Goal: Information Seeking & Learning: Learn about a topic

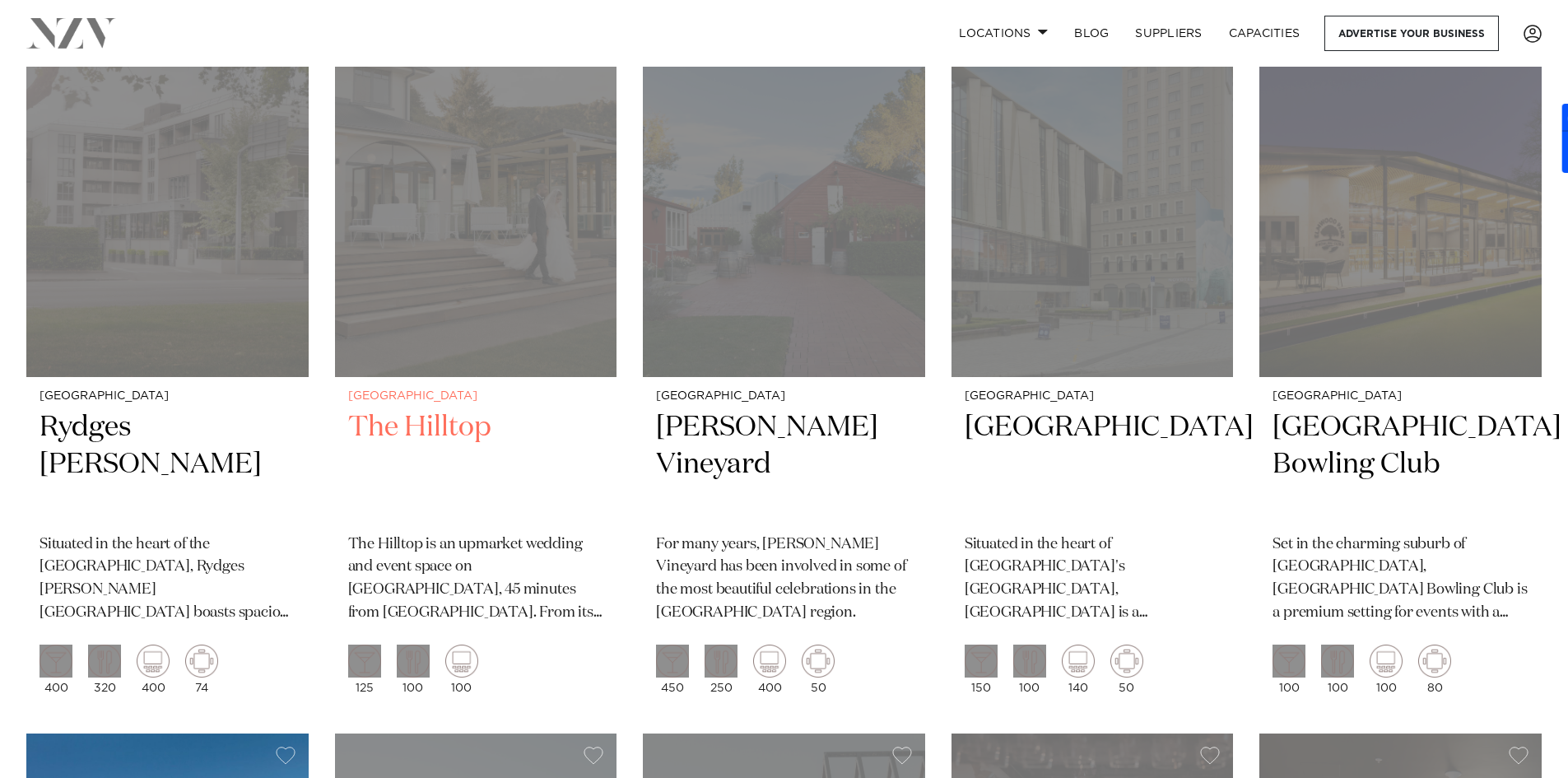
scroll to position [739, 0]
click at [546, 339] on img at bounding box center [476, 186] width 283 height 378
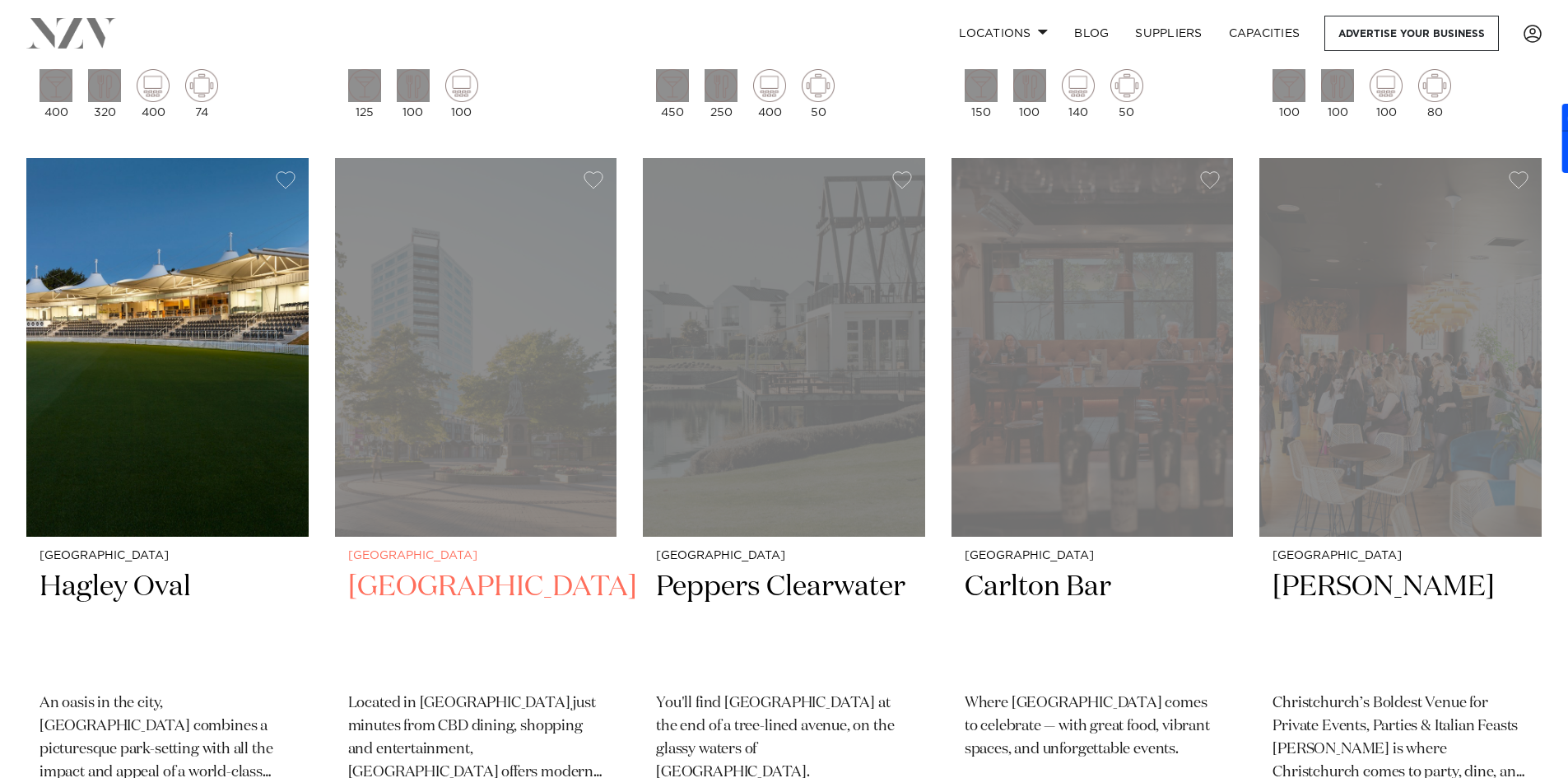
scroll to position [1315, 0]
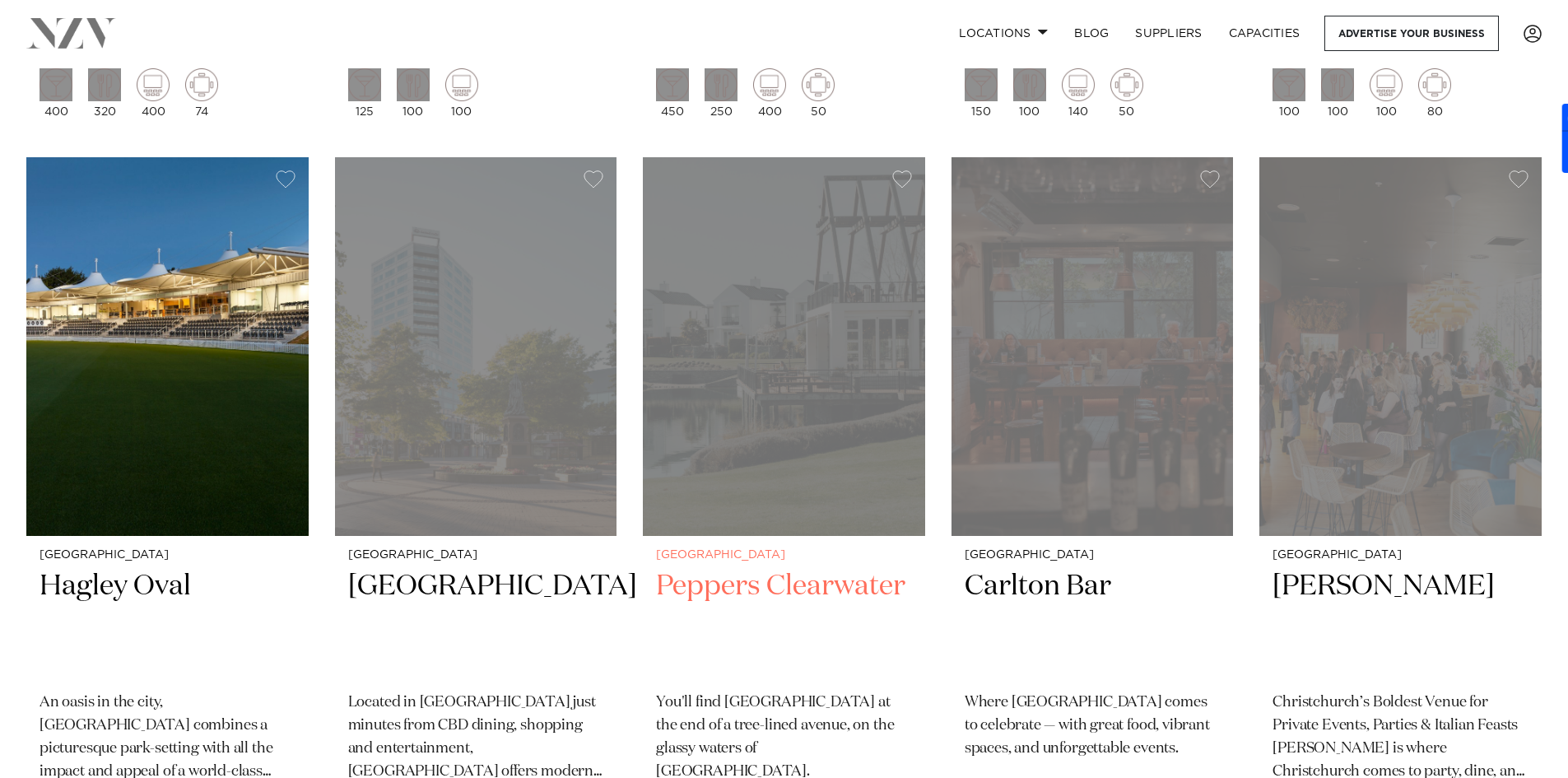
click at [711, 478] on img at bounding box center [784, 346] width 283 height 378
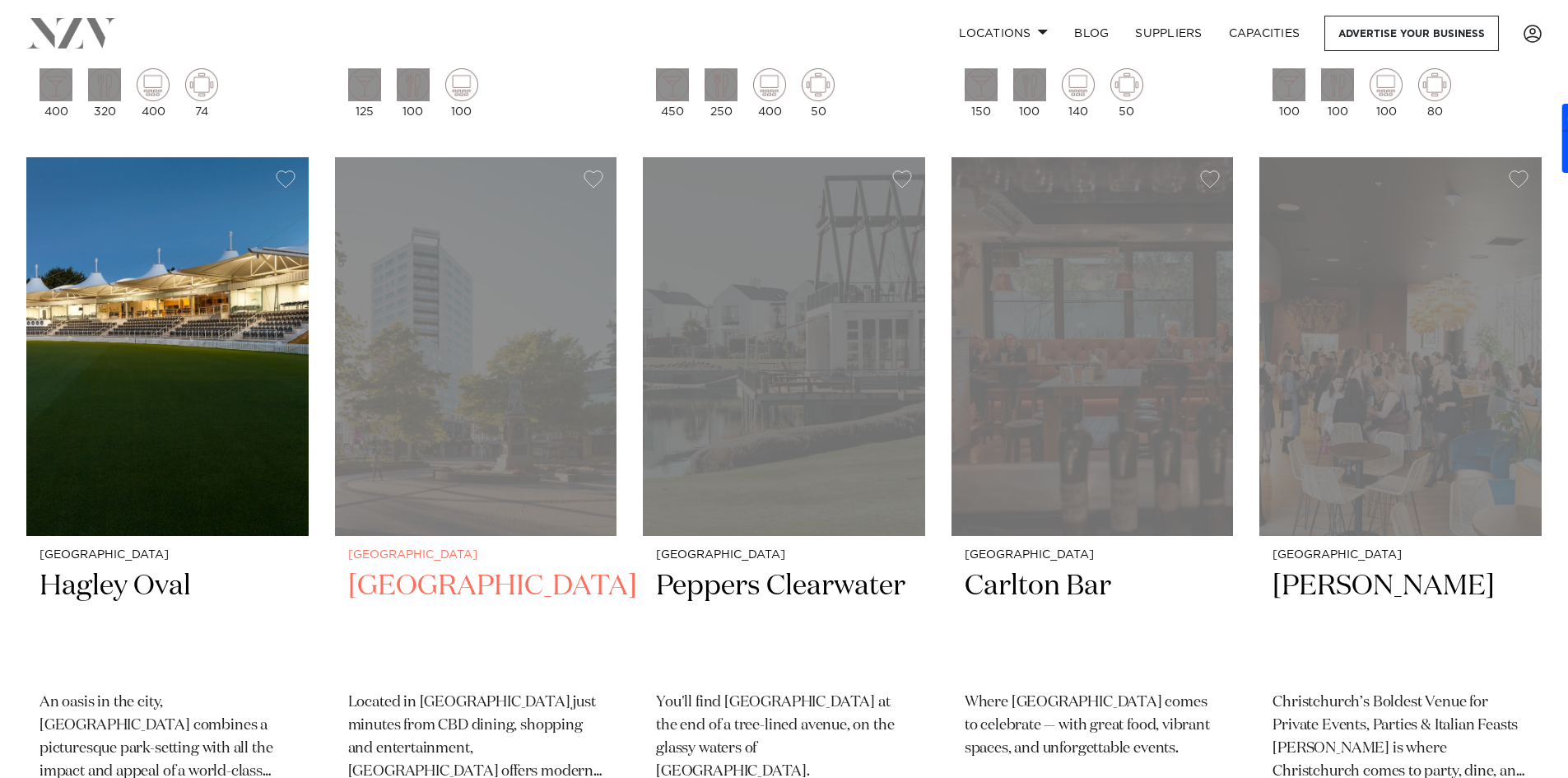
scroll to position [1312, 0]
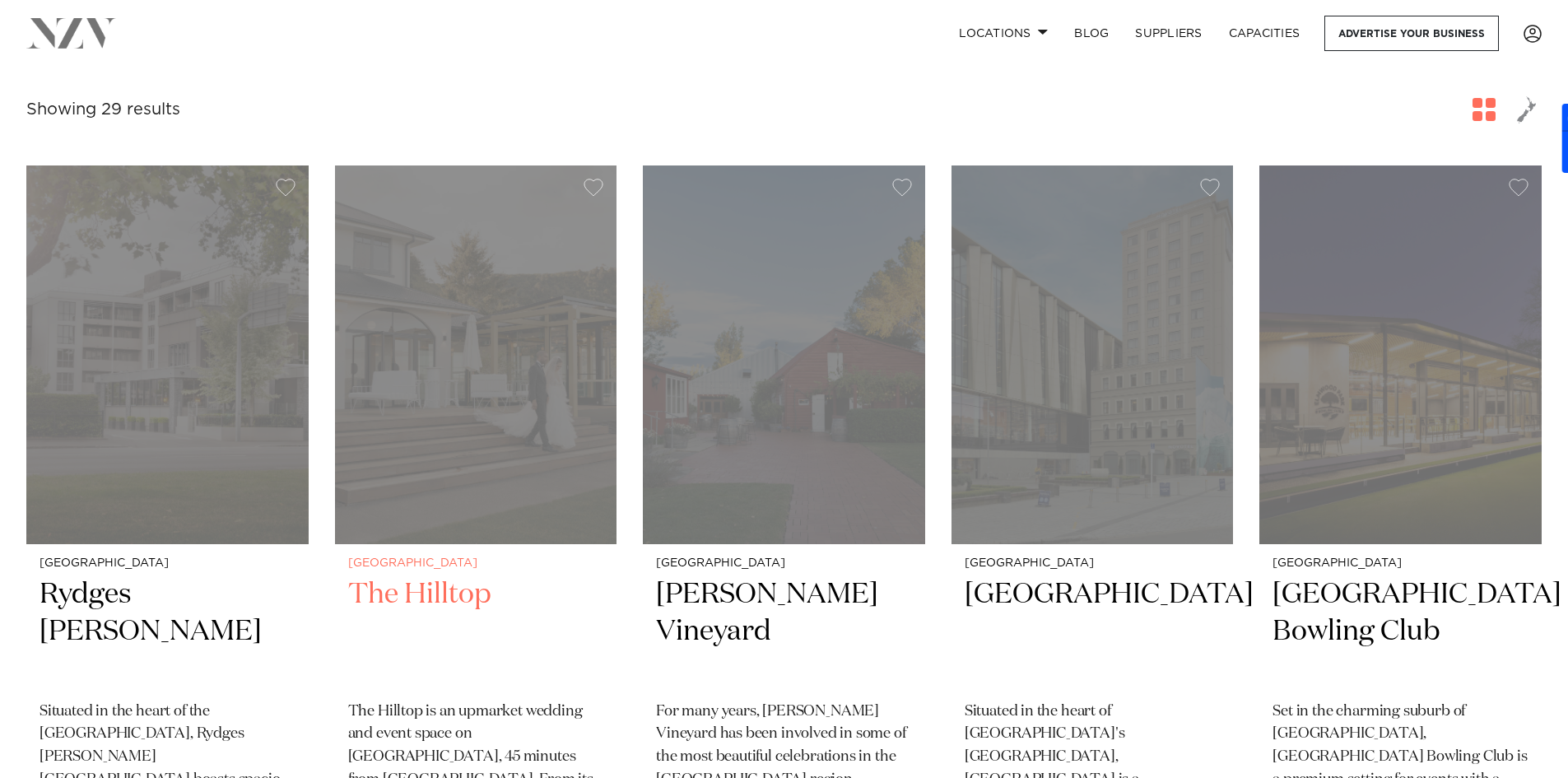
click at [456, 328] on img at bounding box center [476, 355] width 283 height 378
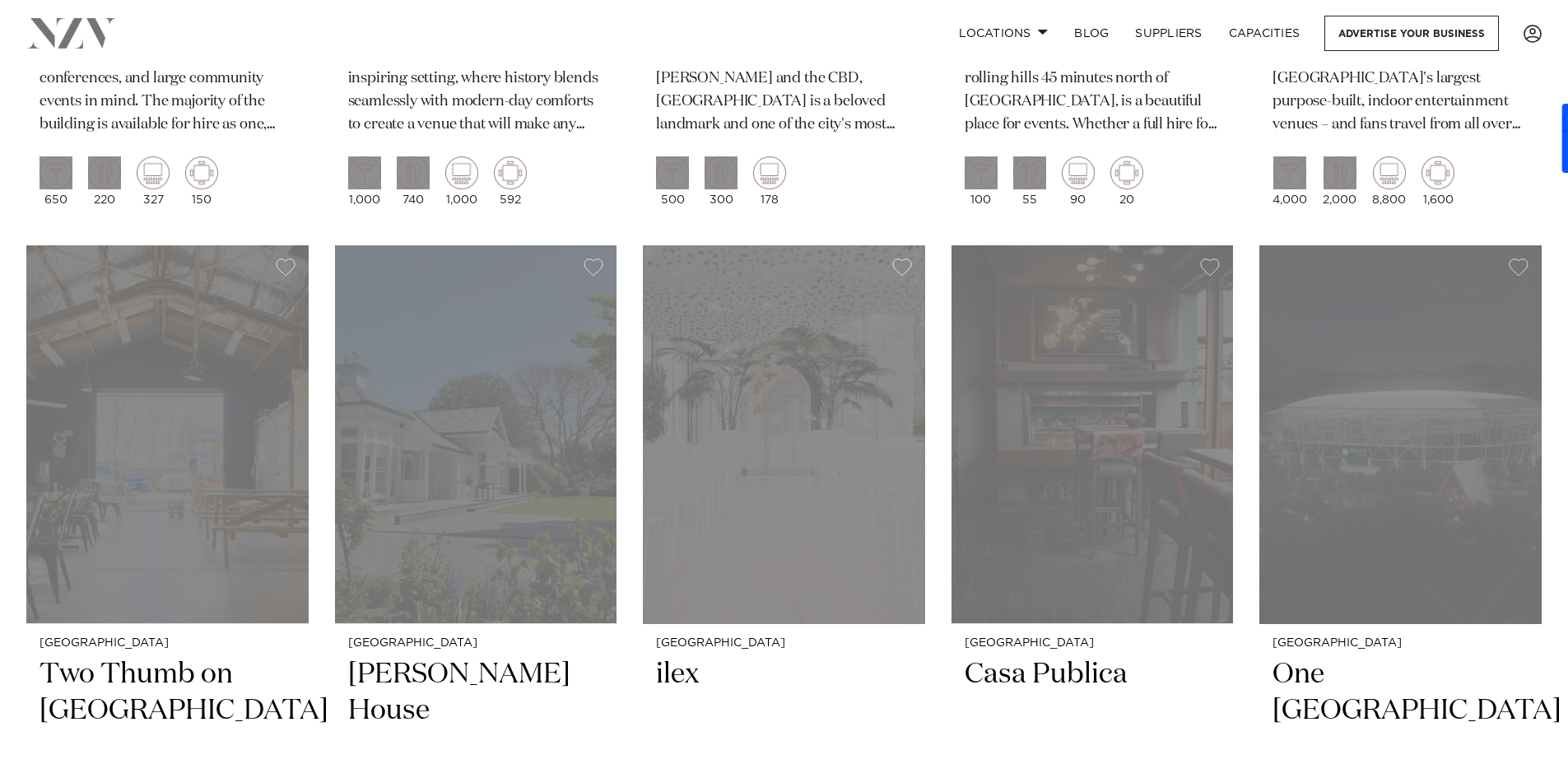
scroll to position [2700, 0]
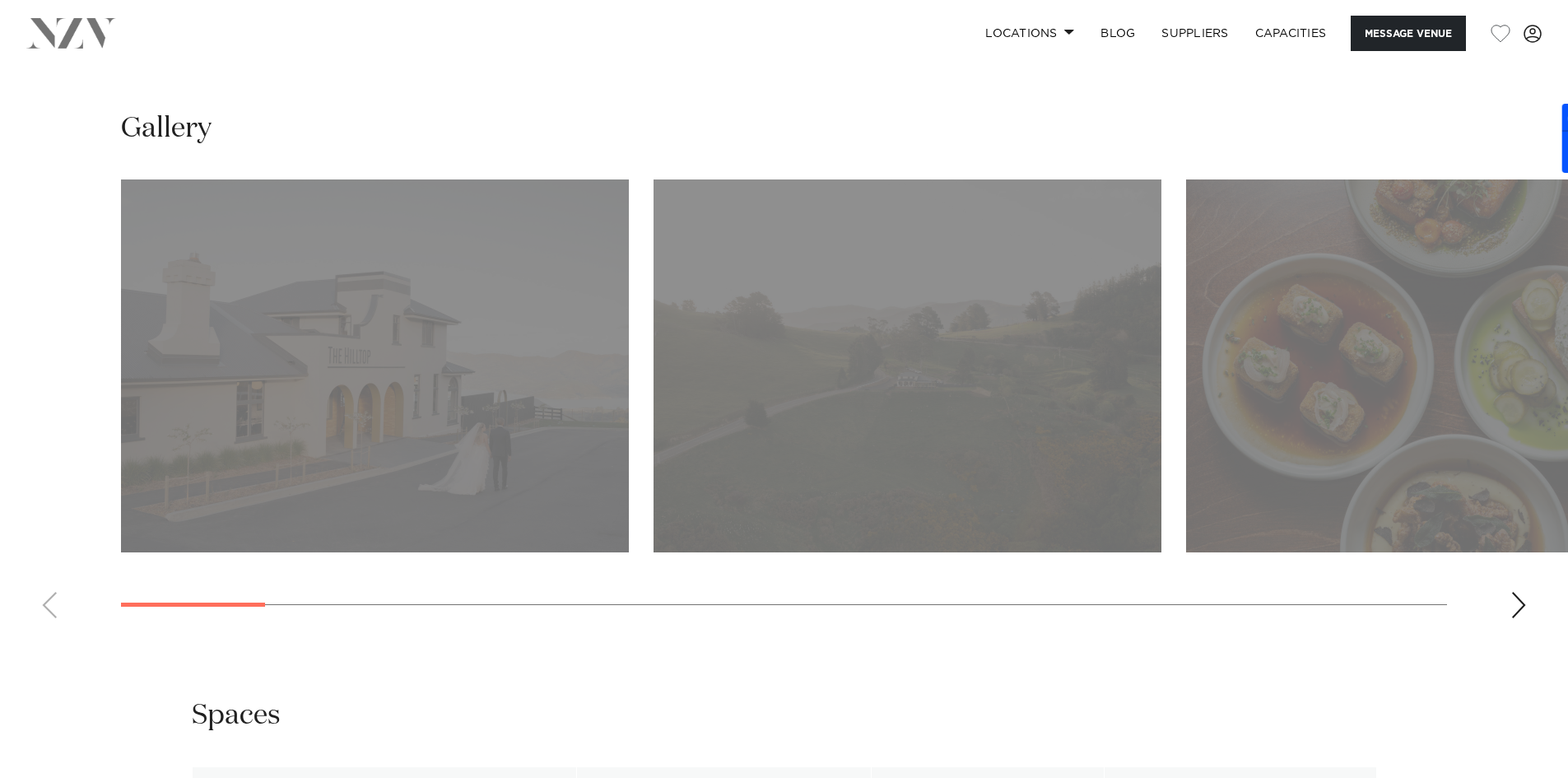
scroll to position [1573, 0]
click at [1517, 605] on div "Next slide" at bounding box center [1518, 604] width 17 height 27
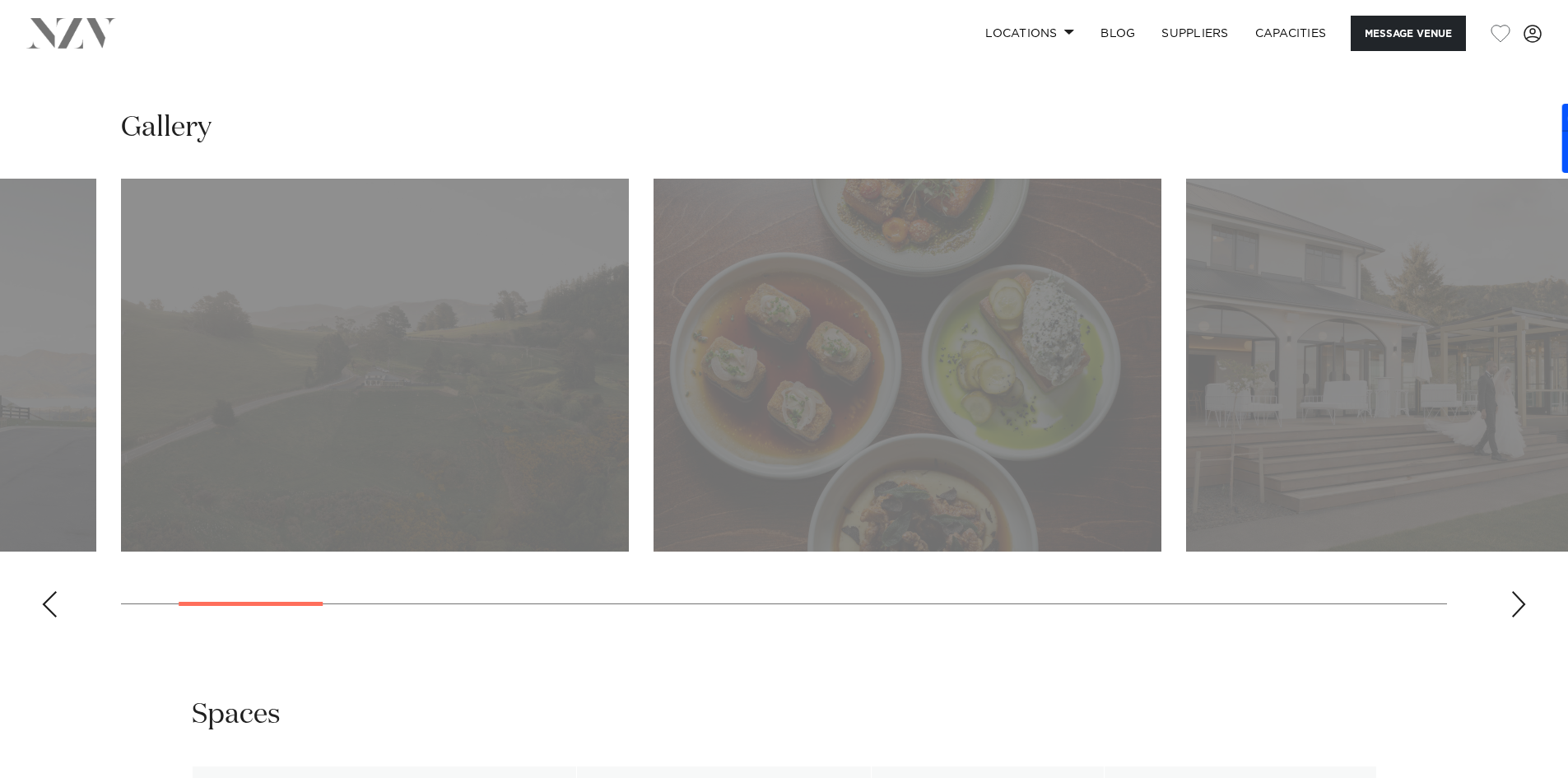
click at [1517, 605] on div "Next slide" at bounding box center [1518, 604] width 17 height 27
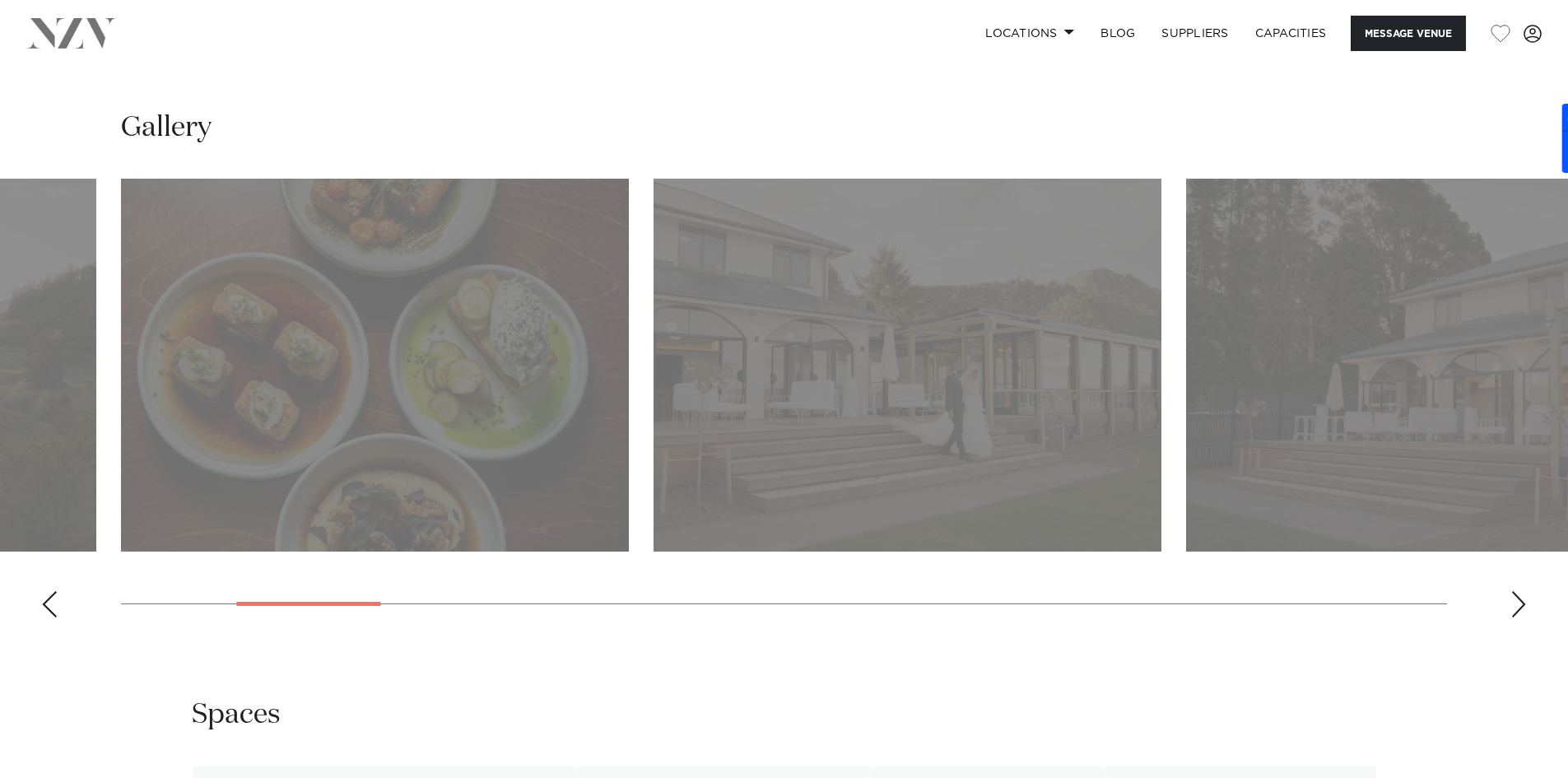
click at [1517, 605] on div "Next slide" at bounding box center [1518, 604] width 17 height 27
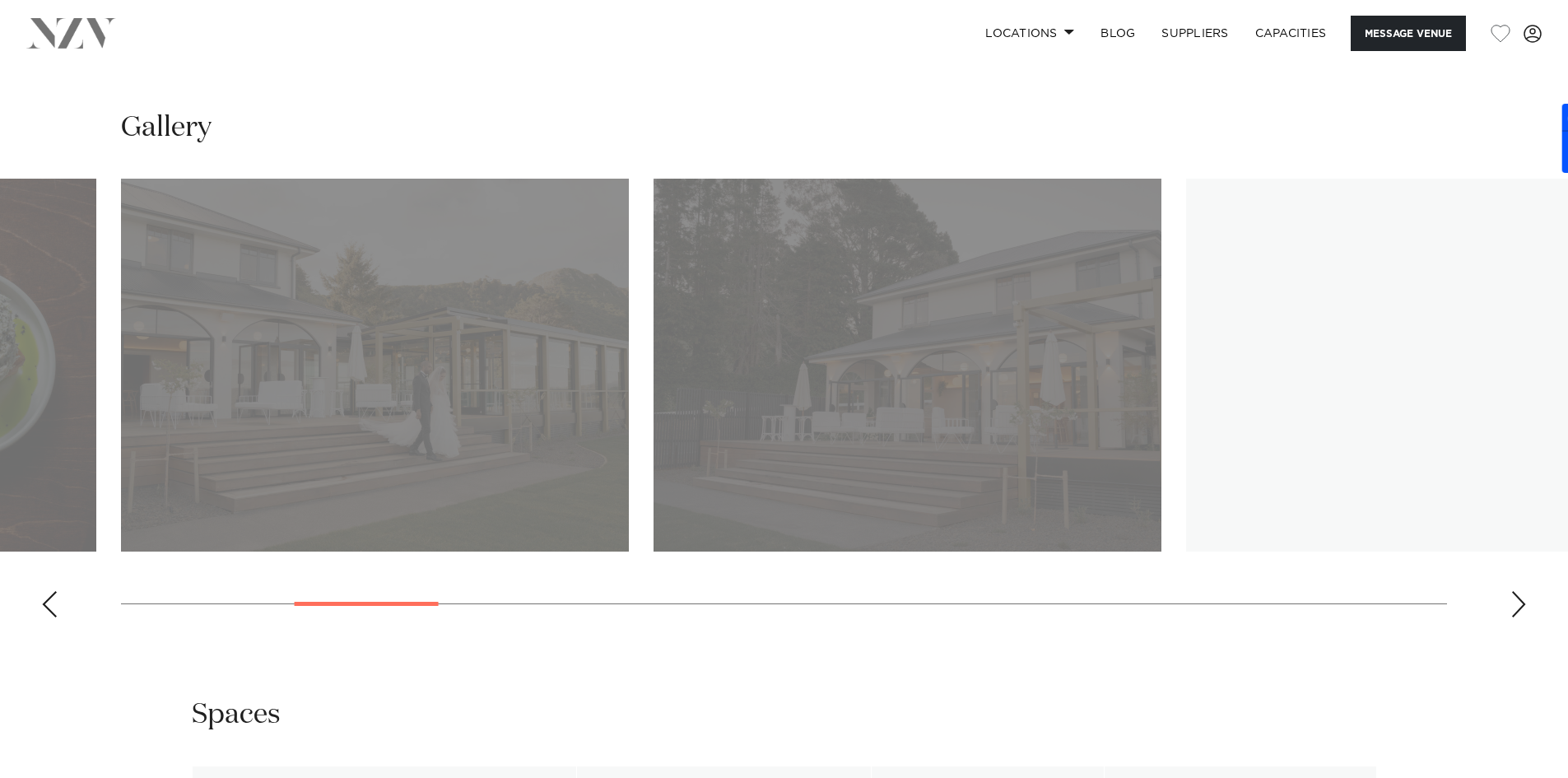
click at [1517, 605] on div "Next slide" at bounding box center [1518, 604] width 17 height 27
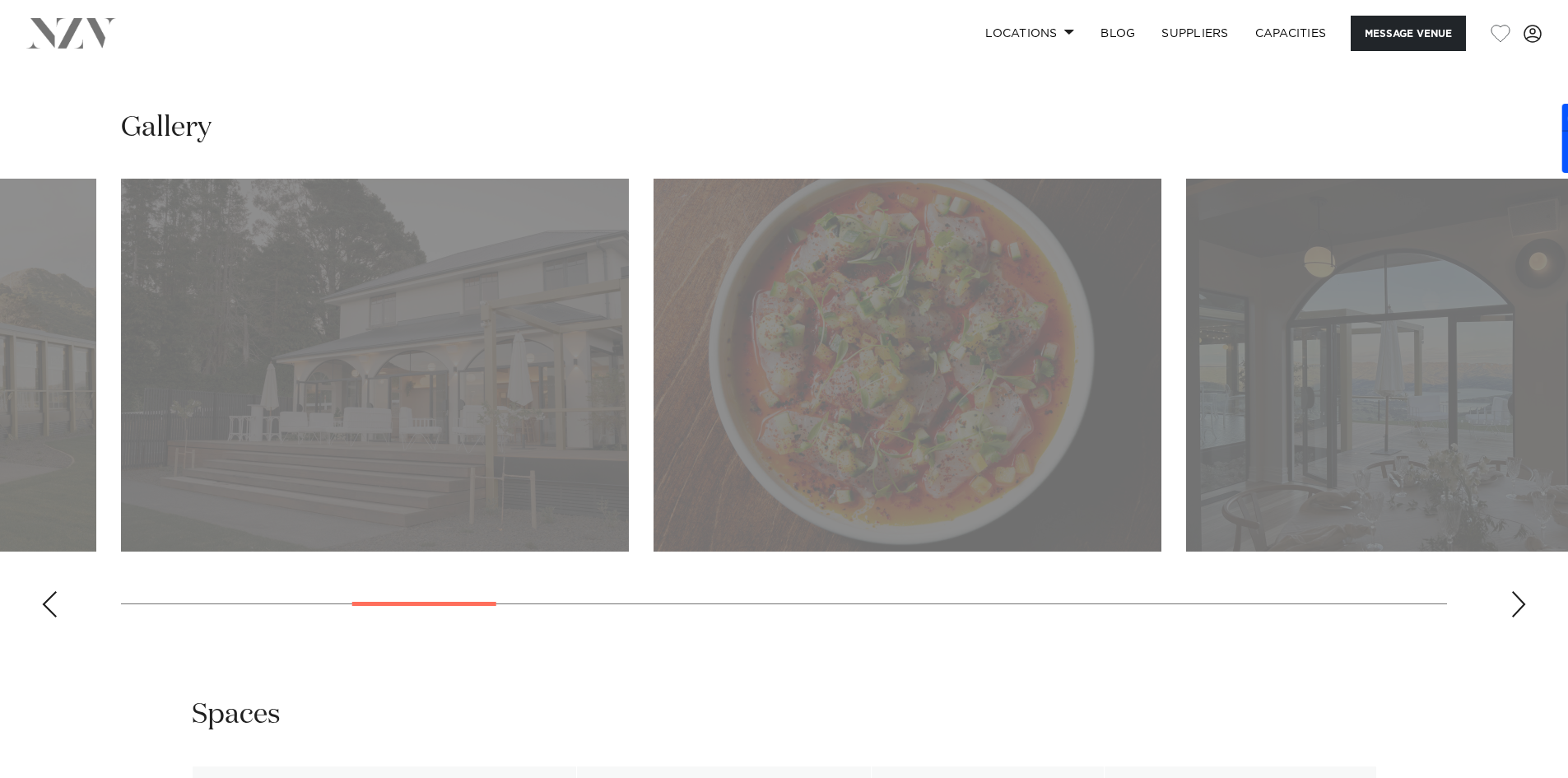
click at [1517, 605] on div "Next slide" at bounding box center [1518, 604] width 17 height 27
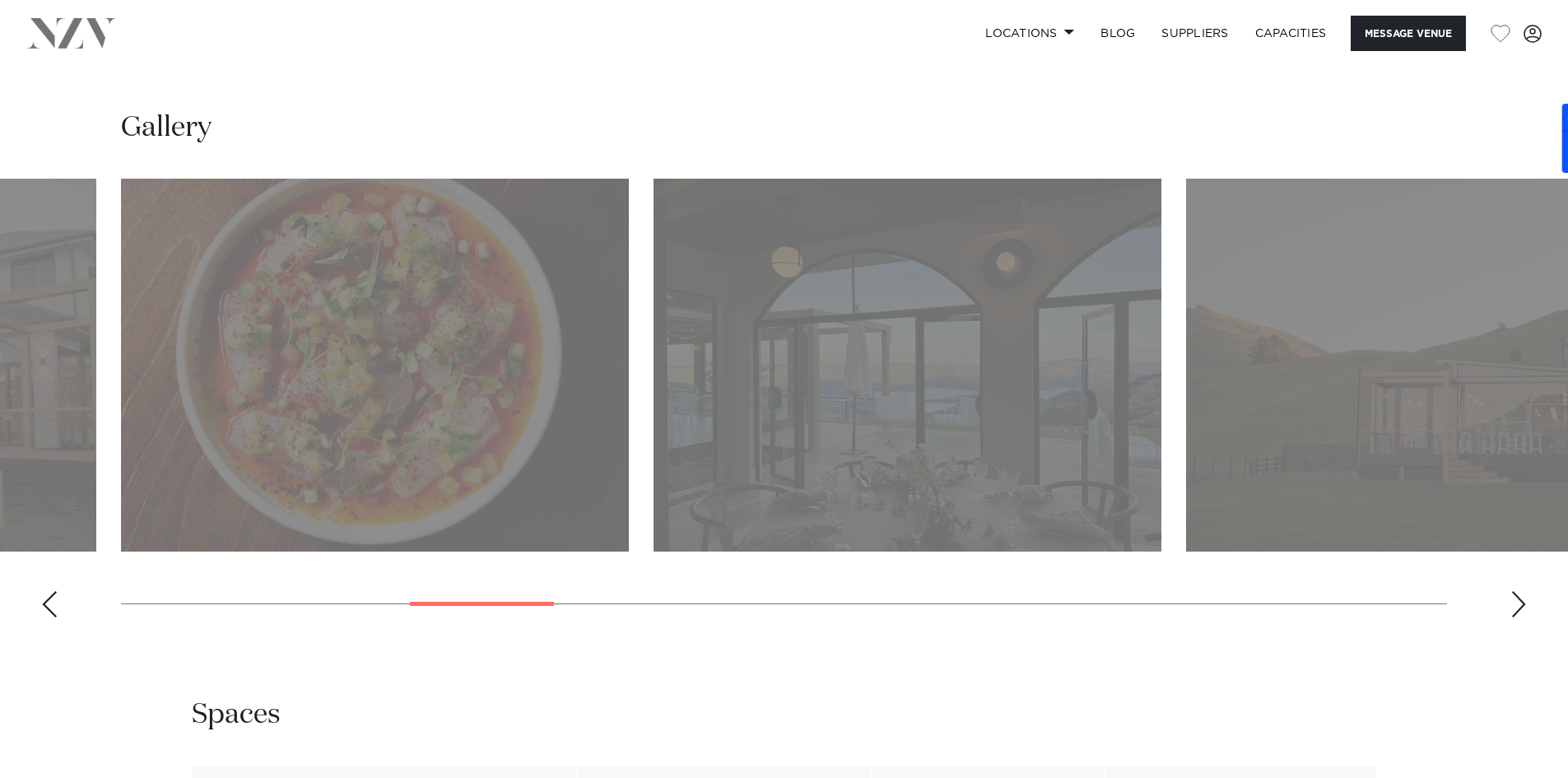
click at [1517, 605] on div "Next slide" at bounding box center [1518, 604] width 17 height 27
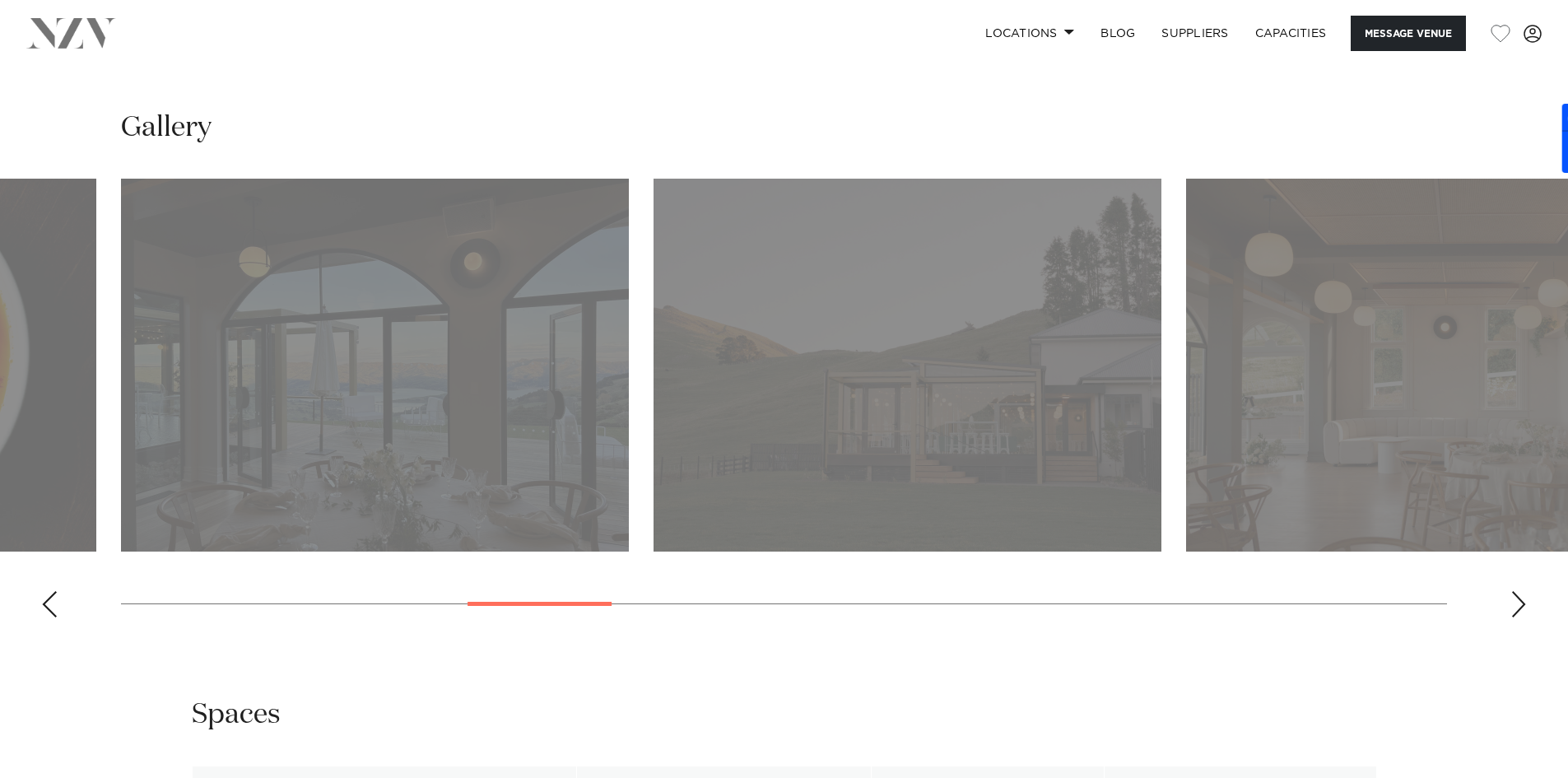
click at [1517, 605] on div "Next slide" at bounding box center [1518, 604] width 17 height 27
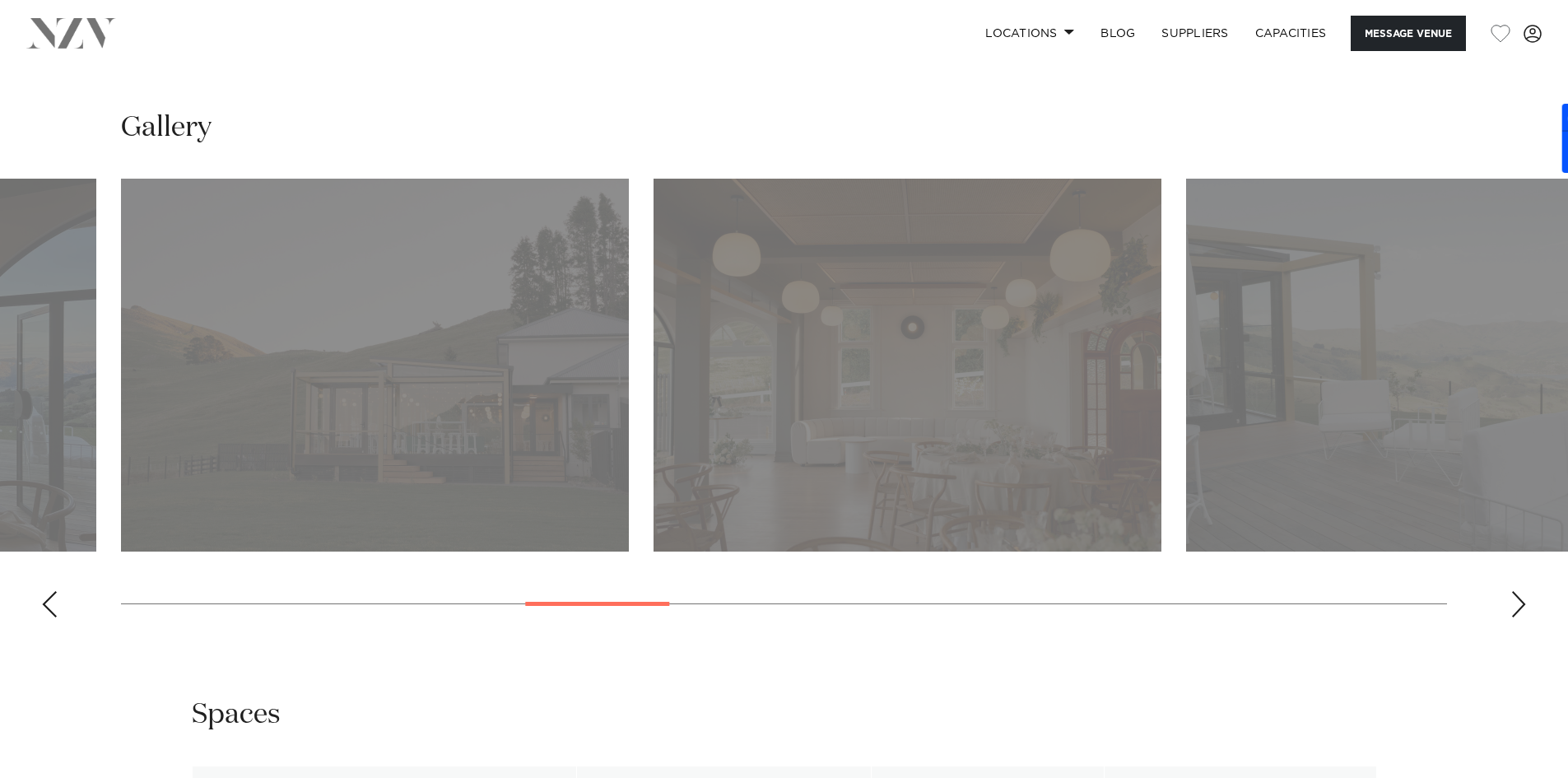
click at [1517, 605] on div "Next slide" at bounding box center [1518, 604] width 17 height 27
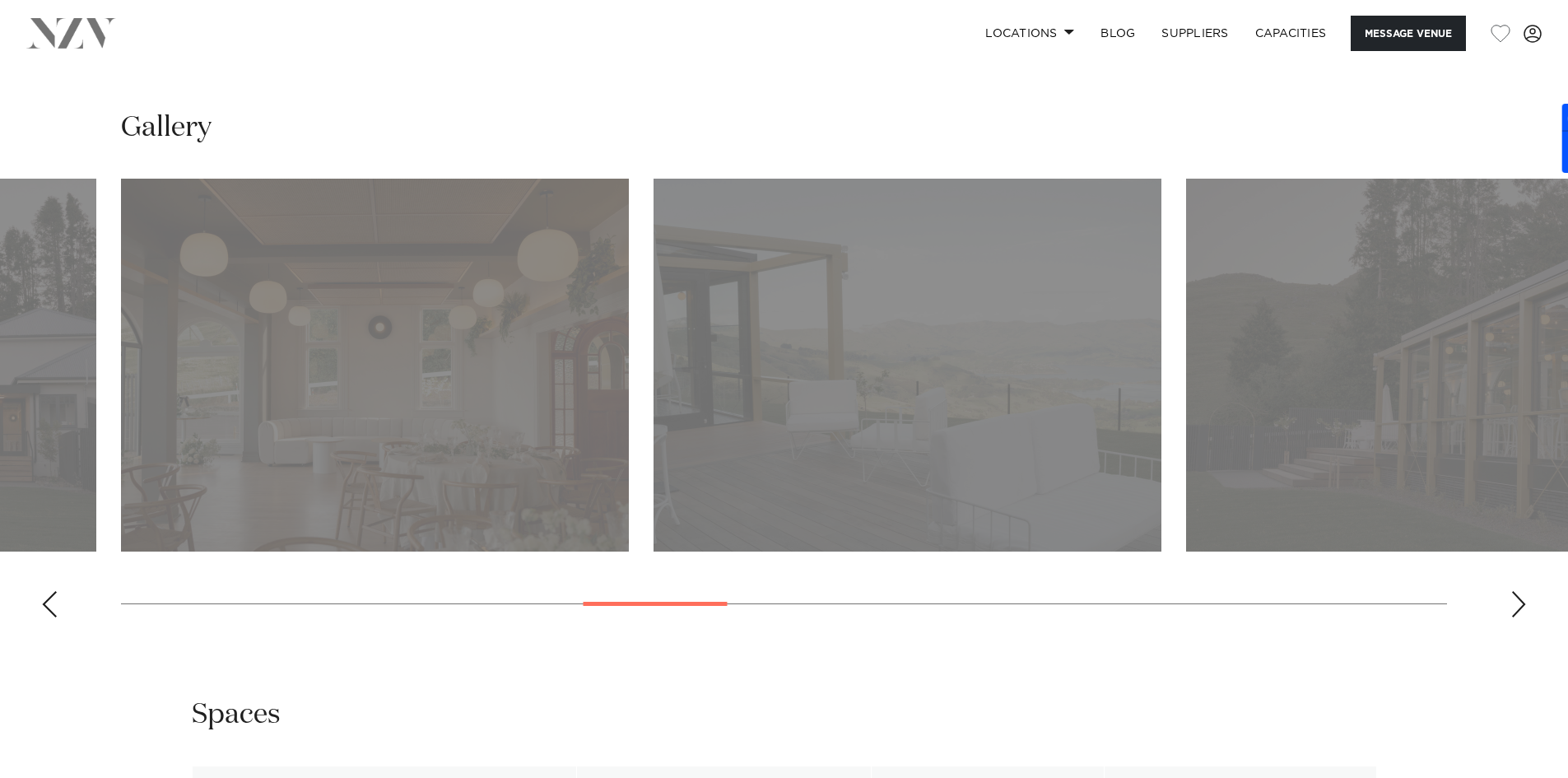
click at [1517, 605] on div "Next slide" at bounding box center [1518, 604] width 17 height 27
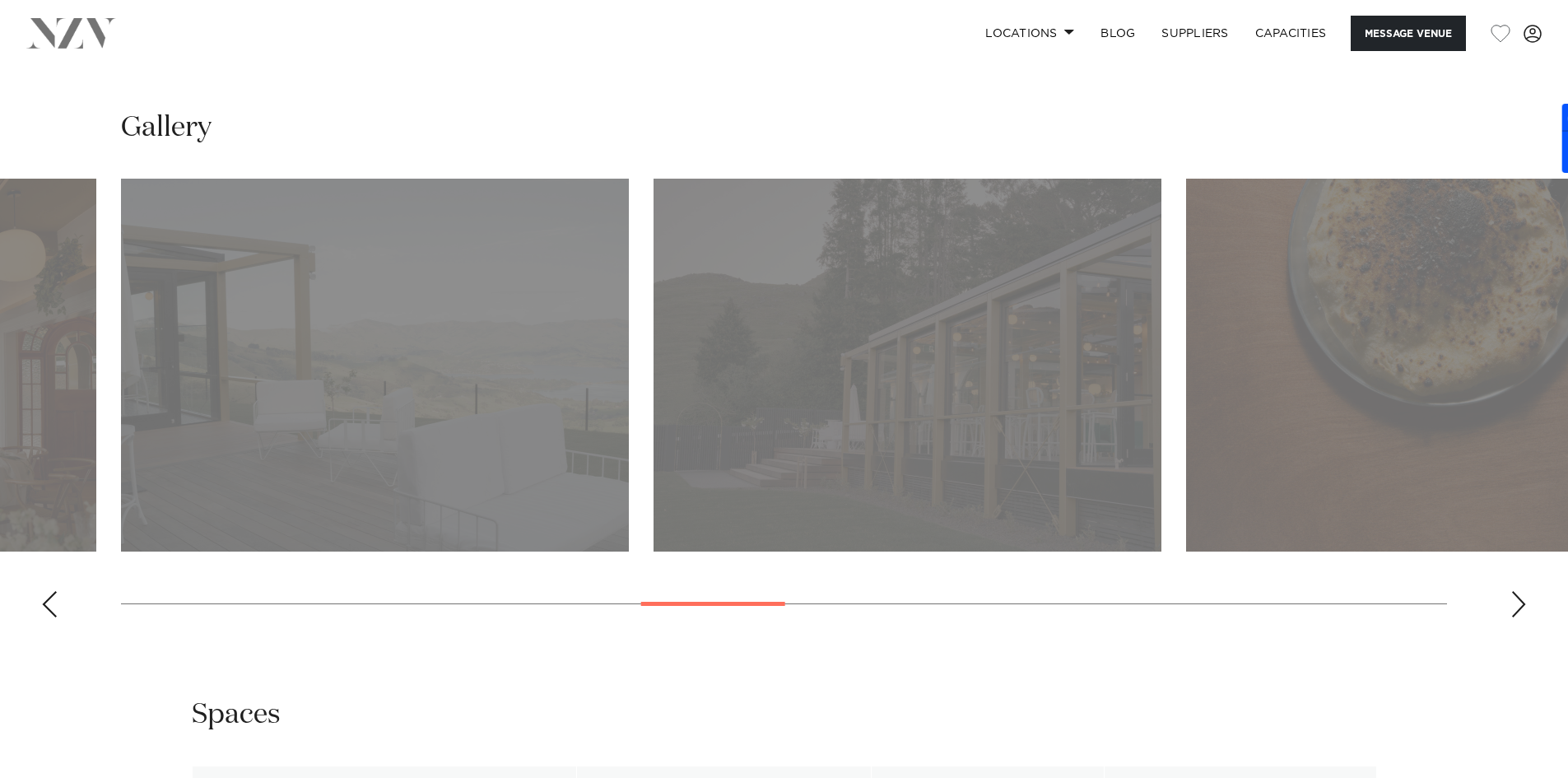
click at [1517, 605] on div "Next slide" at bounding box center [1518, 604] width 17 height 27
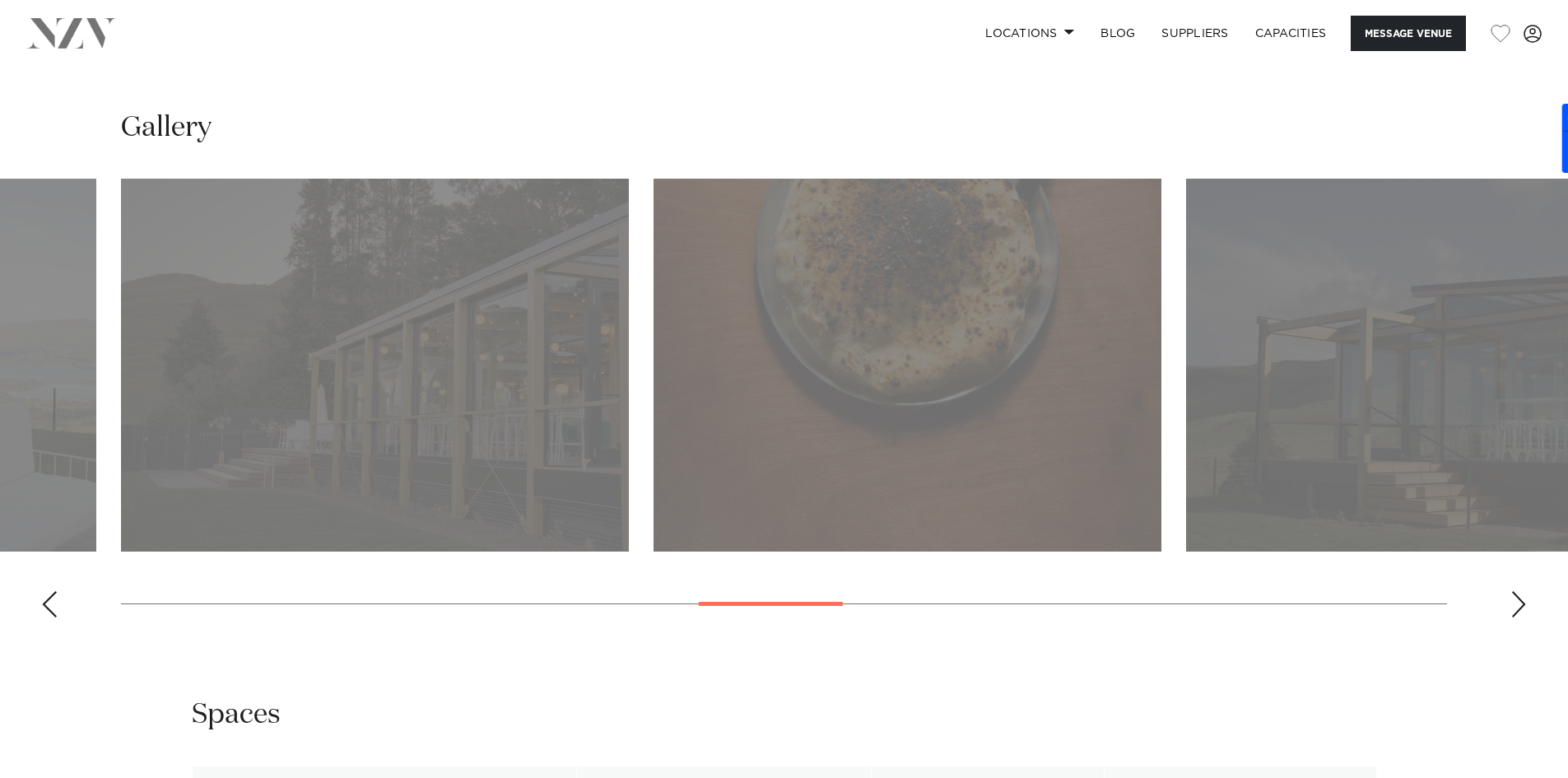
click at [1517, 605] on div "Next slide" at bounding box center [1518, 604] width 17 height 27
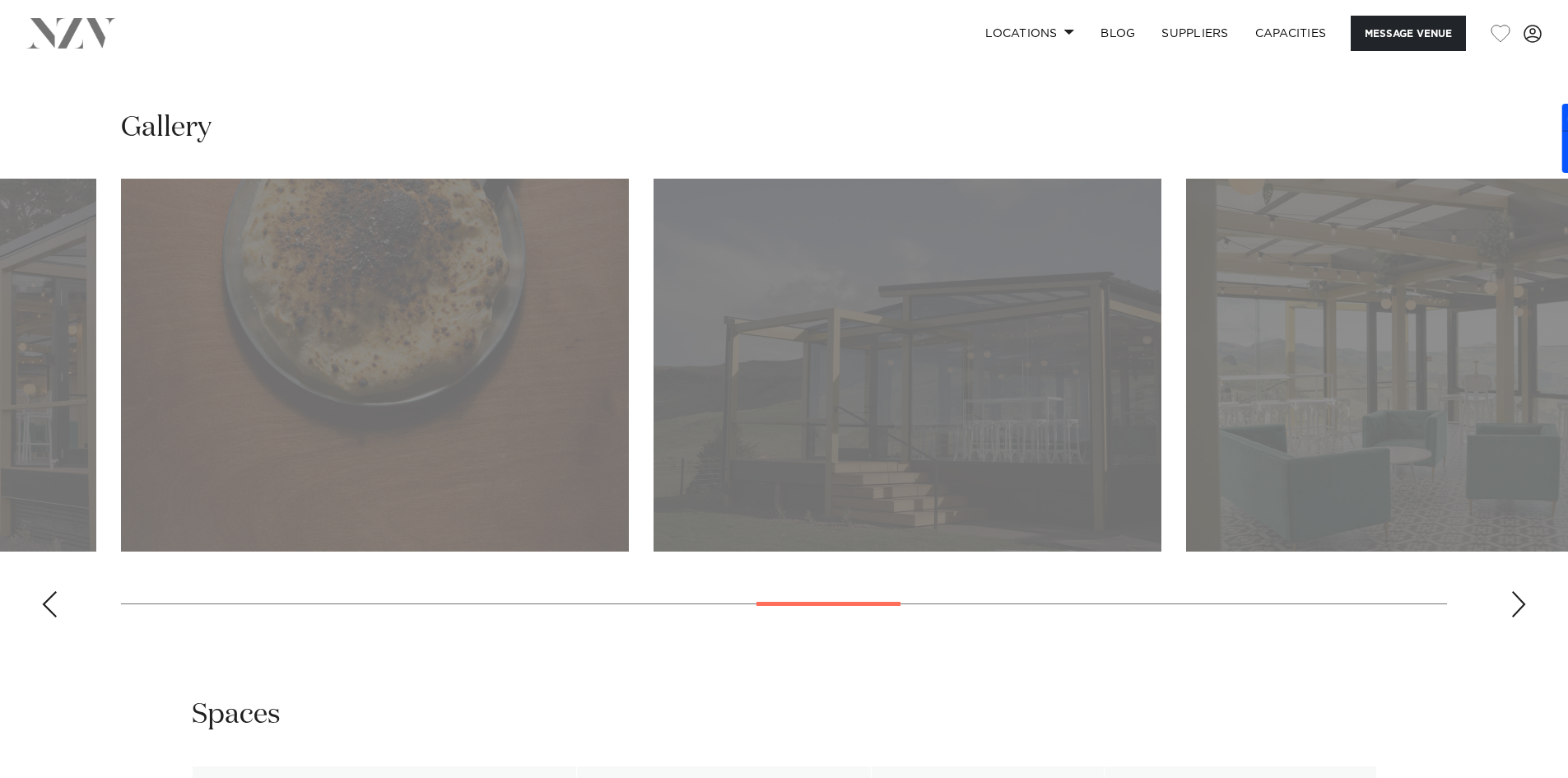
click at [1517, 605] on div "Next slide" at bounding box center [1518, 604] width 17 height 27
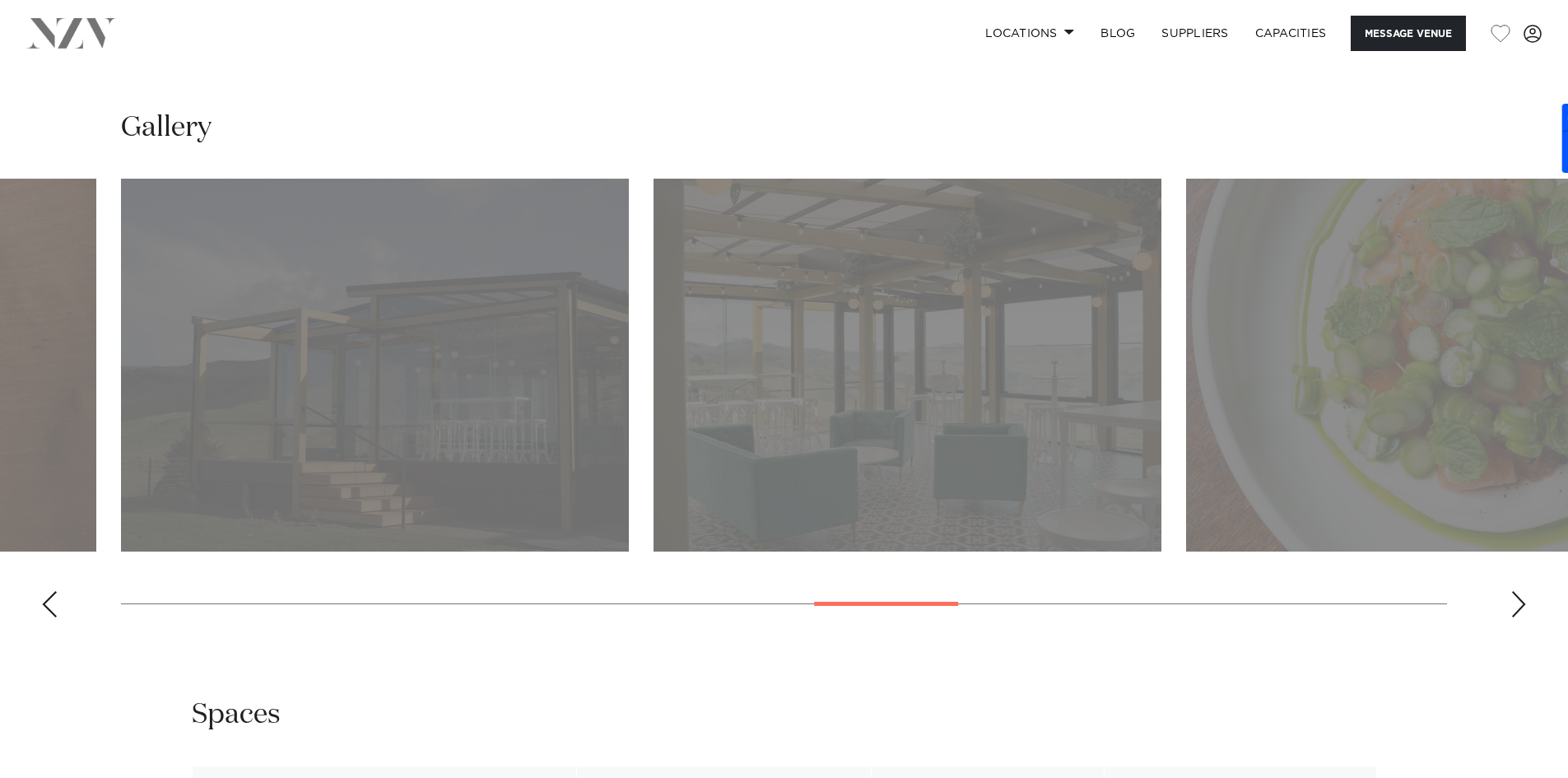
click at [1517, 605] on div "Next slide" at bounding box center [1518, 604] width 17 height 27
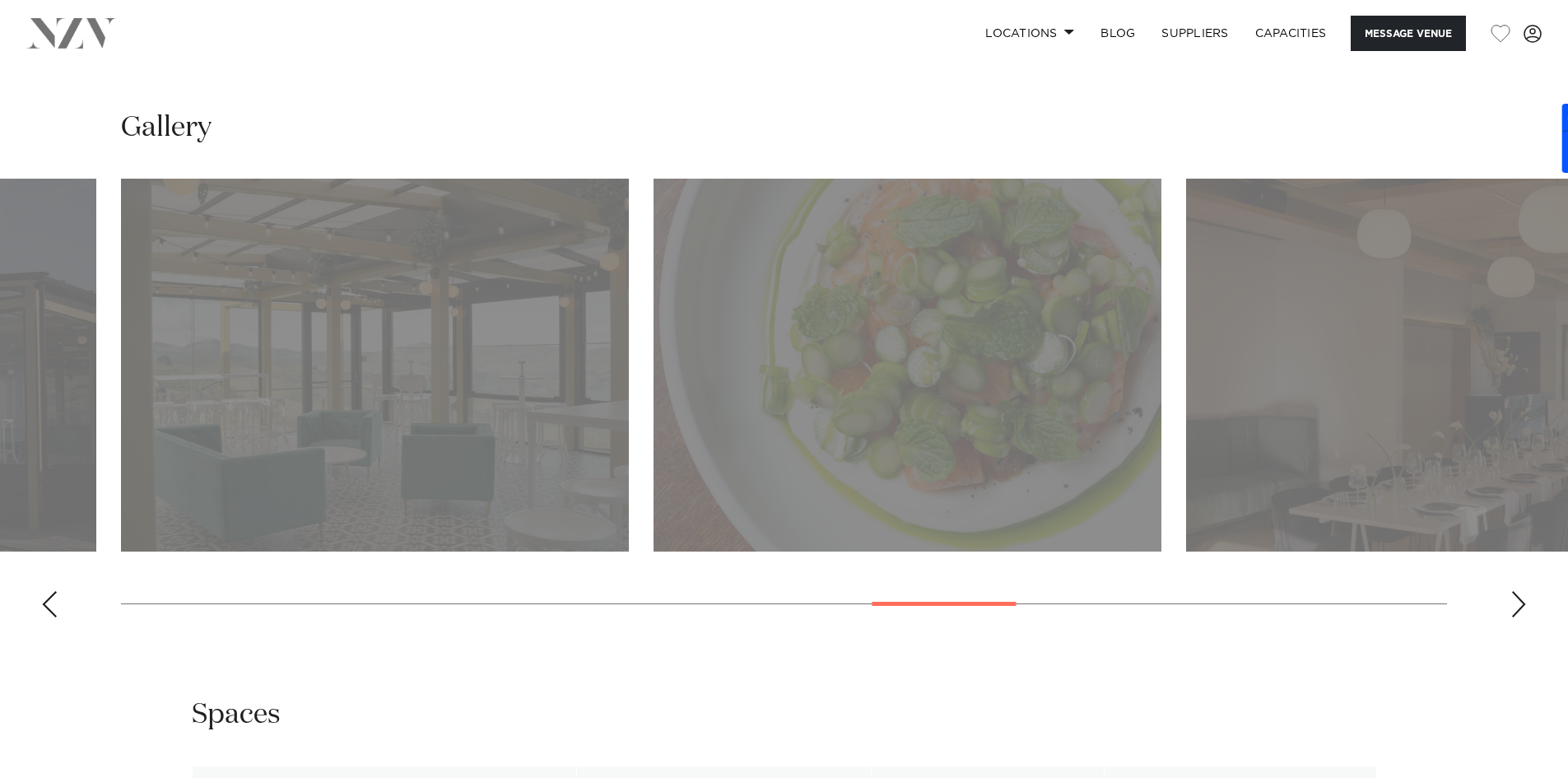
click at [1517, 605] on div "Next slide" at bounding box center [1518, 604] width 17 height 27
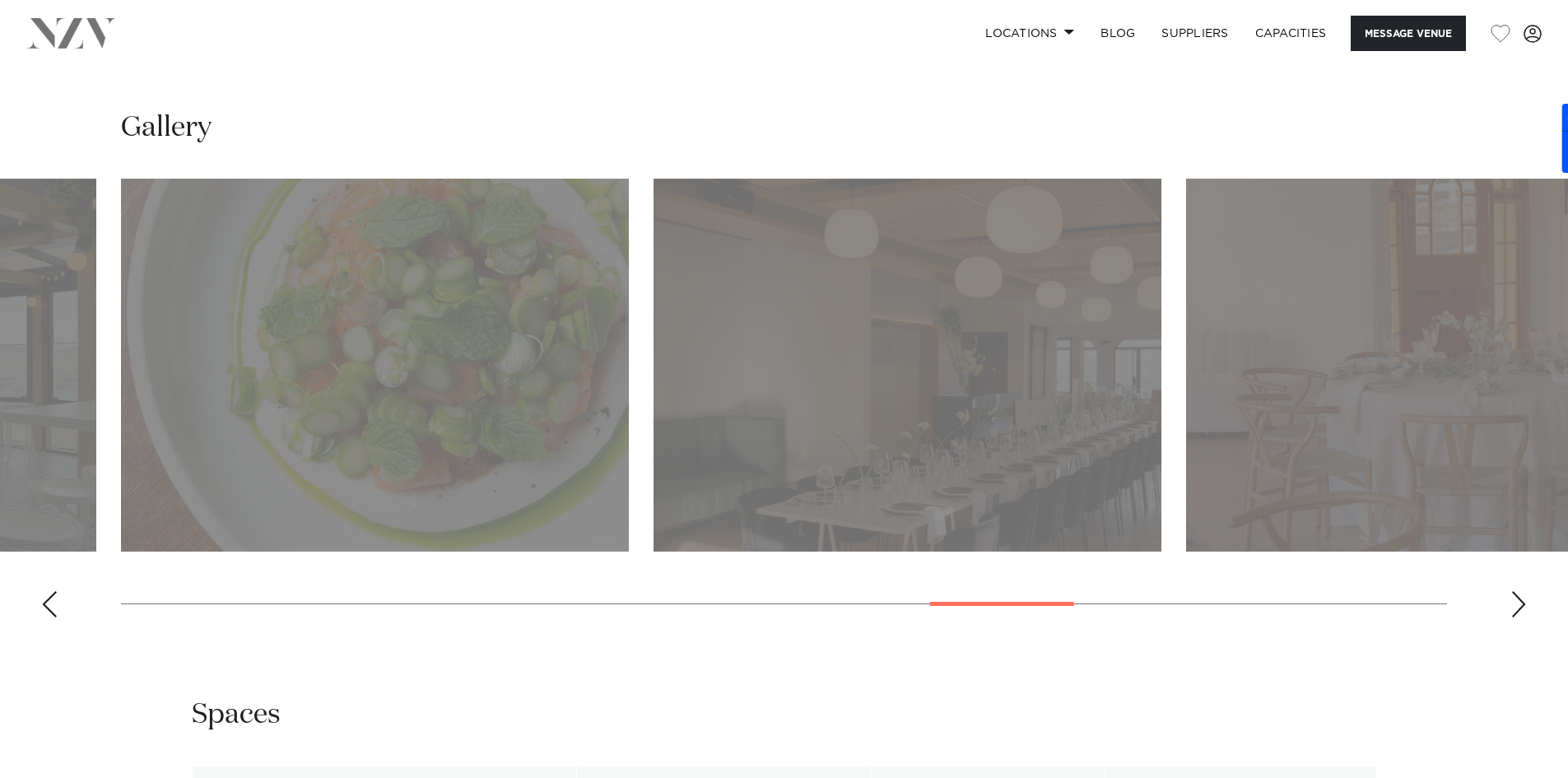
click at [1517, 605] on div "Next slide" at bounding box center [1518, 604] width 17 height 27
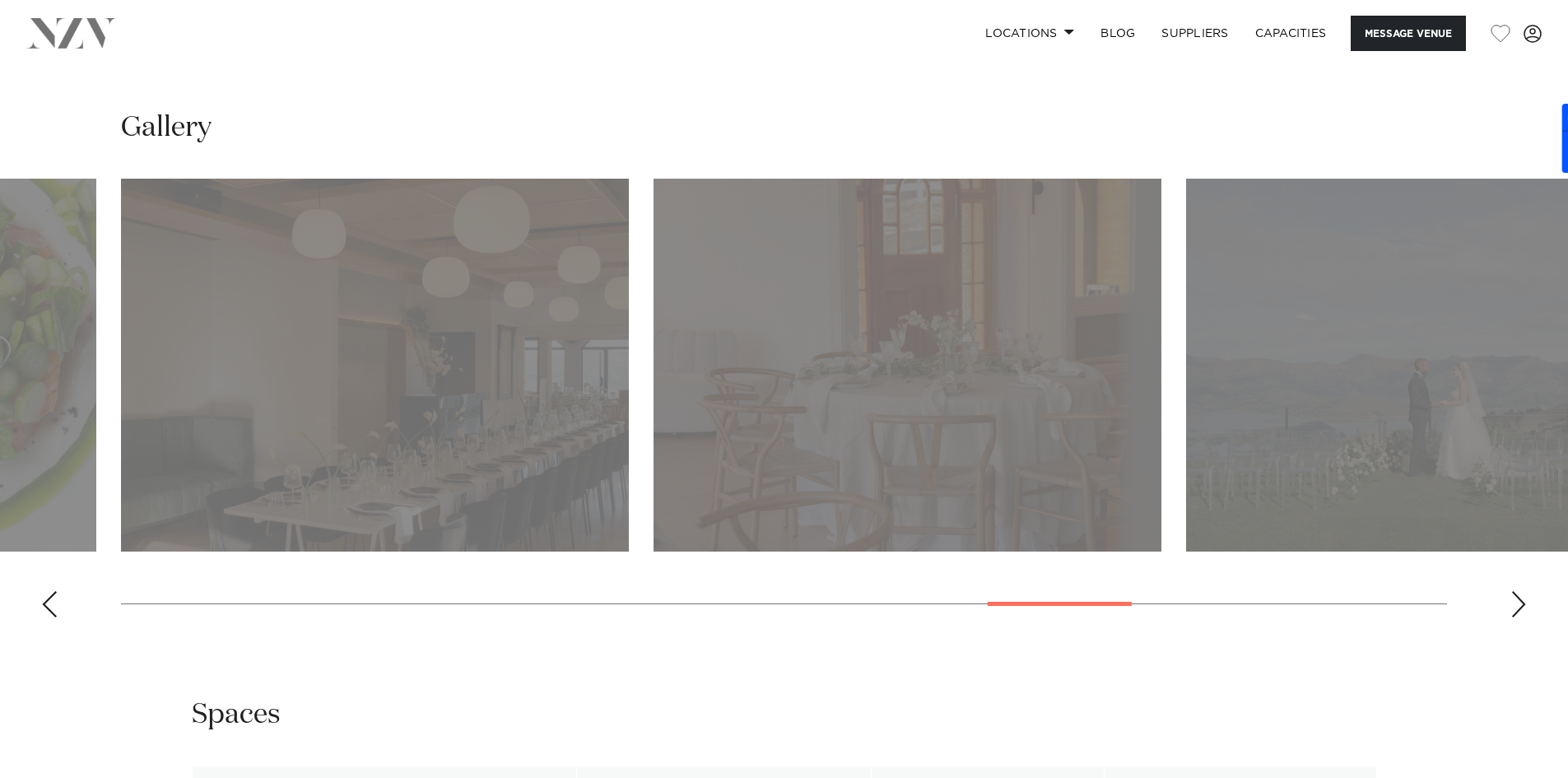
click at [1517, 605] on div "Next slide" at bounding box center [1518, 604] width 17 height 27
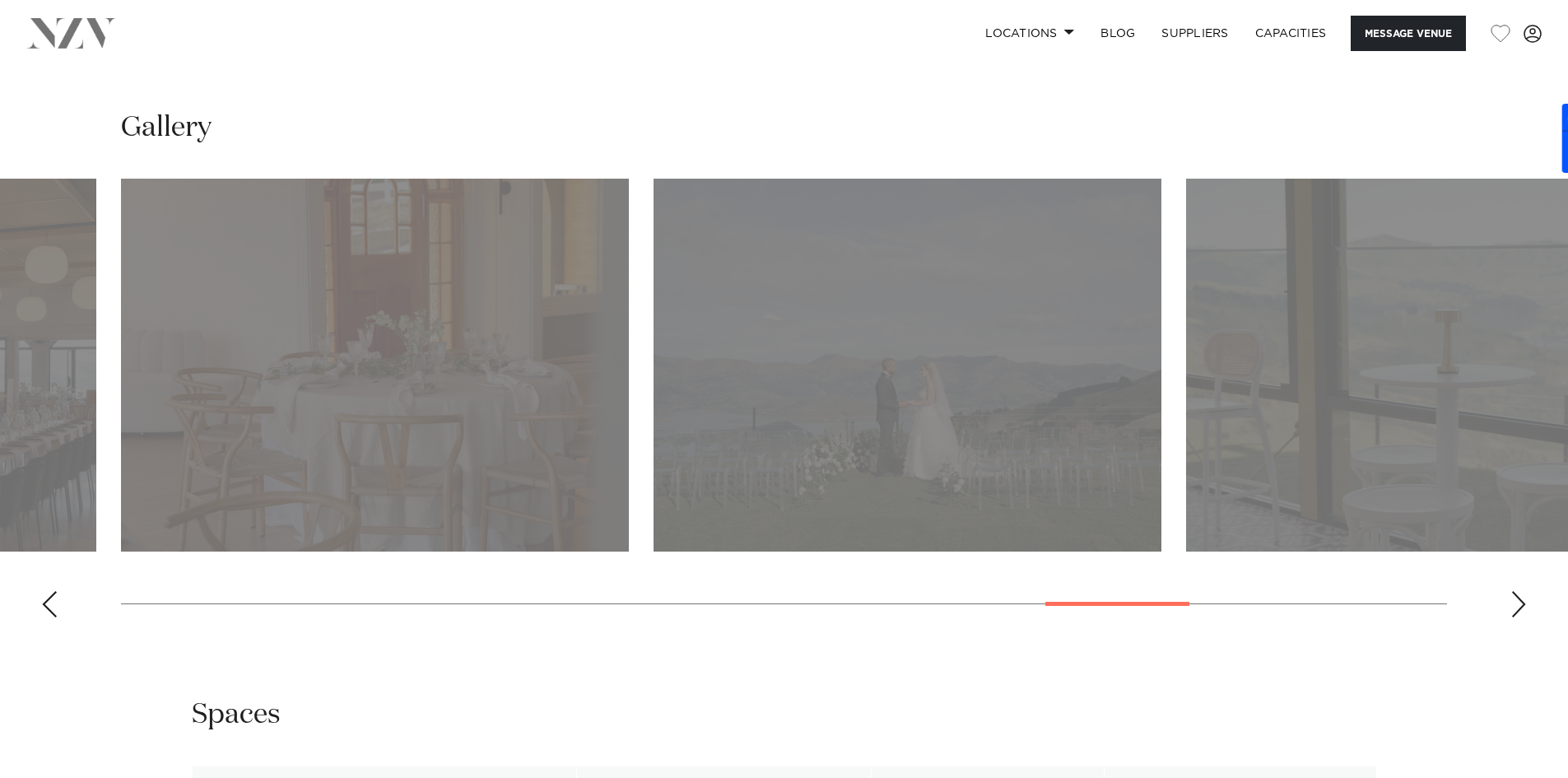
click at [1517, 605] on div "Next slide" at bounding box center [1518, 604] width 17 height 27
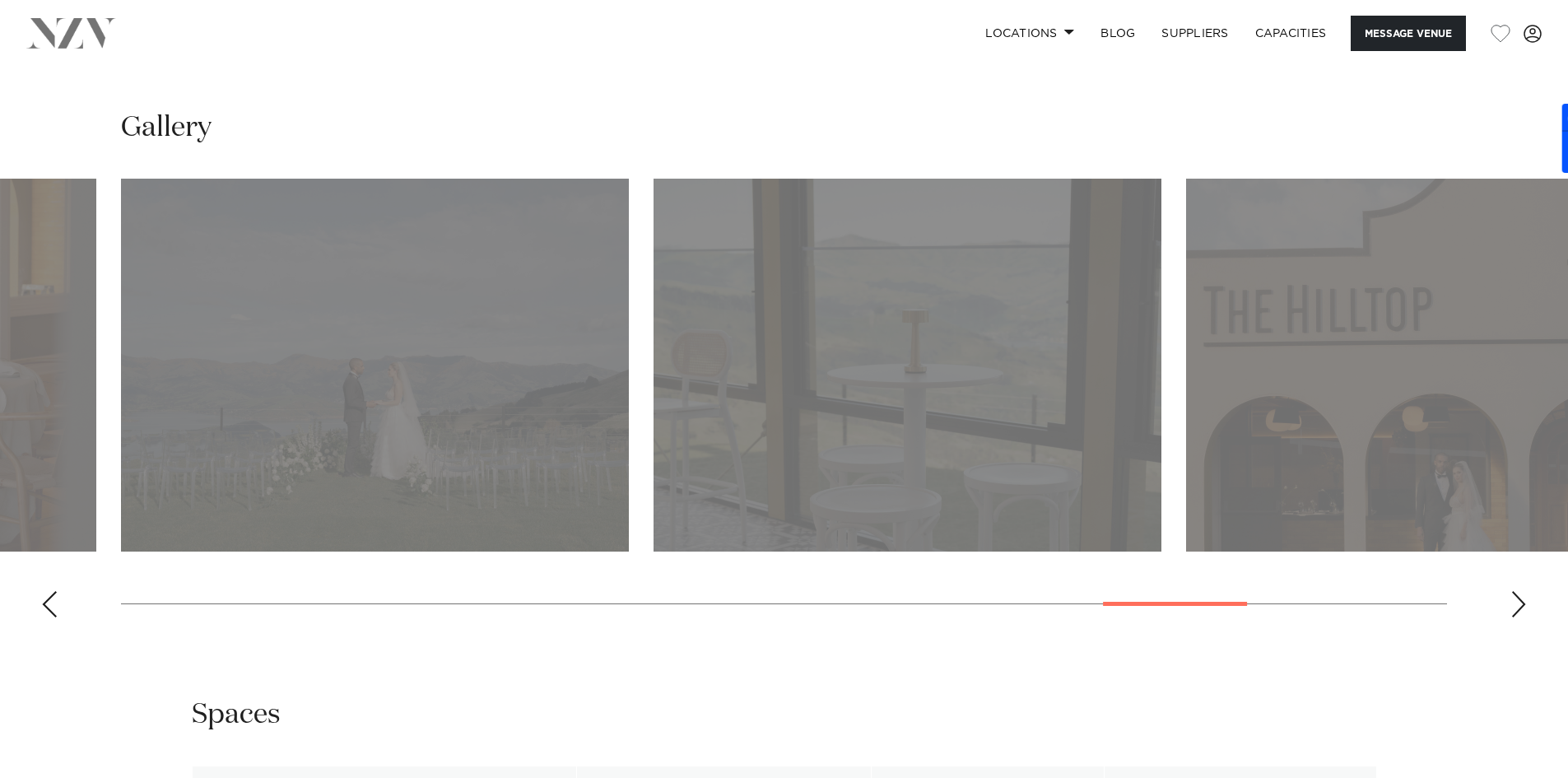
click at [1517, 605] on div "Next slide" at bounding box center [1518, 604] width 17 height 27
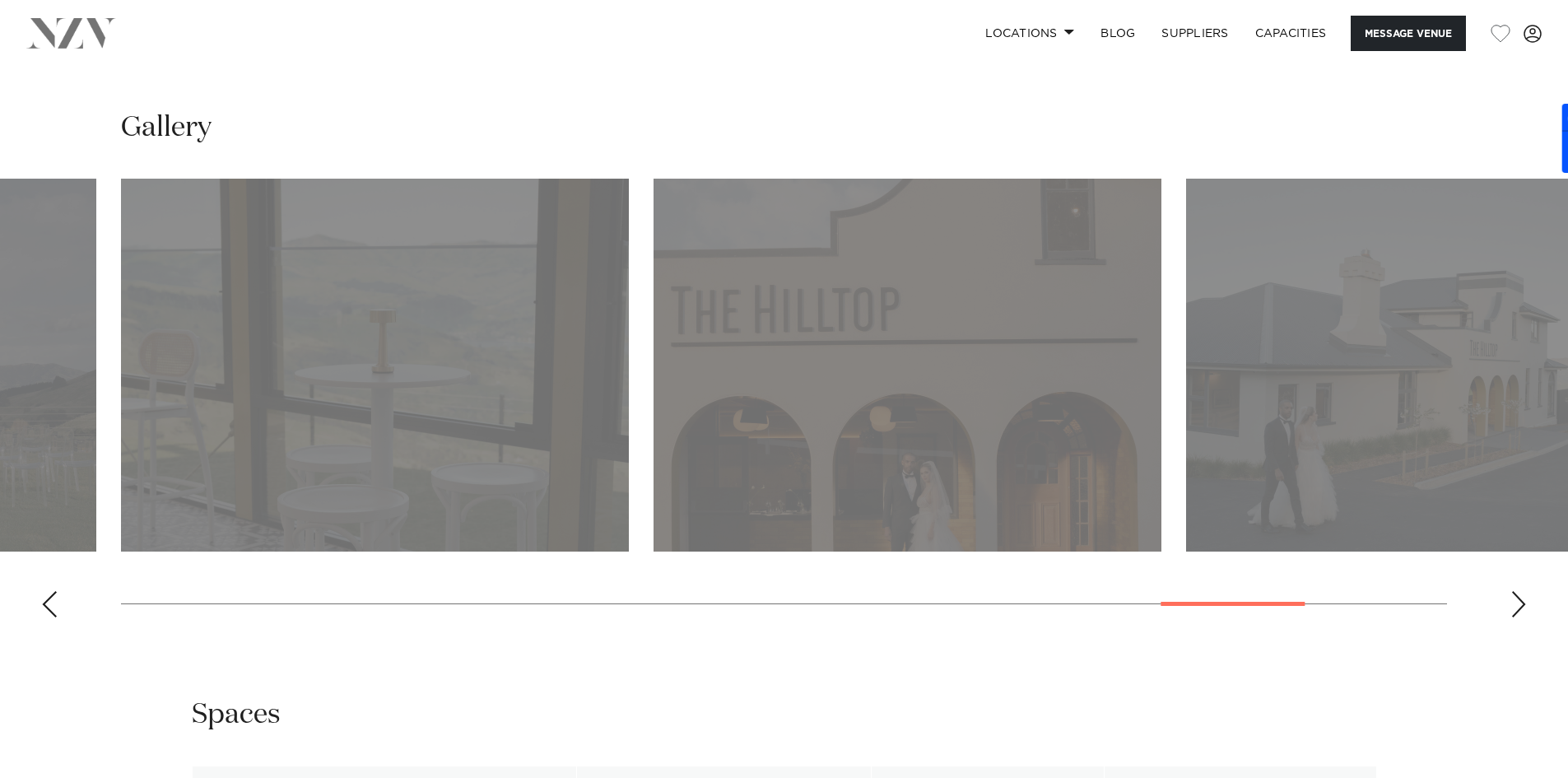
click at [1517, 605] on div "Next slide" at bounding box center [1518, 604] width 17 height 27
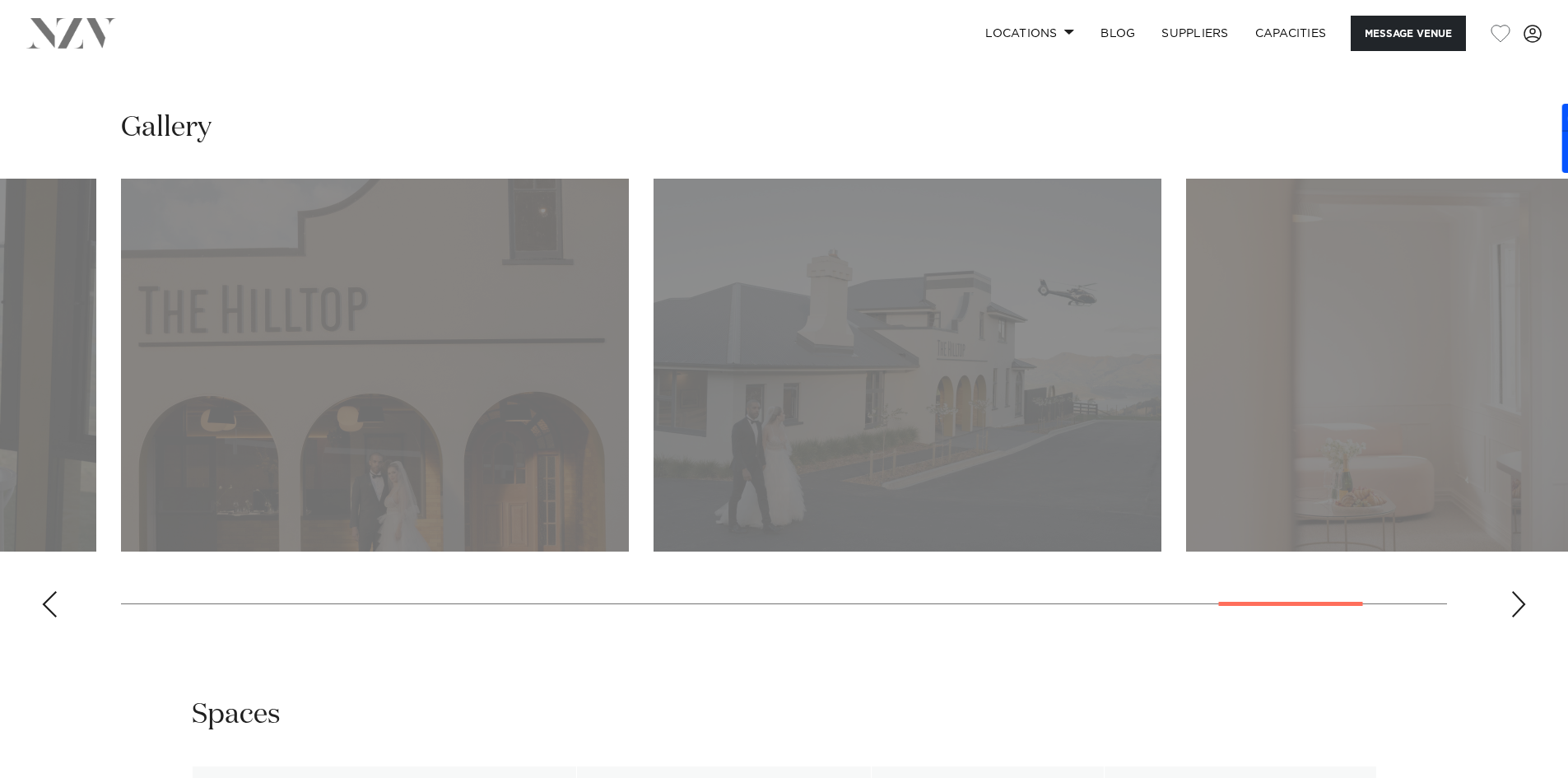
click at [1517, 605] on div "Next slide" at bounding box center [1518, 604] width 17 height 27
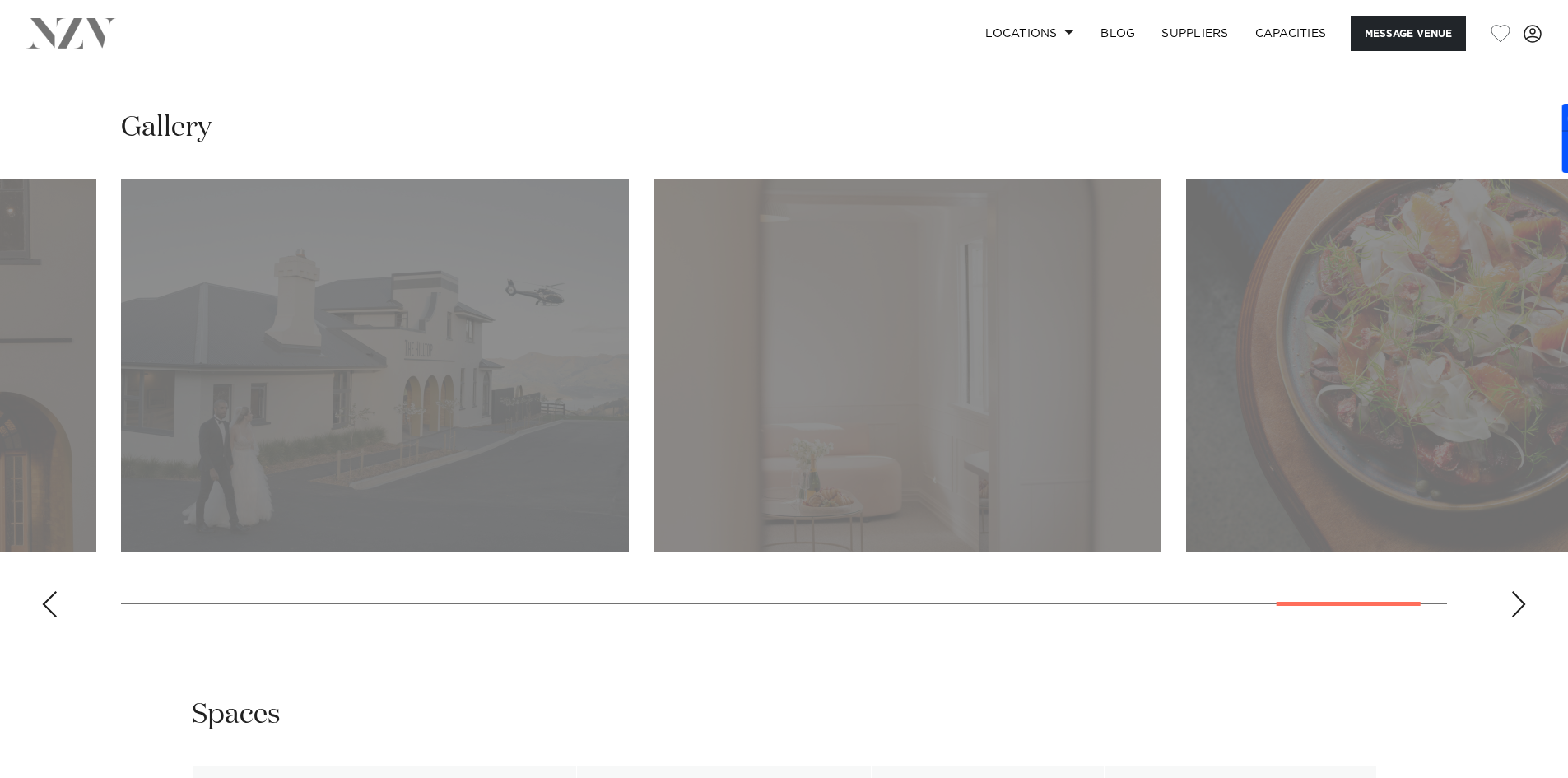
click at [1517, 605] on div "Next slide" at bounding box center [1518, 604] width 17 height 27
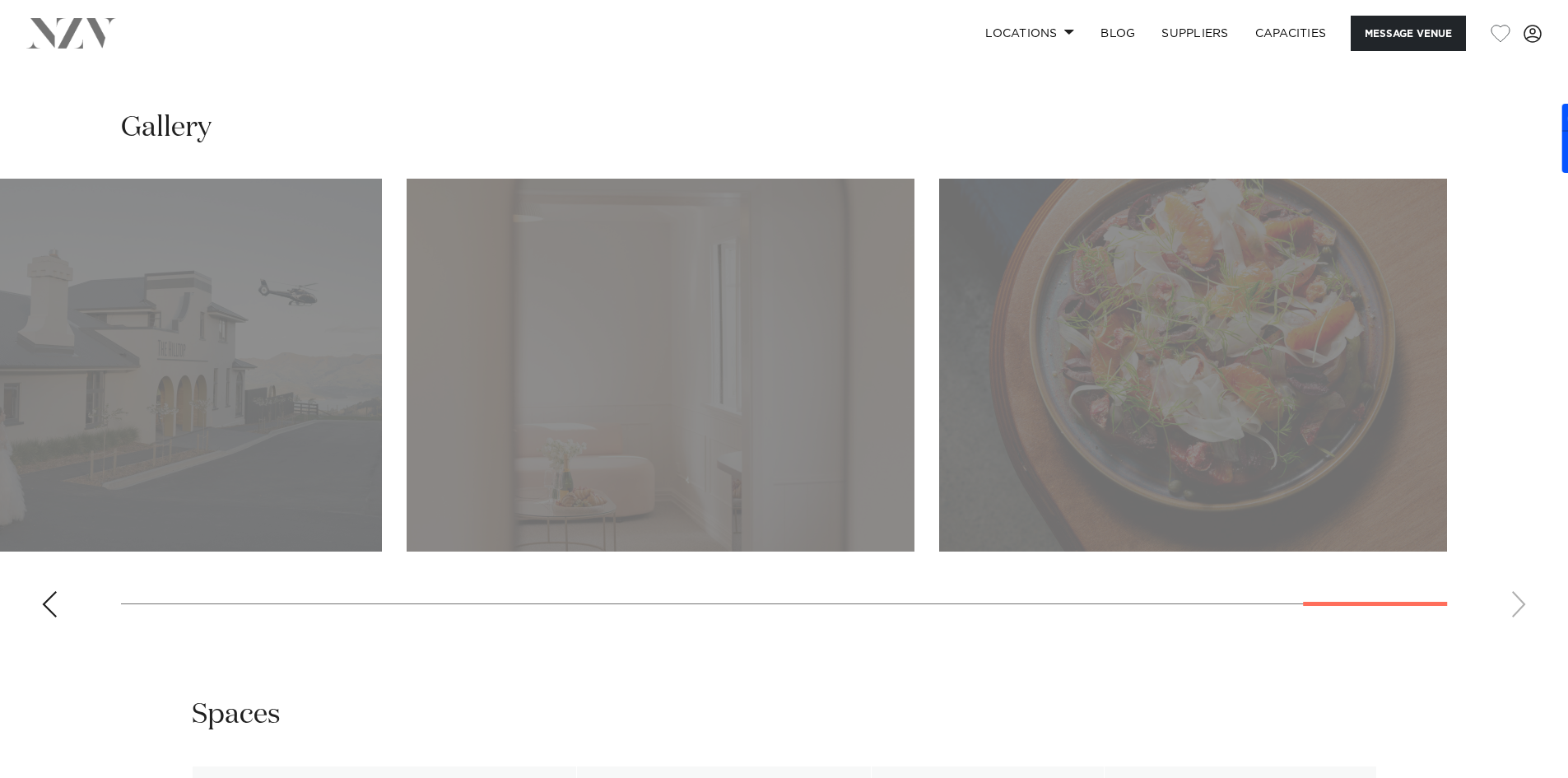
click at [1517, 605] on swiper-container at bounding box center [784, 405] width 1568 height 452
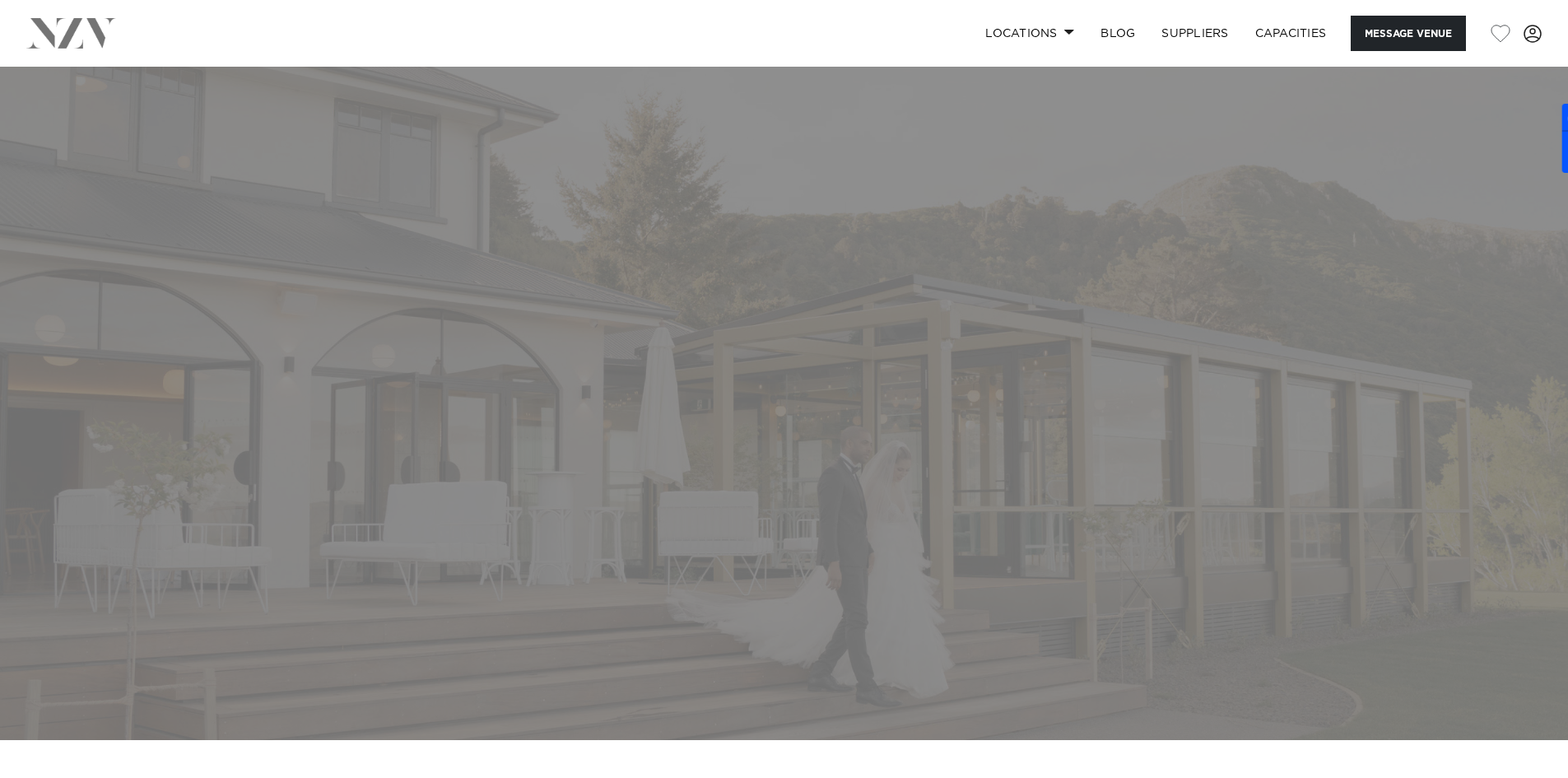
scroll to position [0, 0]
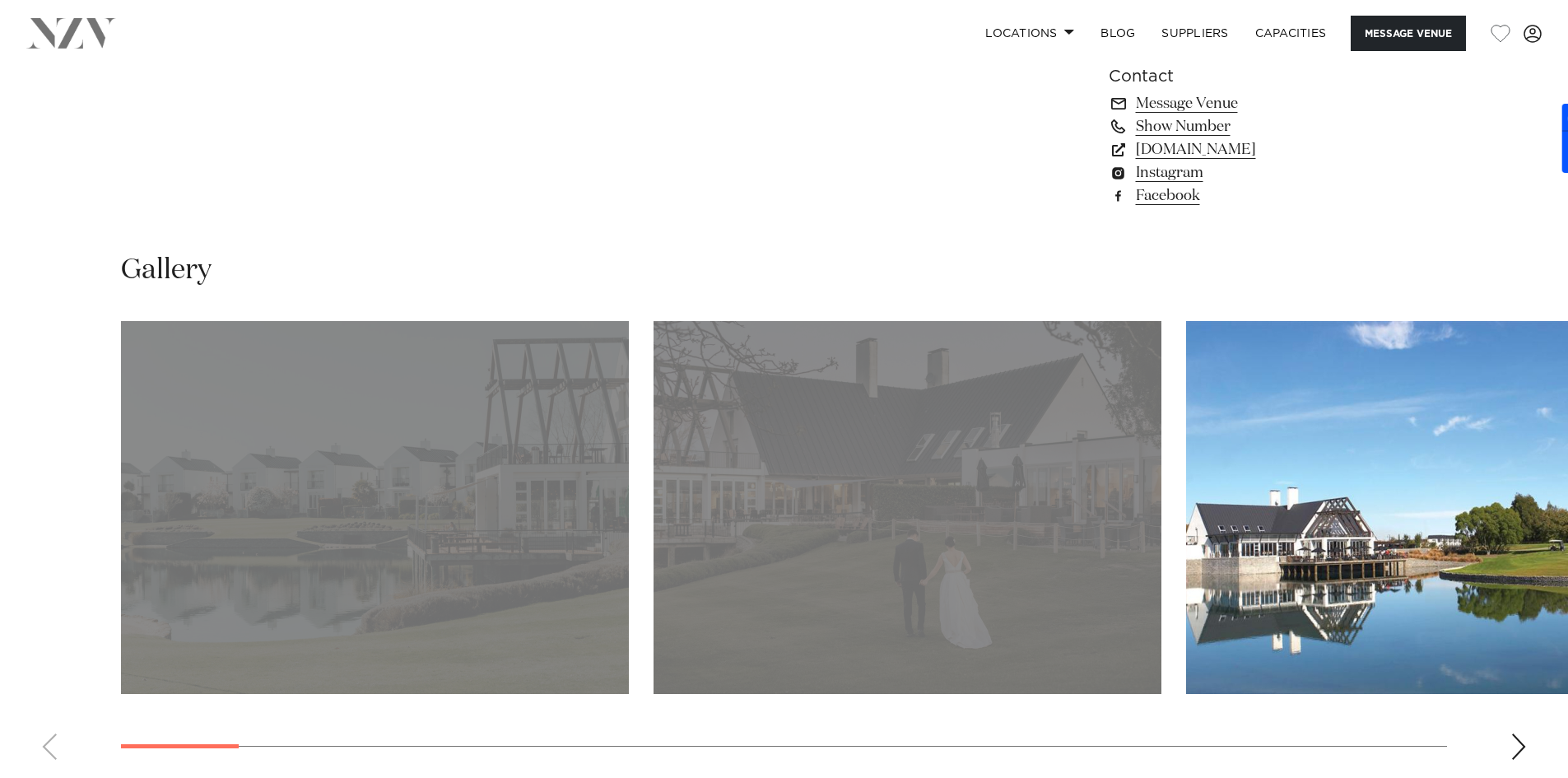
scroll to position [1431, 0]
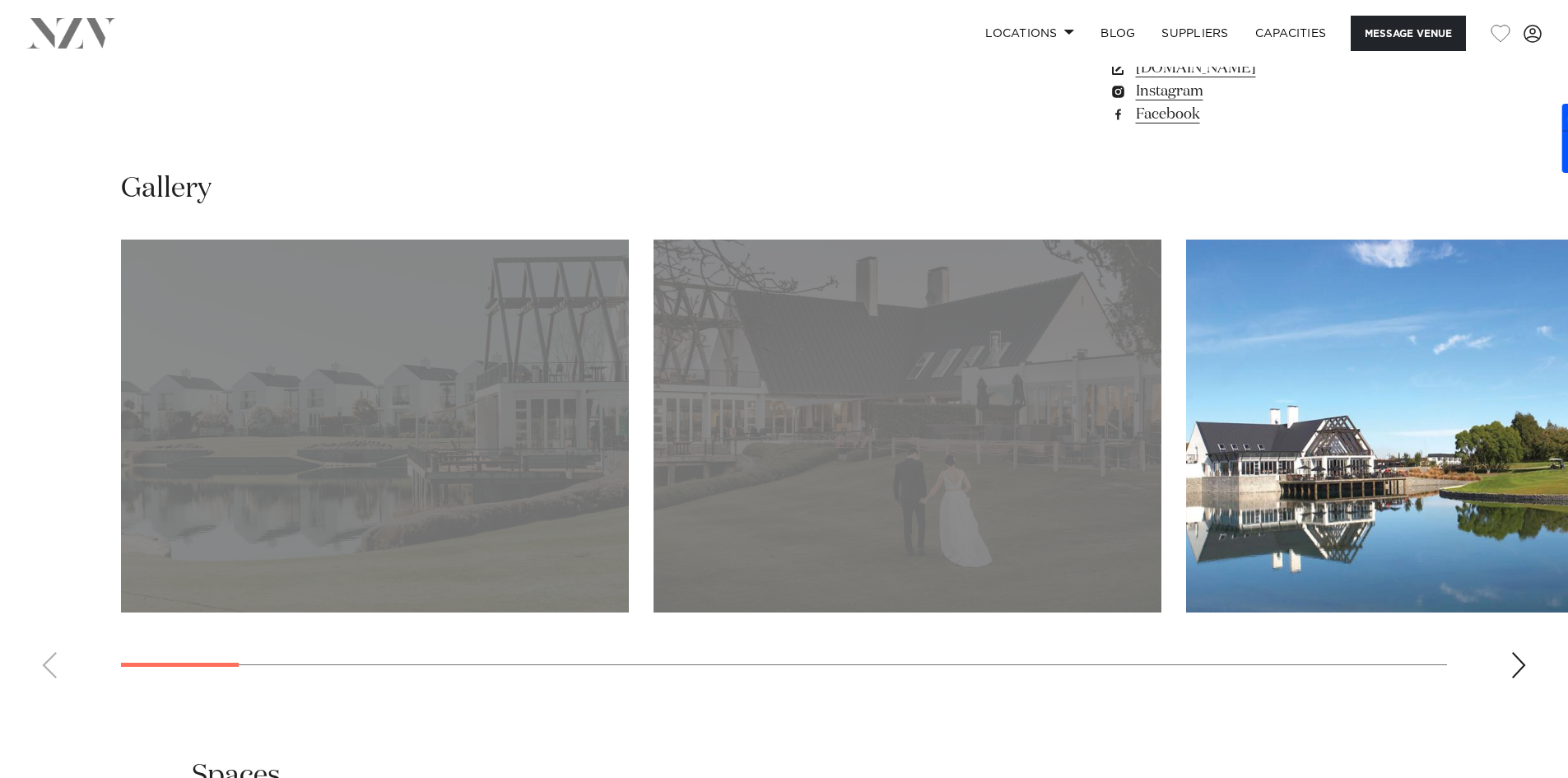
click at [1511, 670] on div "Next slide" at bounding box center [1518, 665] width 17 height 27
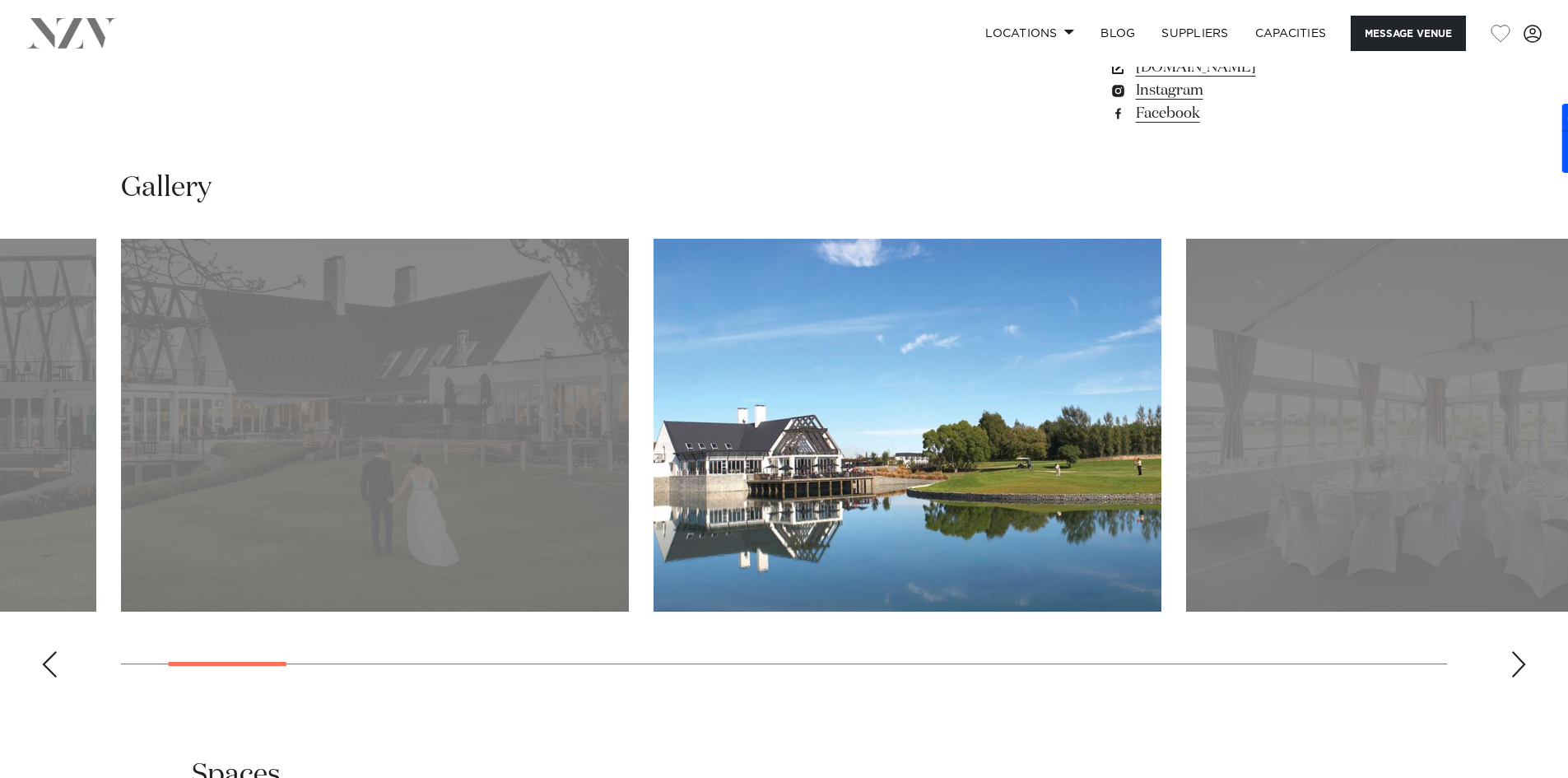
scroll to position [1513, 0]
click at [1512, 671] on div "Next slide" at bounding box center [1518, 663] width 17 height 27
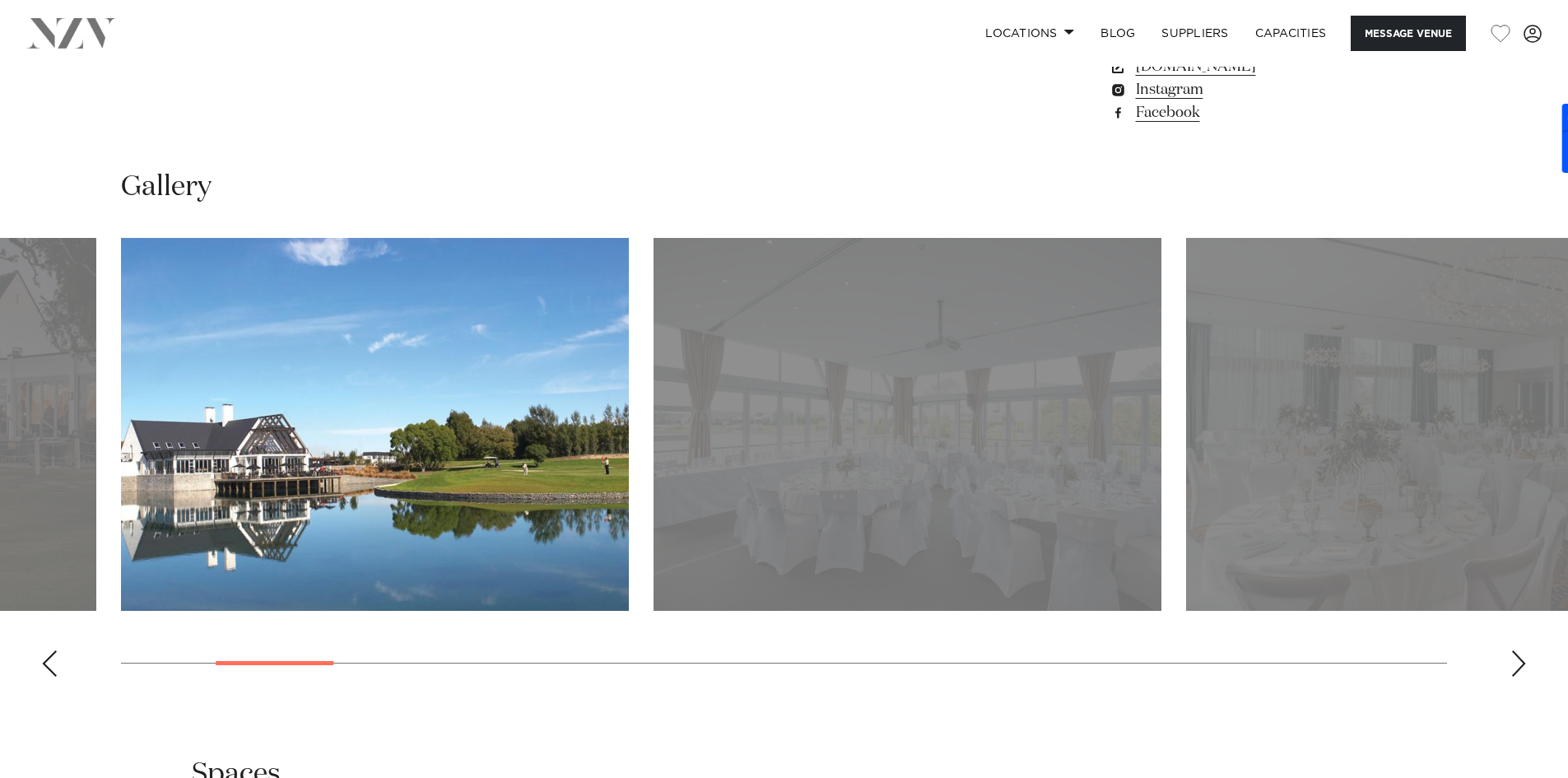
click at [1513, 671] on div "Next slide" at bounding box center [1518, 663] width 17 height 27
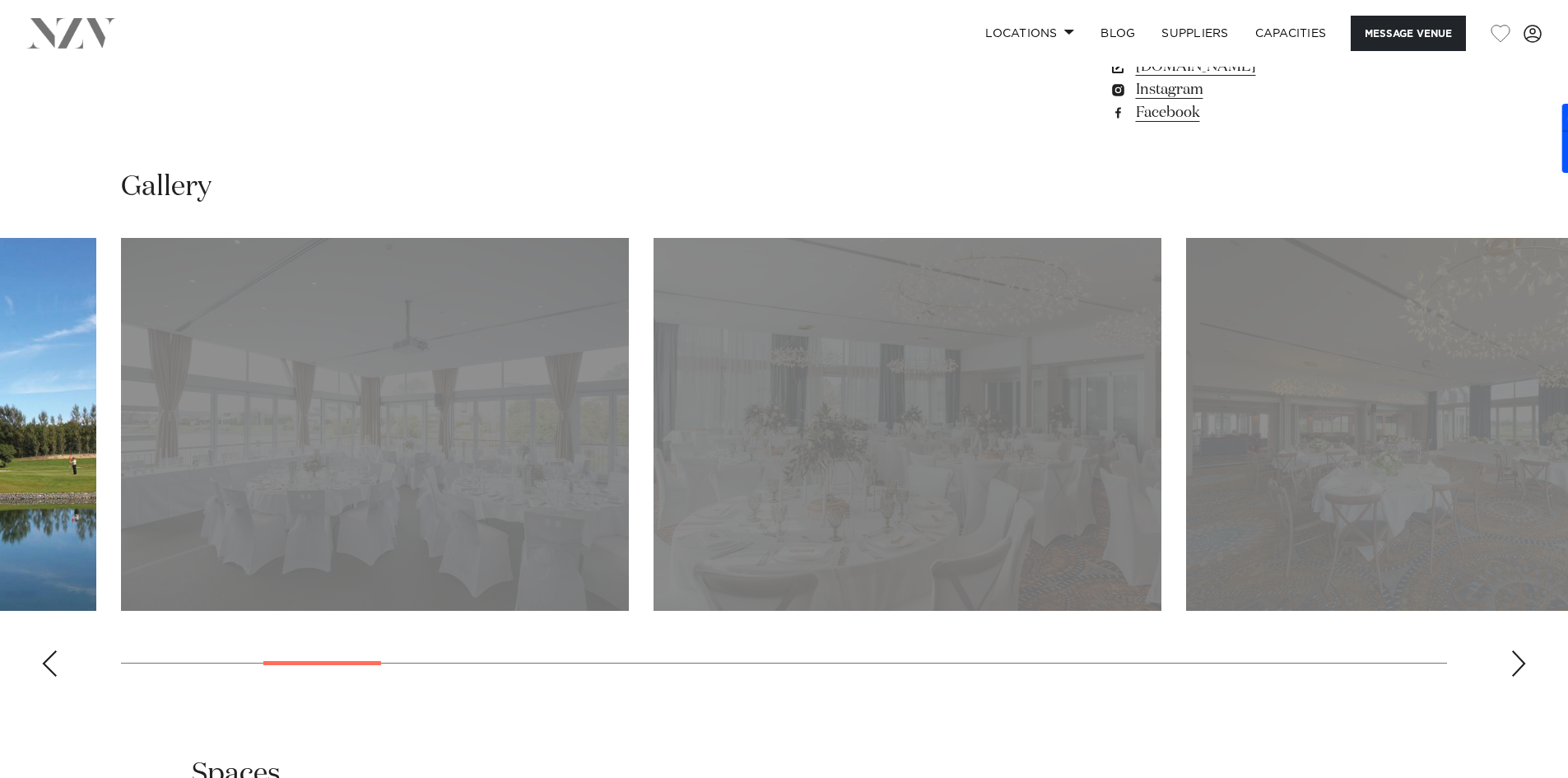
click at [1513, 671] on div "Next slide" at bounding box center [1518, 663] width 17 height 27
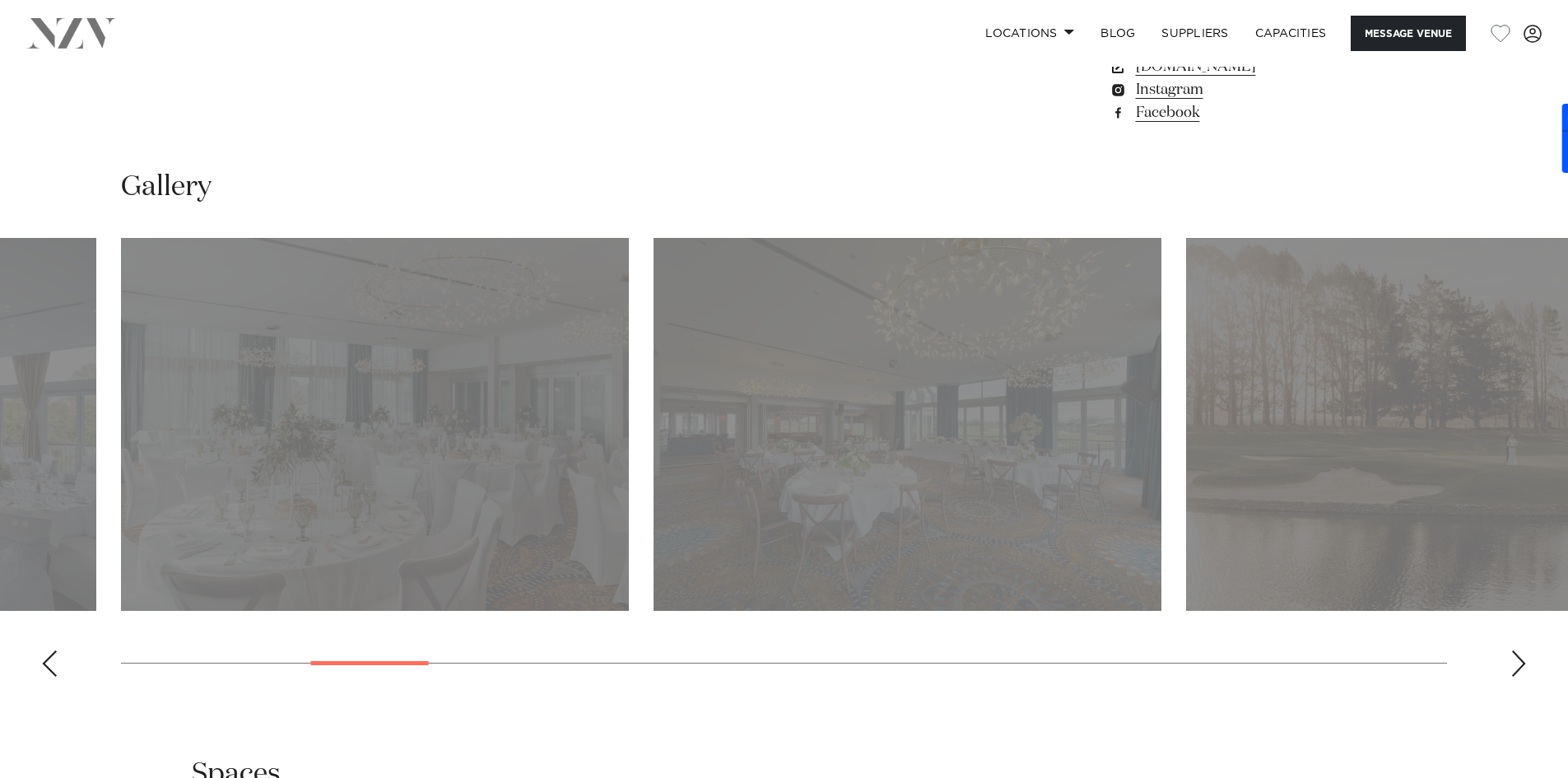
click at [1513, 671] on div "Next slide" at bounding box center [1518, 663] width 17 height 27
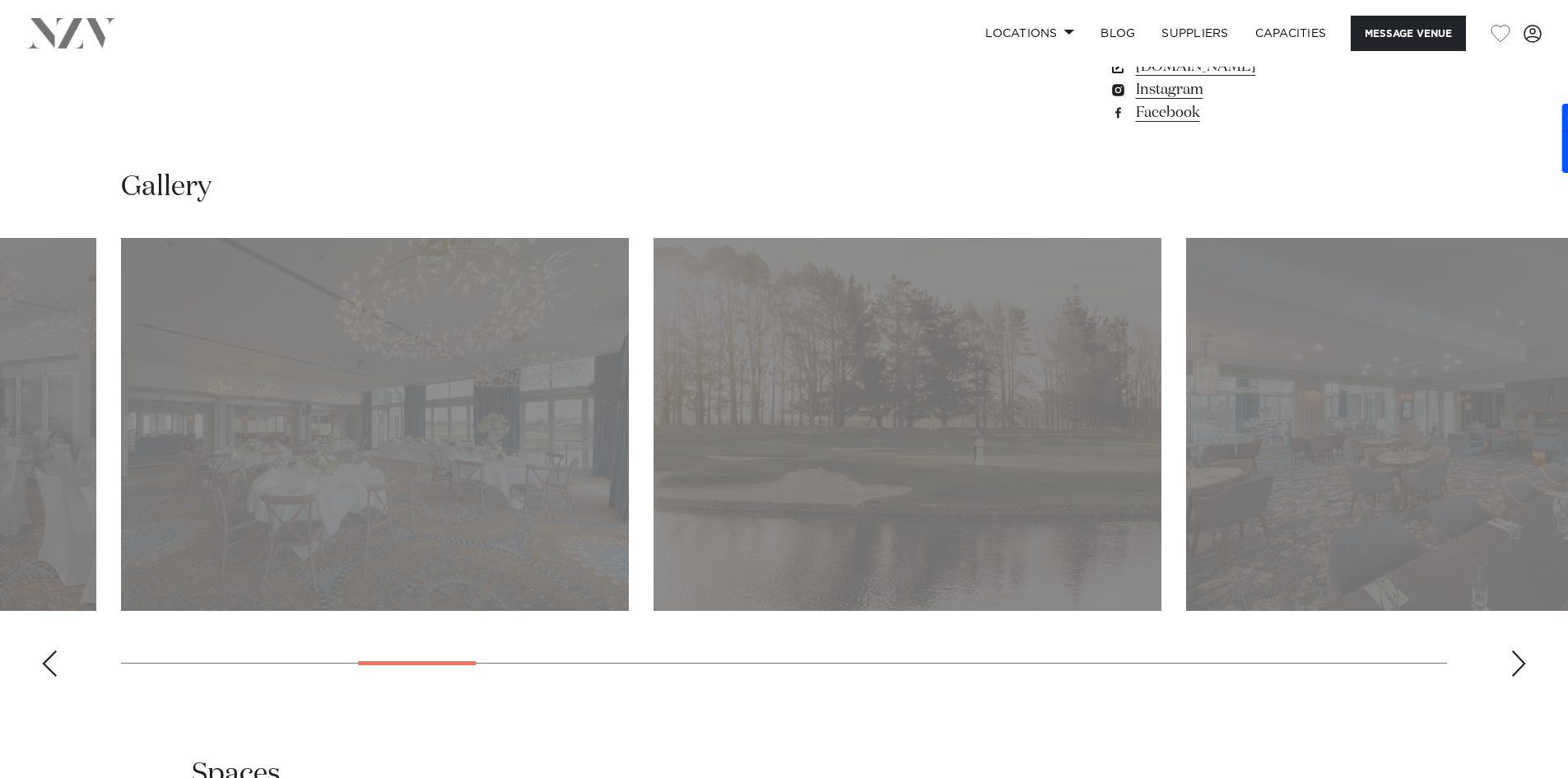
click at [1513, 671] on div "Next slide" at bounding box center [1518, 663] width 17 height 27
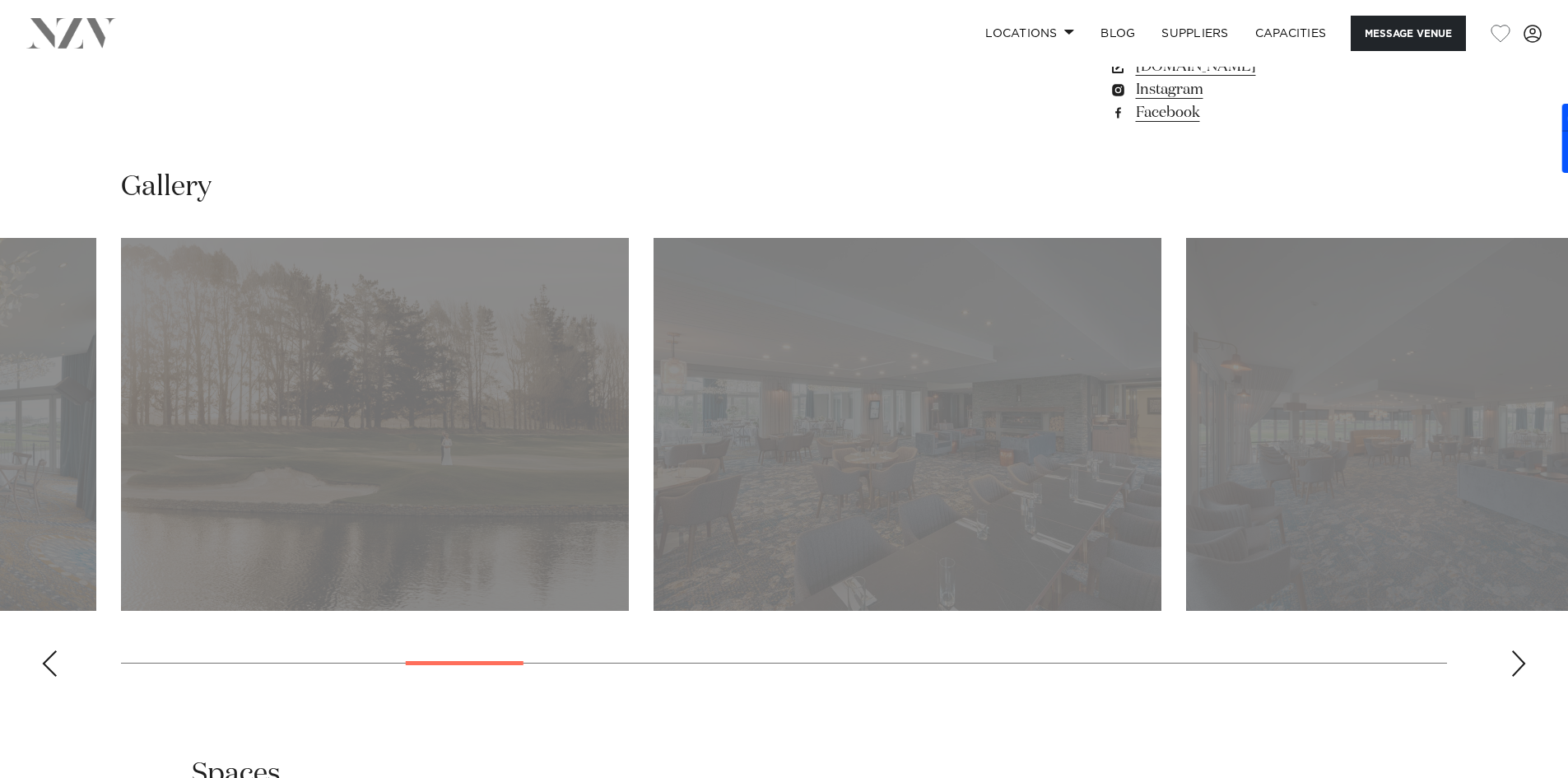
click at [1518, 668] on div "Next slide" at bounding box center [1518, 663] width 17 height 27
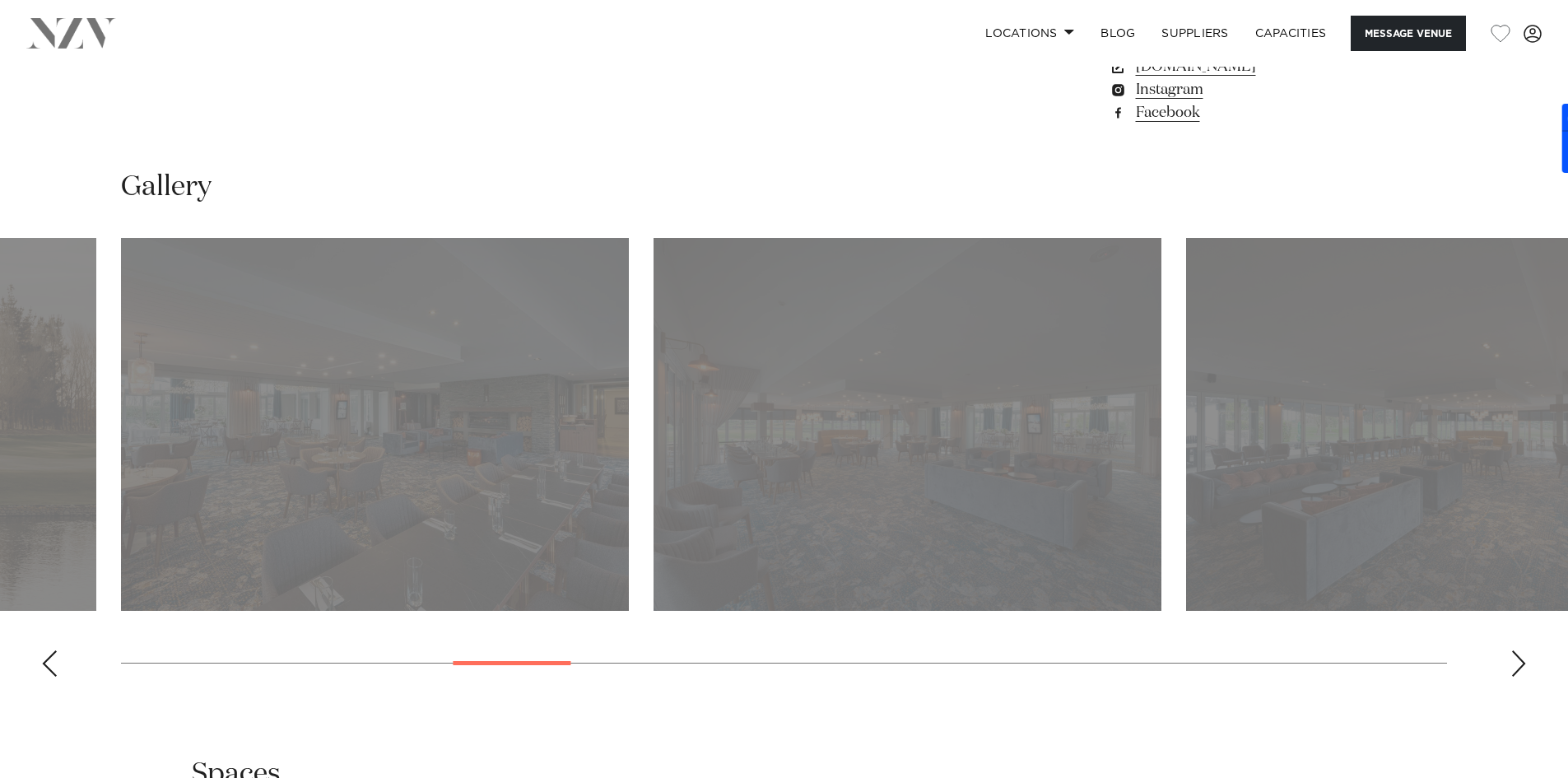
click at [1518, 668] on div "Next slide" at bounding box center [1518, 663] width 17 height 27
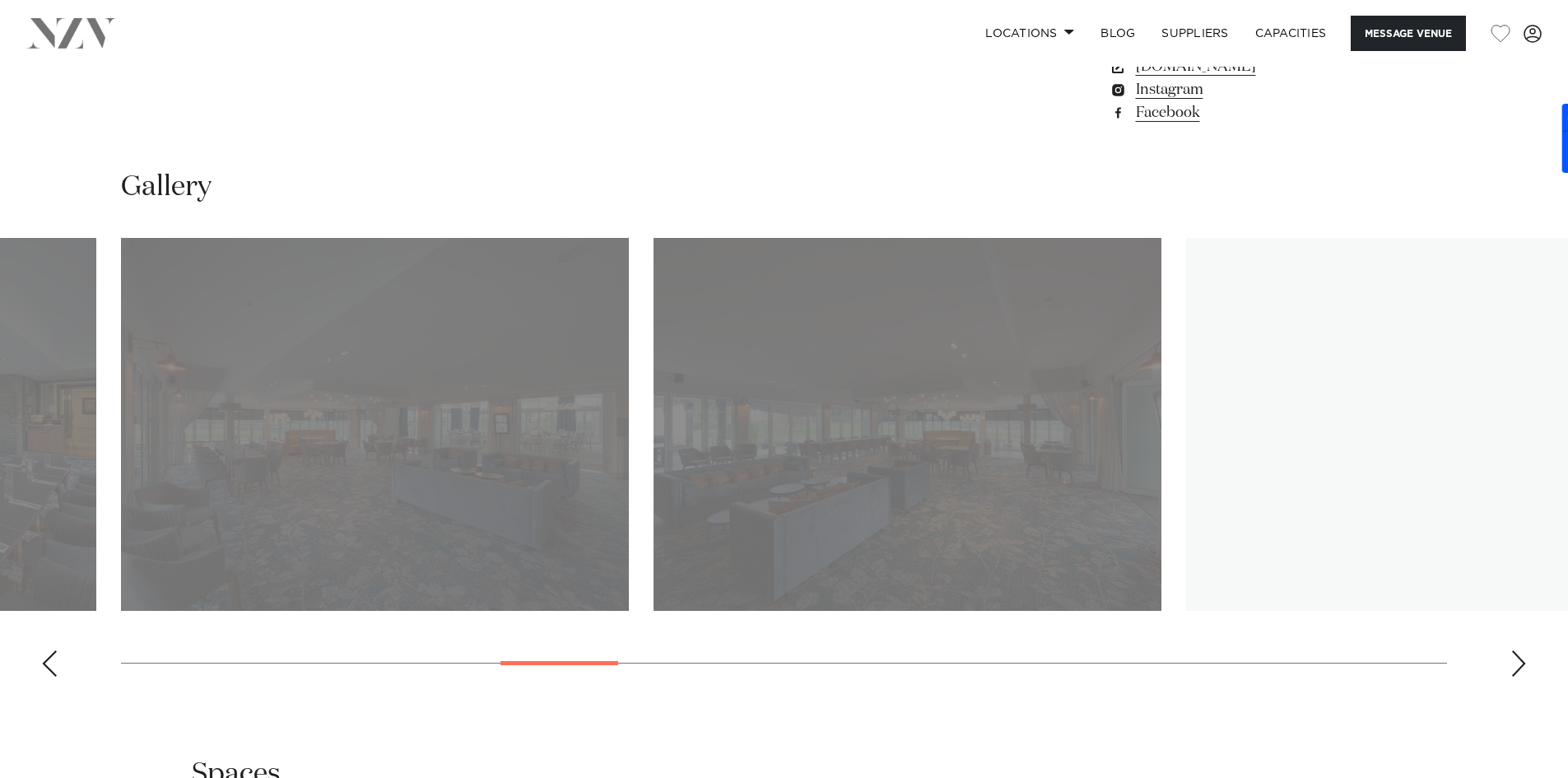
click at [1518, 668] on div "Next slide" at bounding box center [1518, 663] width 17 height 27
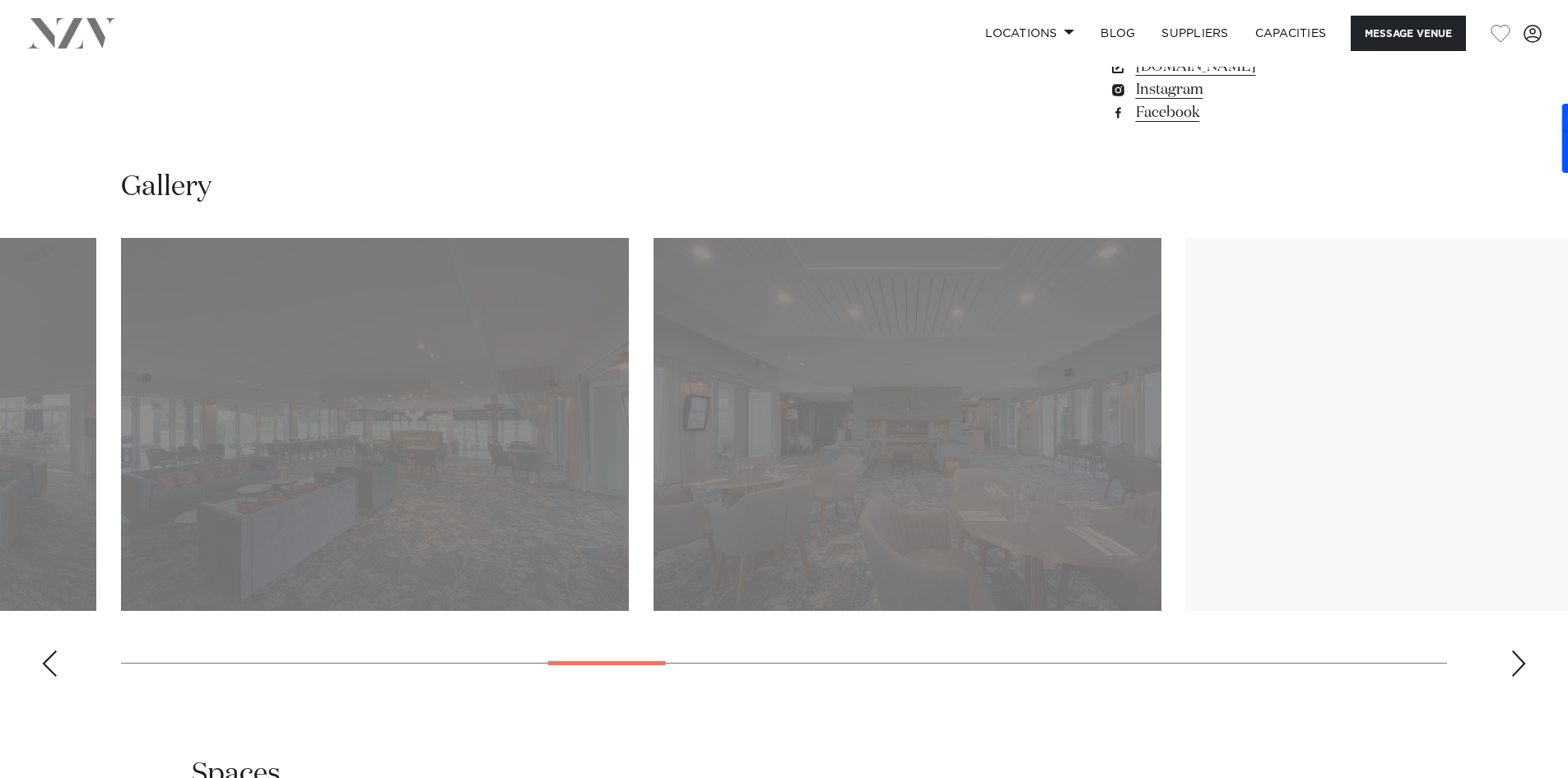
click at [1518, 668] on div "Next slide" at bounding box center [1518, 663] width 17 height 27
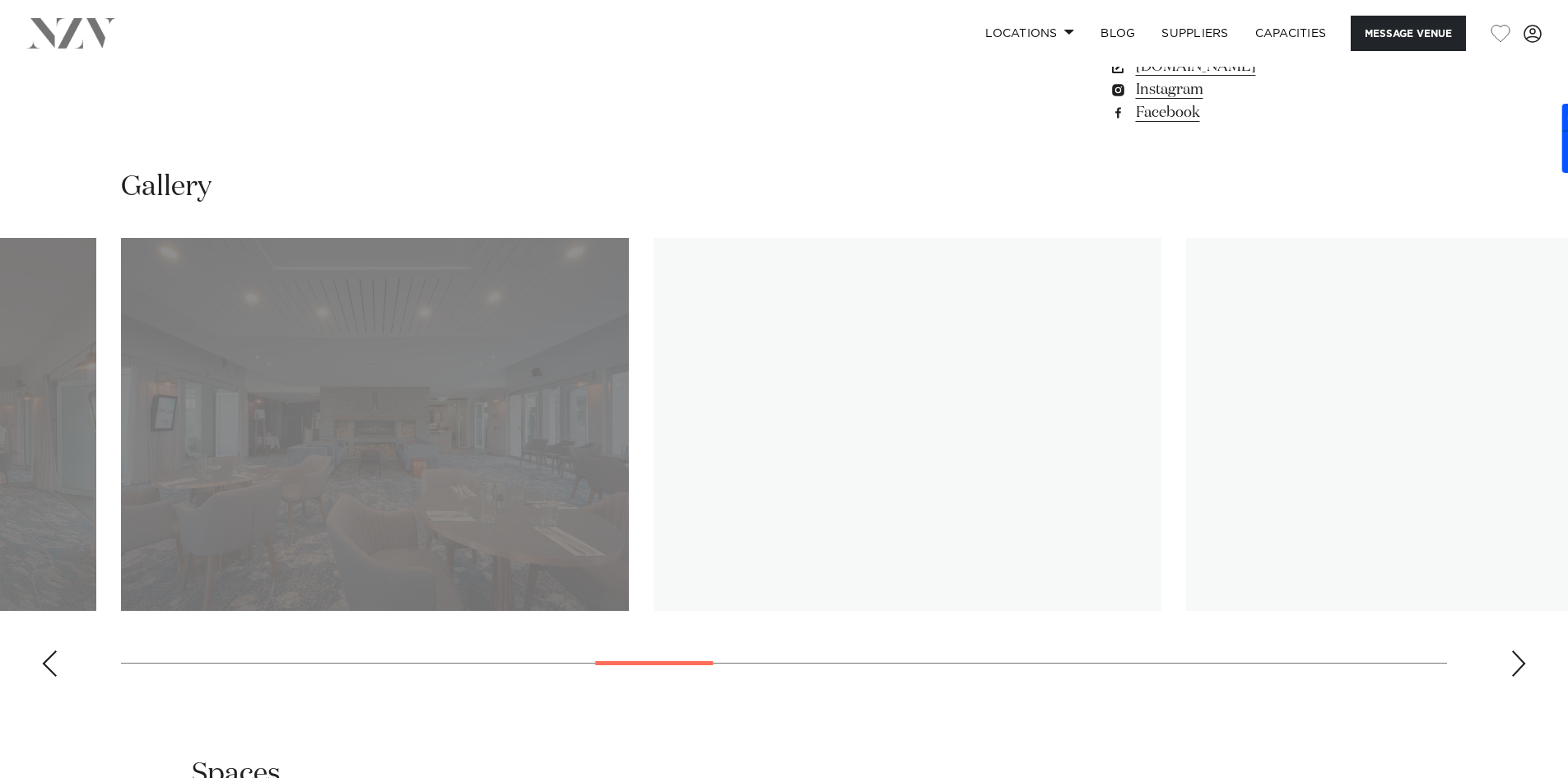
click at [1518, 668] on div "Next slide" at bounding box center [1518, 663] width 17 height 27
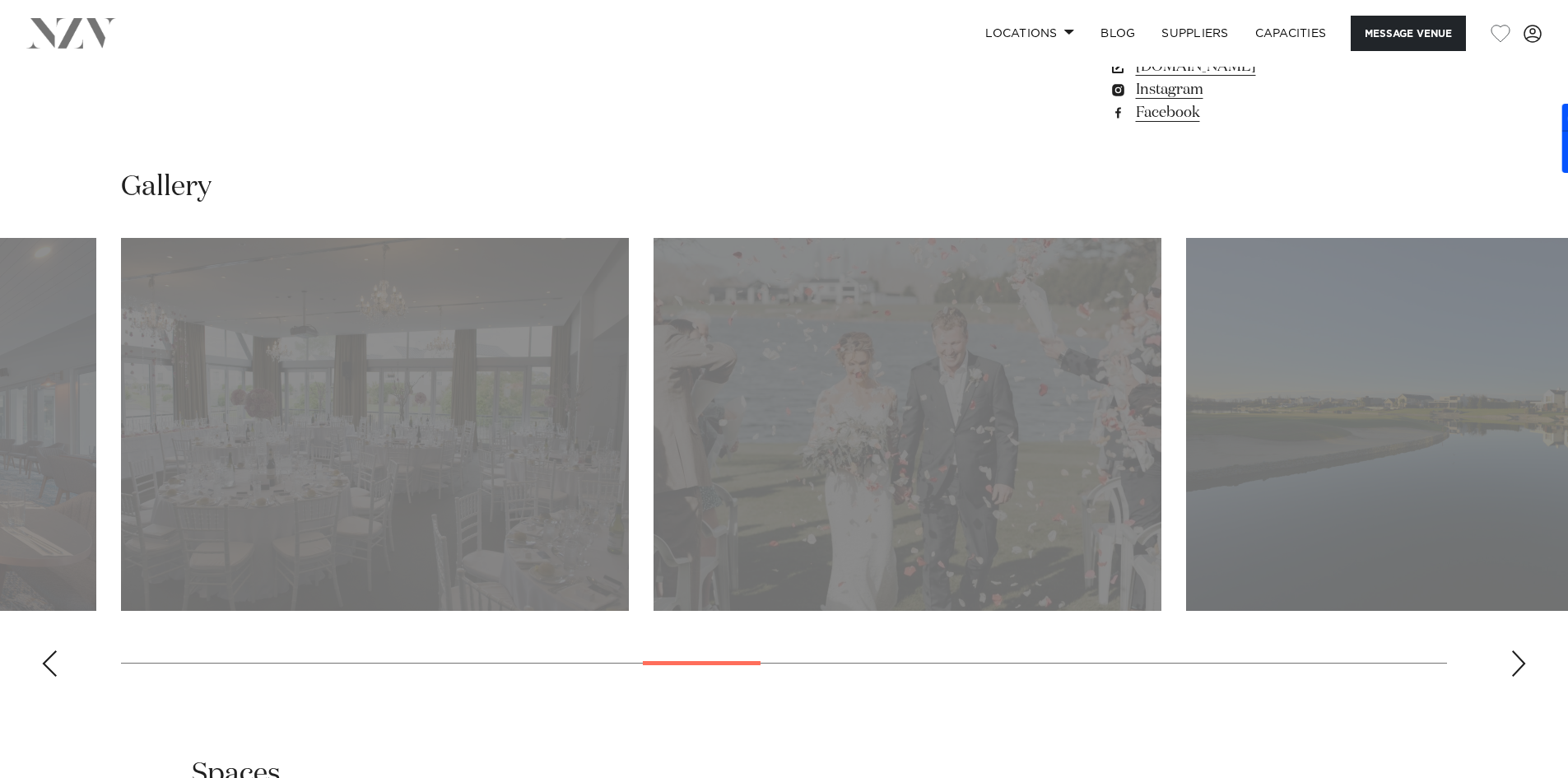
click at [54, 662] on div "Previous slide" at bounding box center [50, 663] width 17 height 27
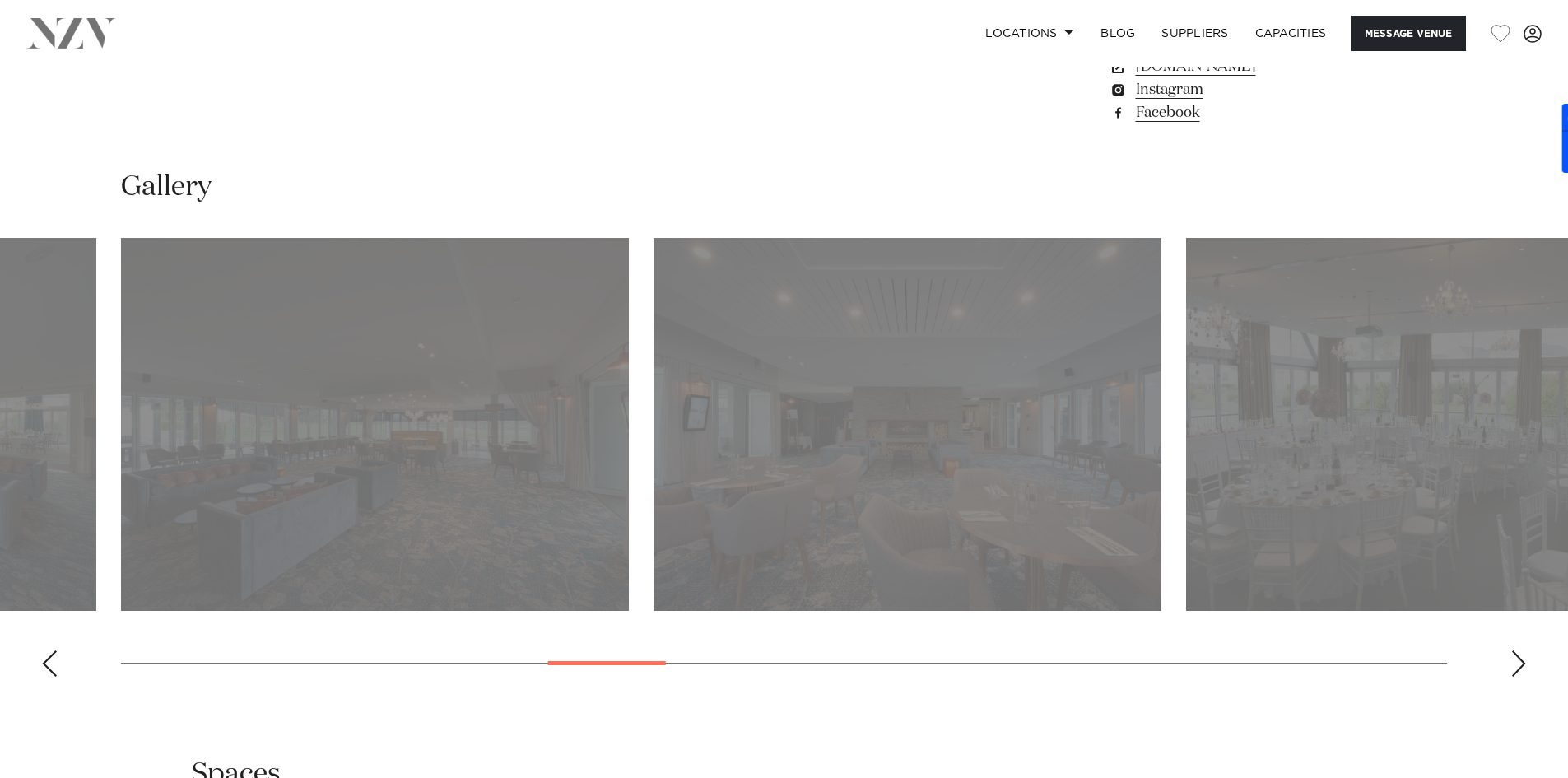
click at [54, 662] on div "Previous slide" at bounding box center [50, 663] width 17 height 27
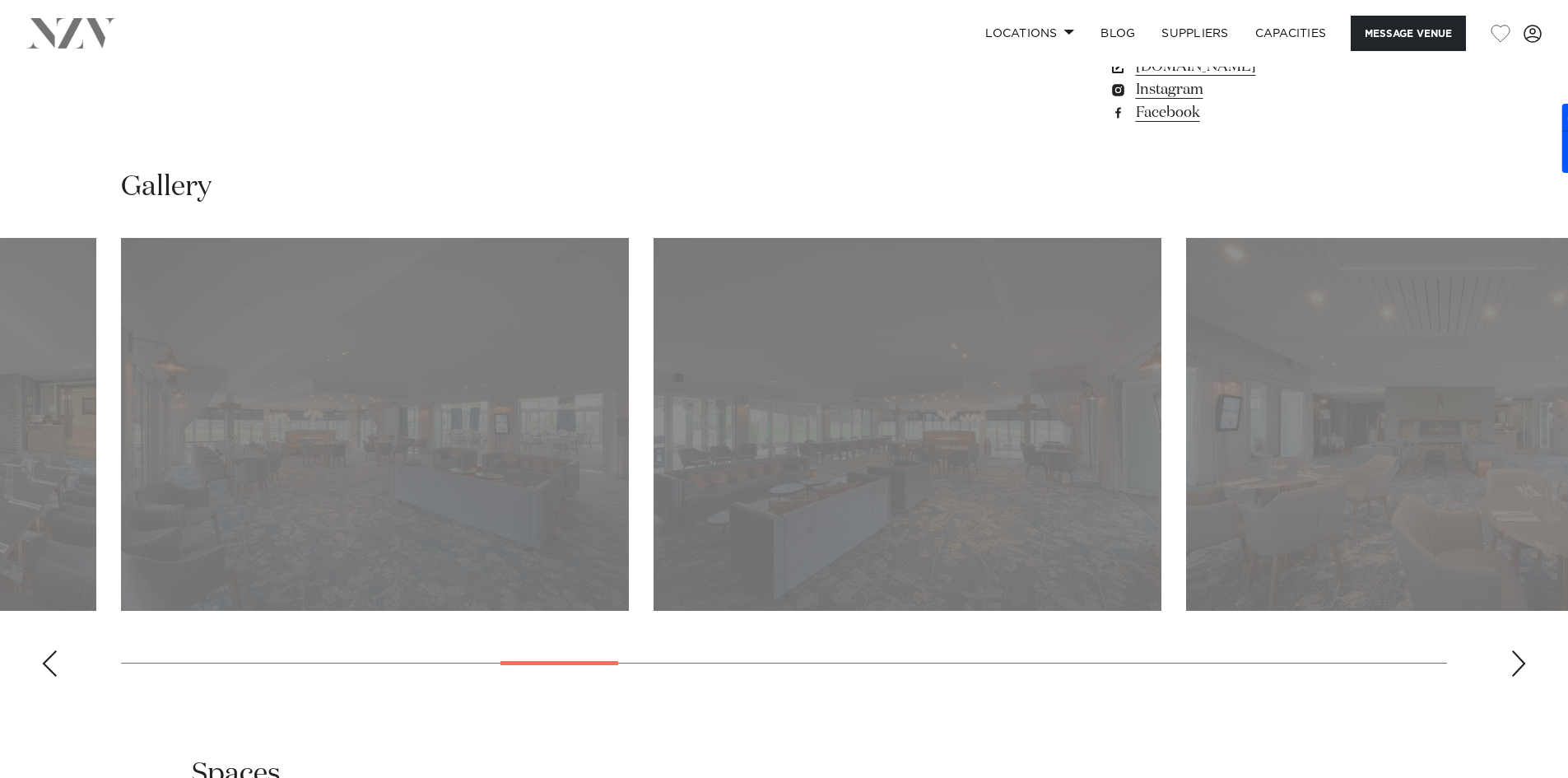
click at [54, 662] on div "Previous slide" at bounding box center [50, 663] width 17 height 27
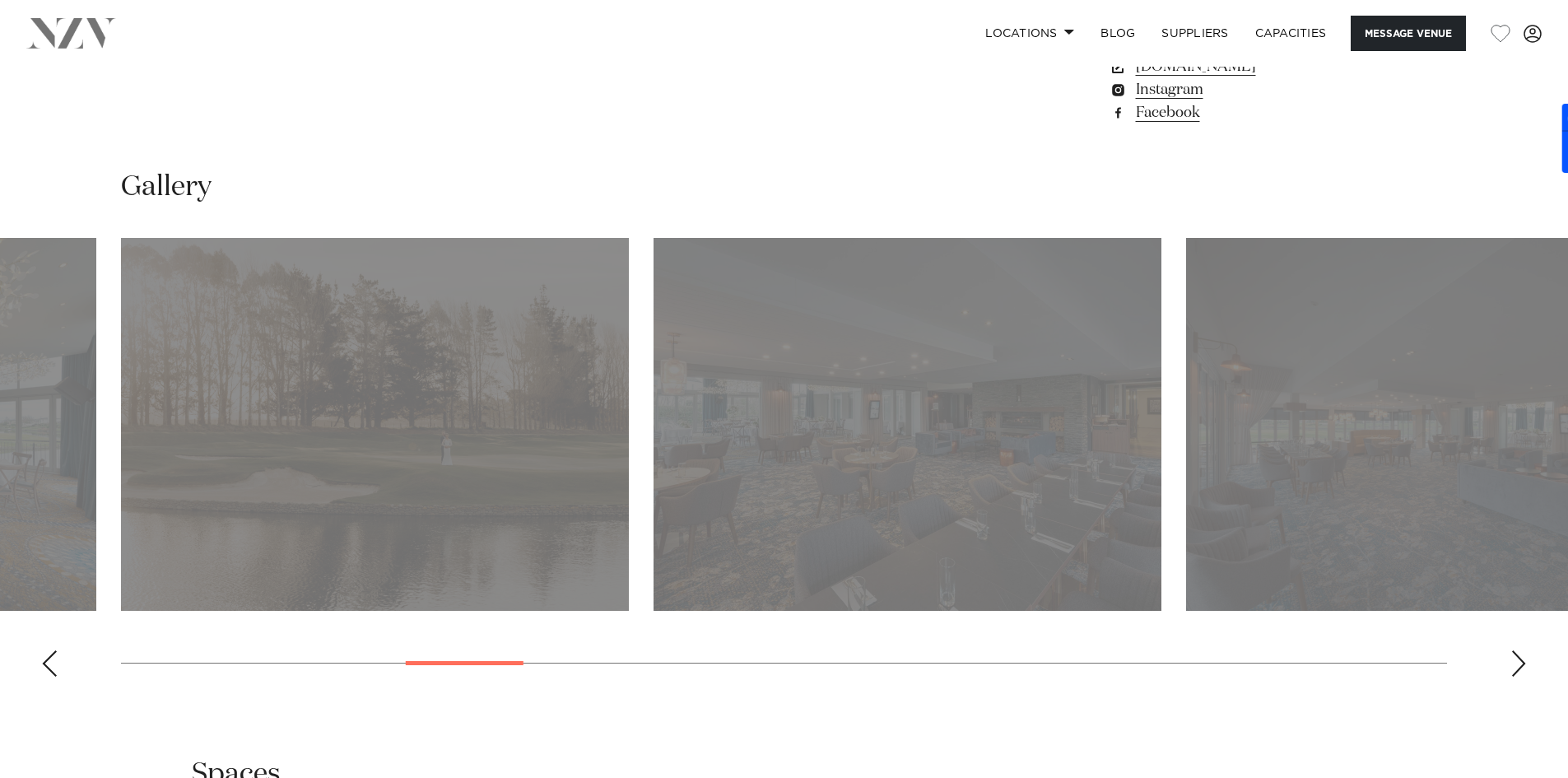
click at [54, 662] on div "Previous slide" at bounding box center [50, 663] width 17 height 27
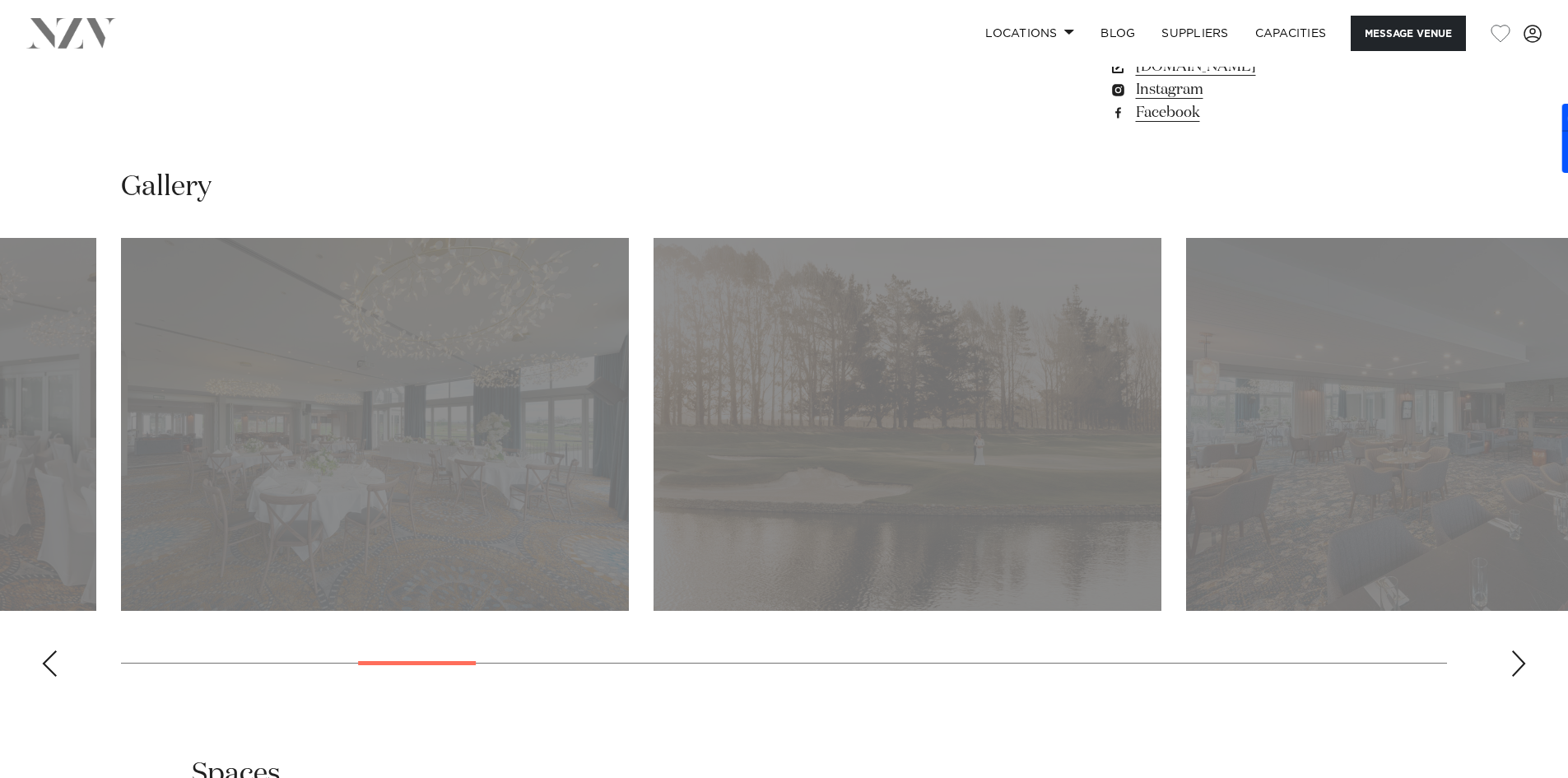
click at [54, 662] on div "Previous slide" at bounding box center [50, 663] width 17 height 27
click at [54, 663] on div "Previous slide" at bounding box center [50, 663] width 17 height 27
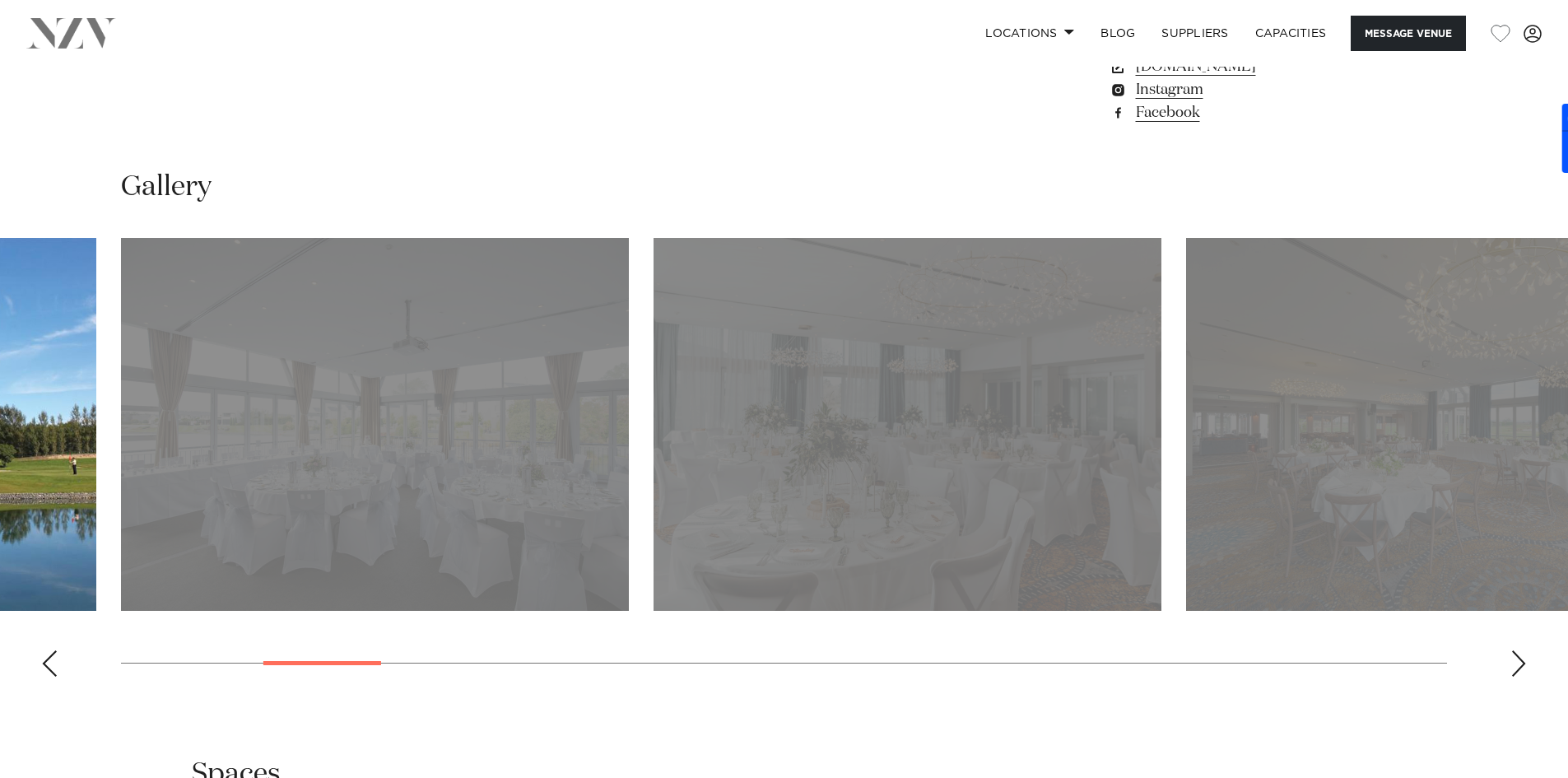
click at [54, 663] on div "Previous slide" at bounding box center [50, 663] width 17 height 27
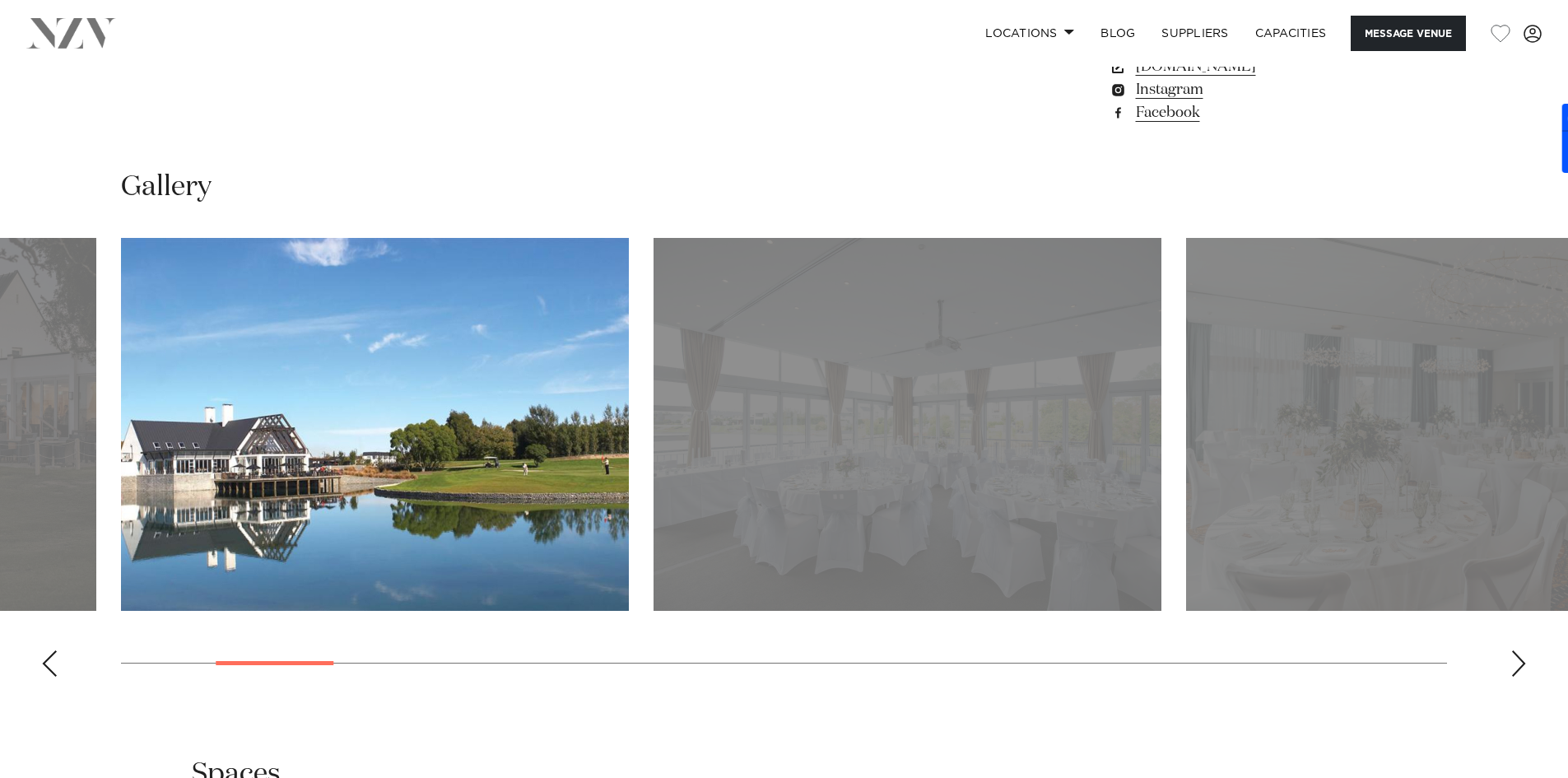
click at [54, 663] on div "Previous slide" at bounding box center [50, 663] width 17 height 27
click at [53, 663] on div "Previous slide" at bounding box center [50, 663] width 17 height 27
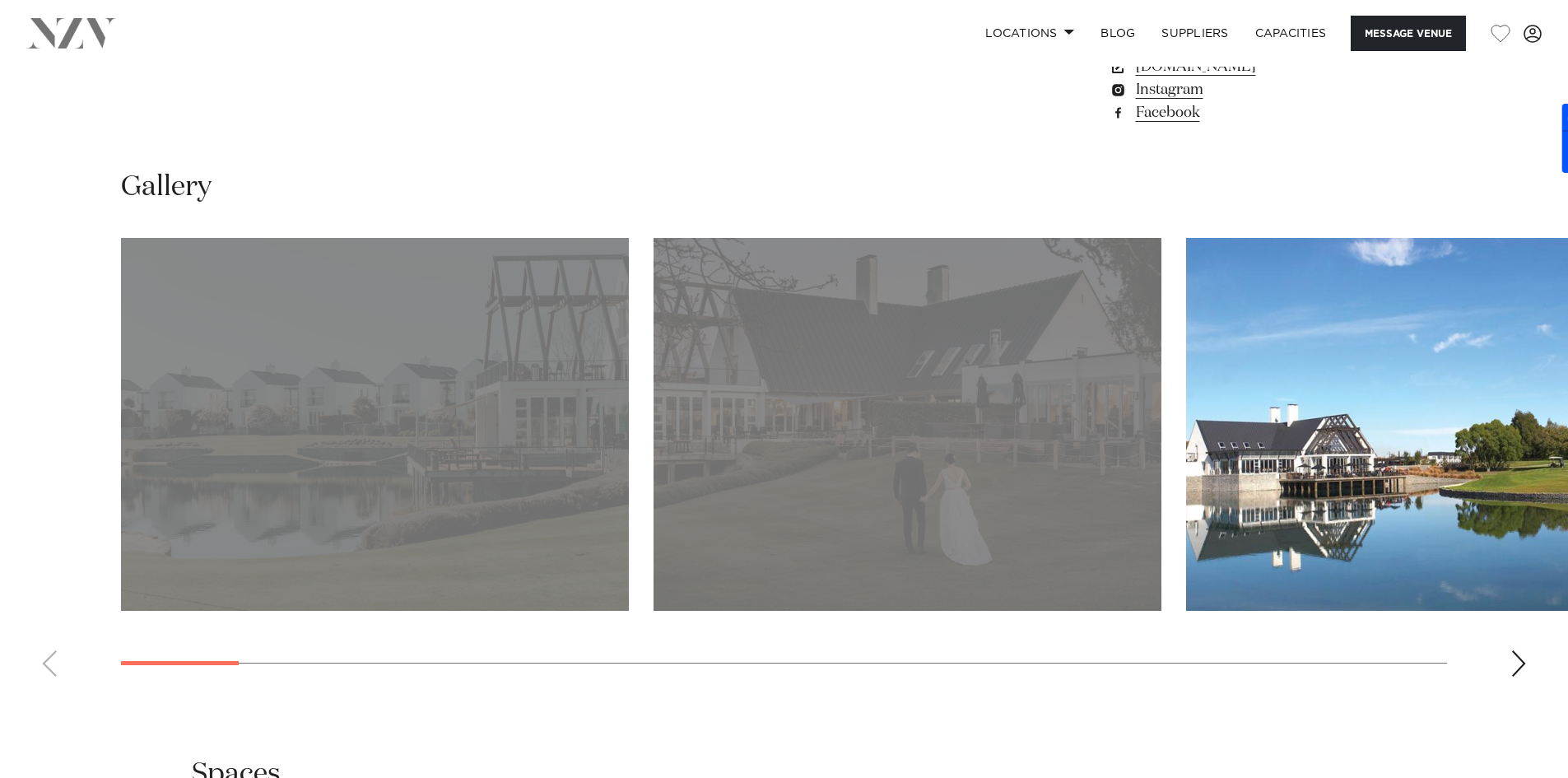
click at [53, 663] on swiper-container at bounding box center [784, 464] width 1568 height 452
click at [1511, 652] on div "Next slide" at bounding box center [1518, 663] width 17 height 27
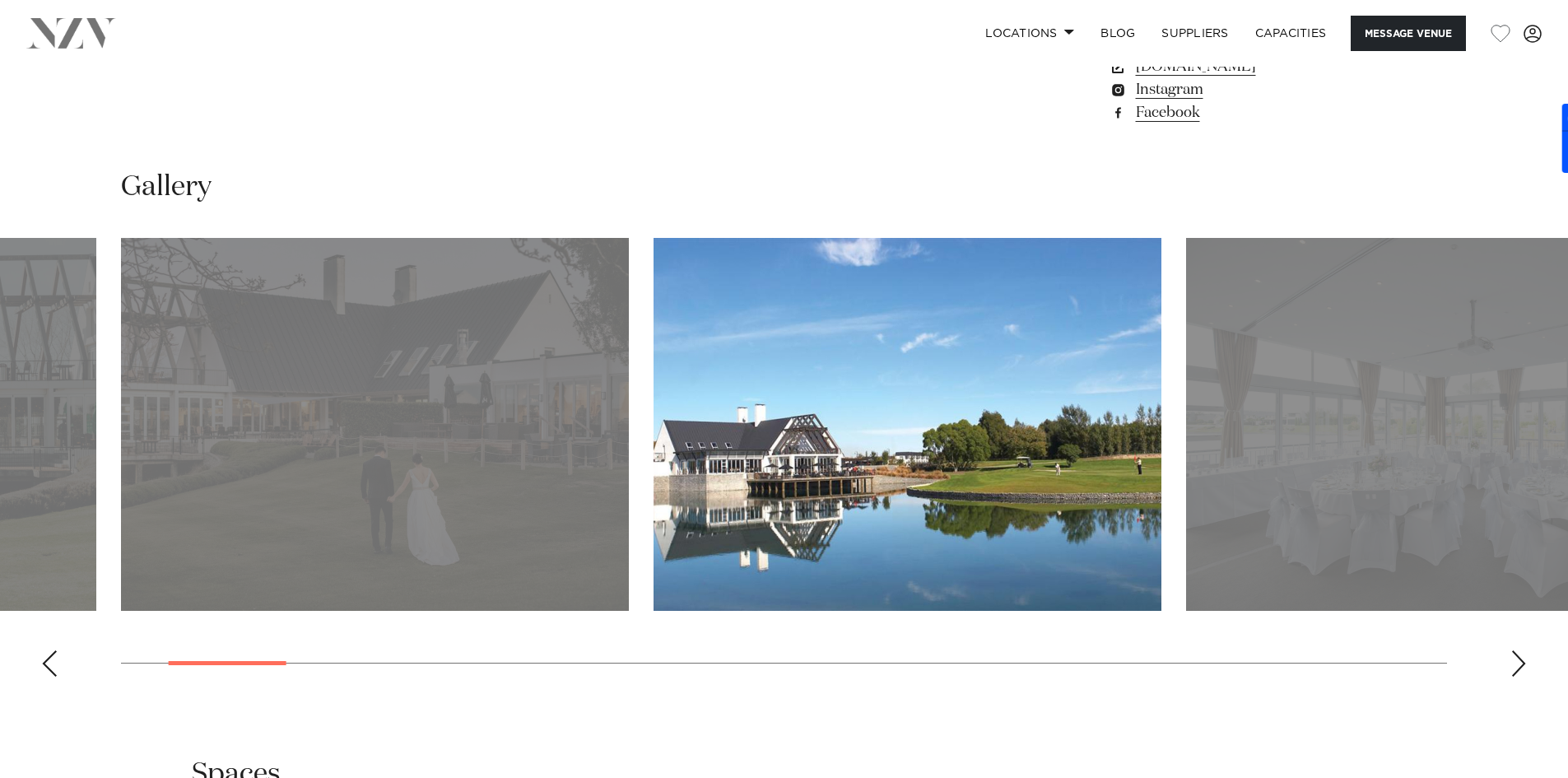
click at [1510, 652] on div "Next slide" at bounding box center [1518, 663] width 17 height 27
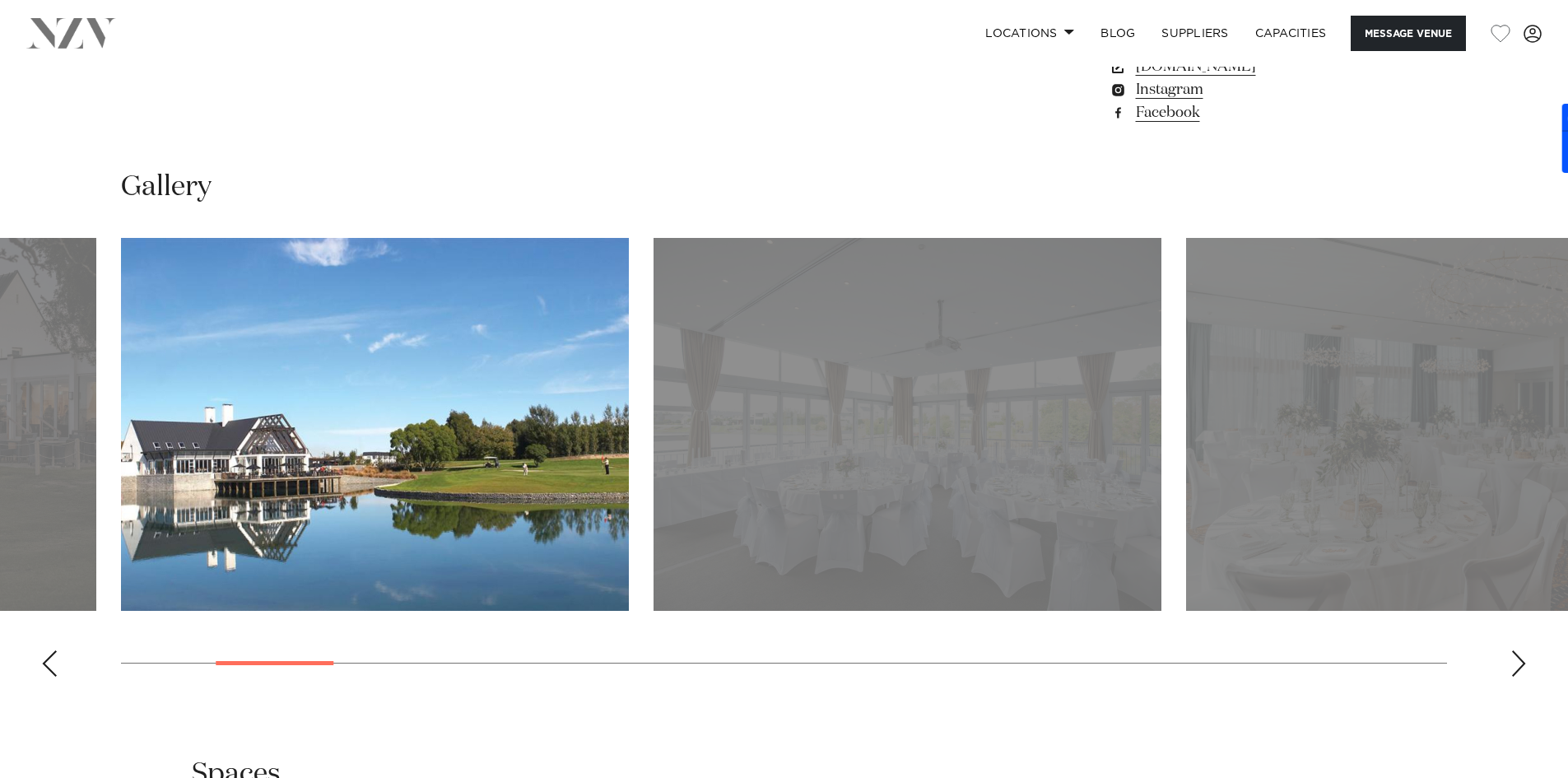
click at [1510, 652] on div "Next slide" at bounding box center [1518, 663] width 17 height 27
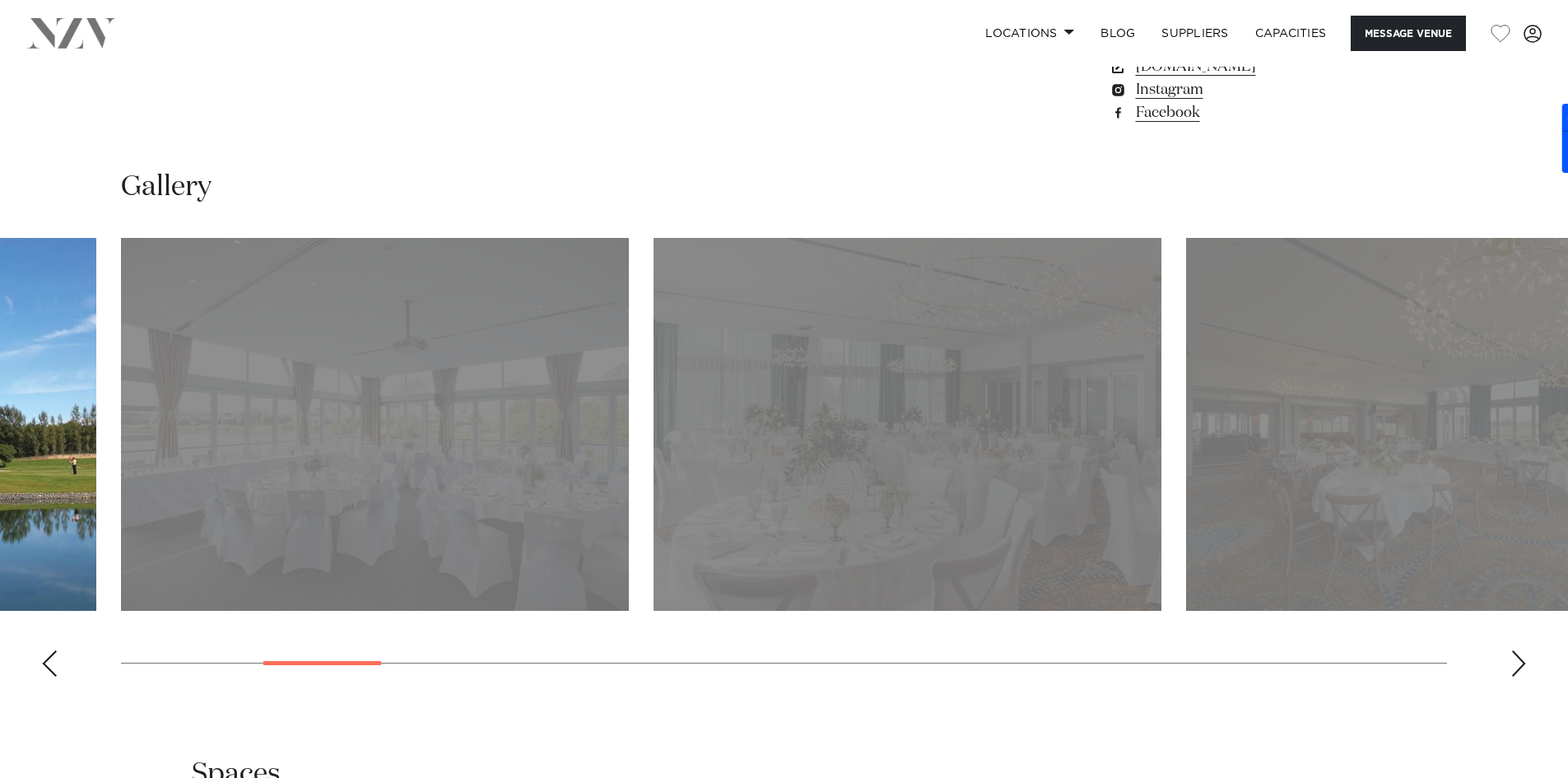
click at [1510, 652] on div "Next slide" at bounding box center [1518, 663] width 17 height 27
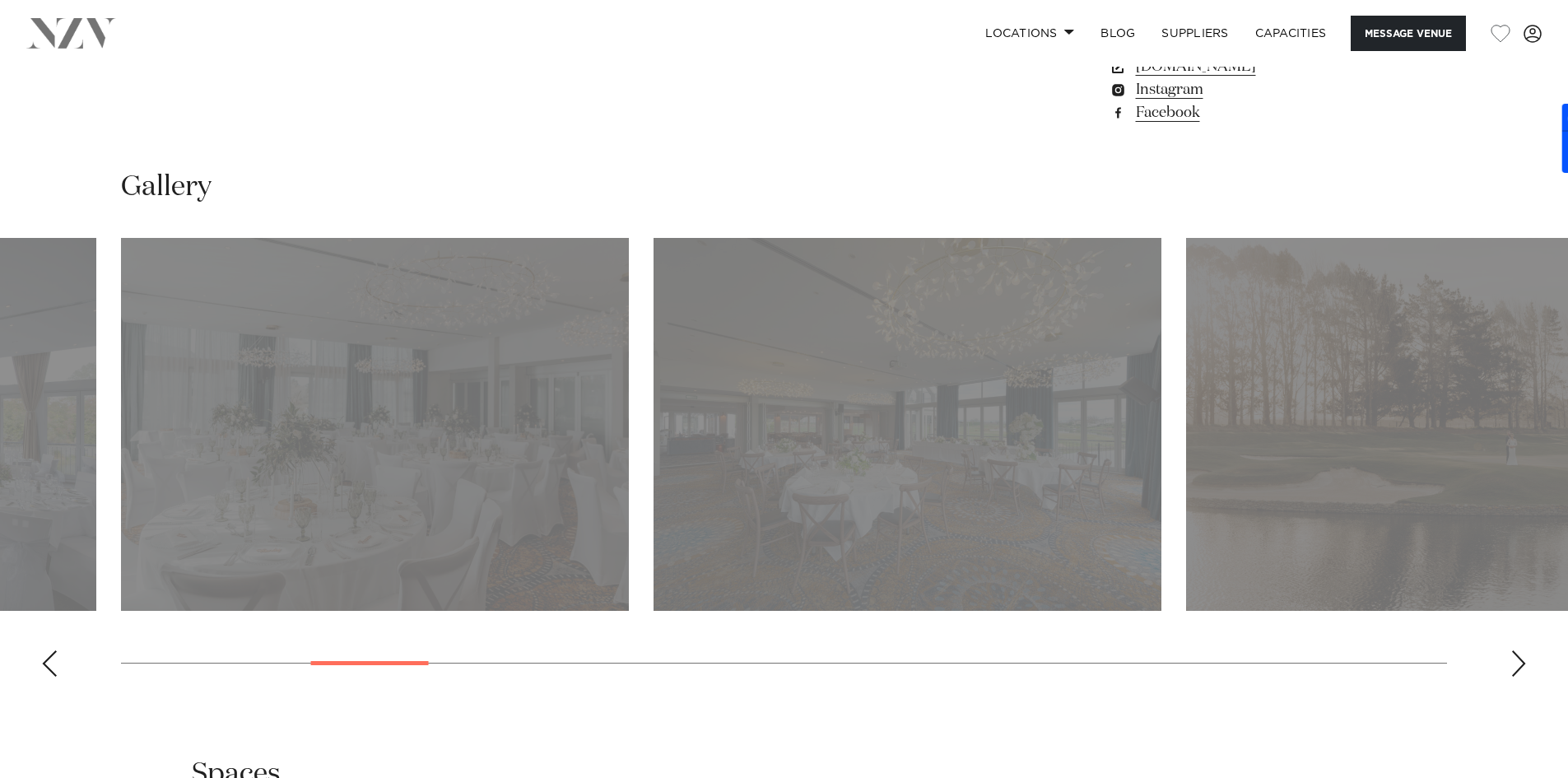
click at [1510, 652] on div "Next slide" at bounding box center [1518, 663] width 17 height 27
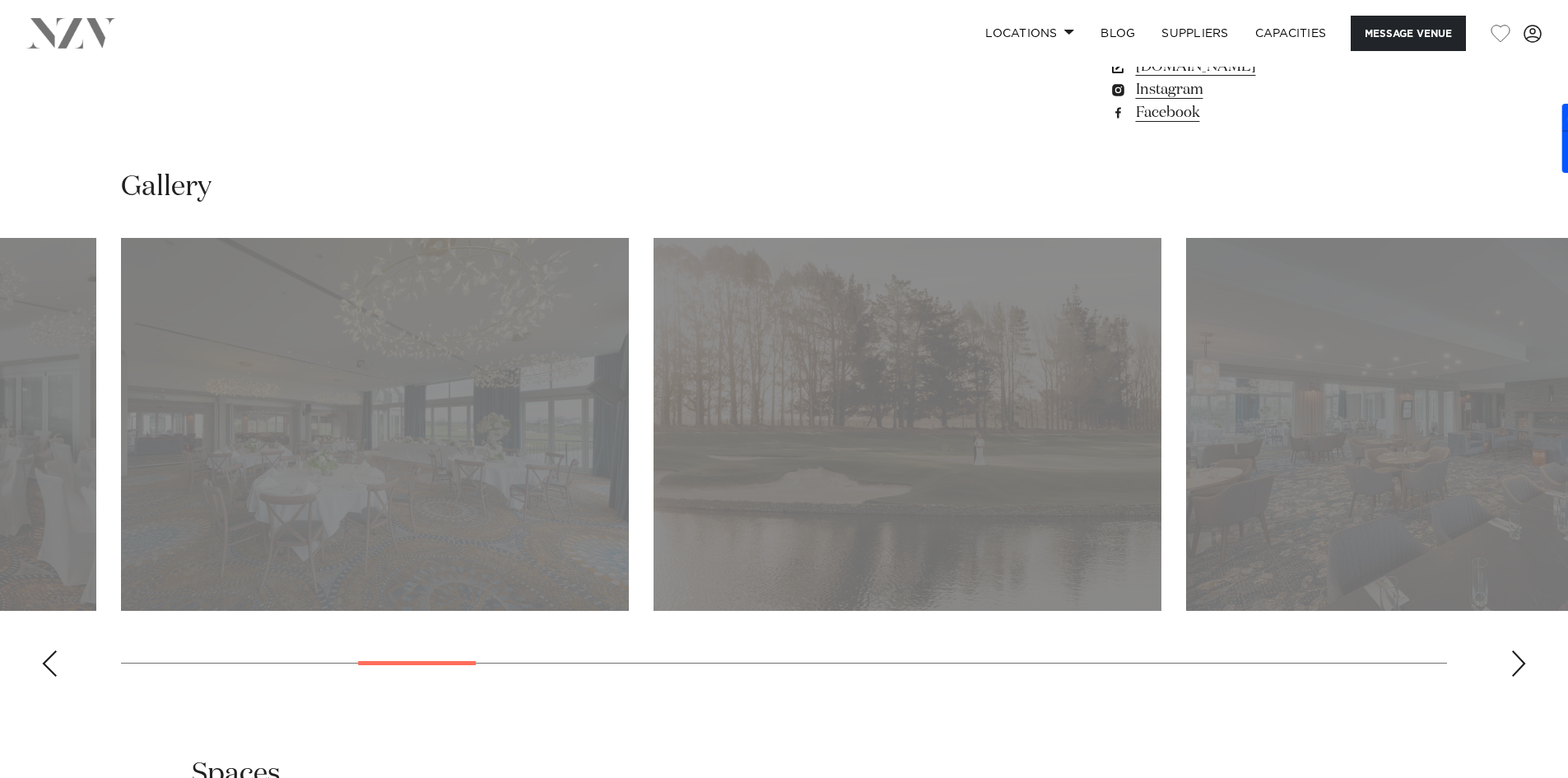
click at [1514, 653] on div "Next slide" at bounding box center [1518, 663] width 17 height 27
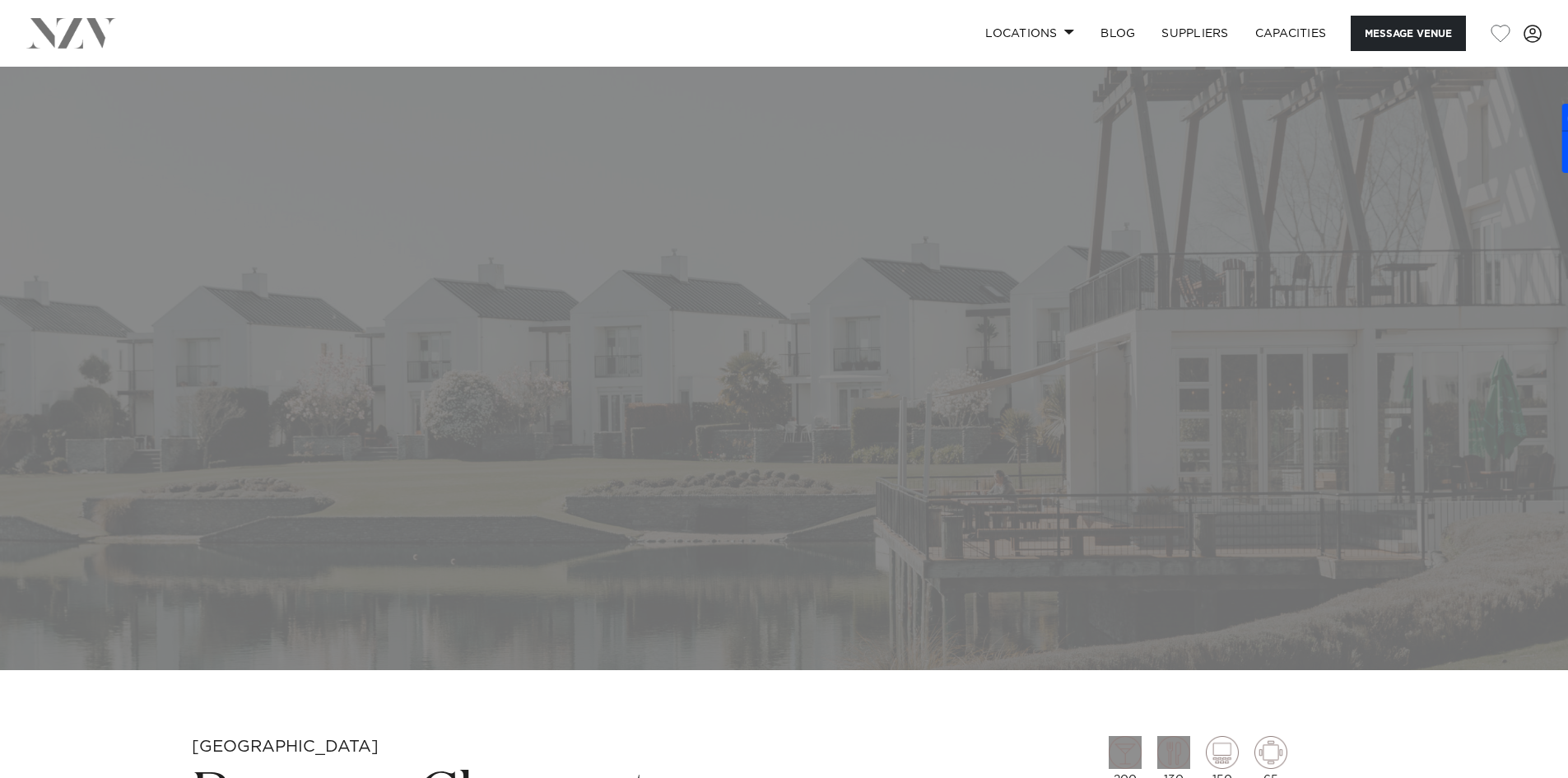
scroll to position [130, 0]
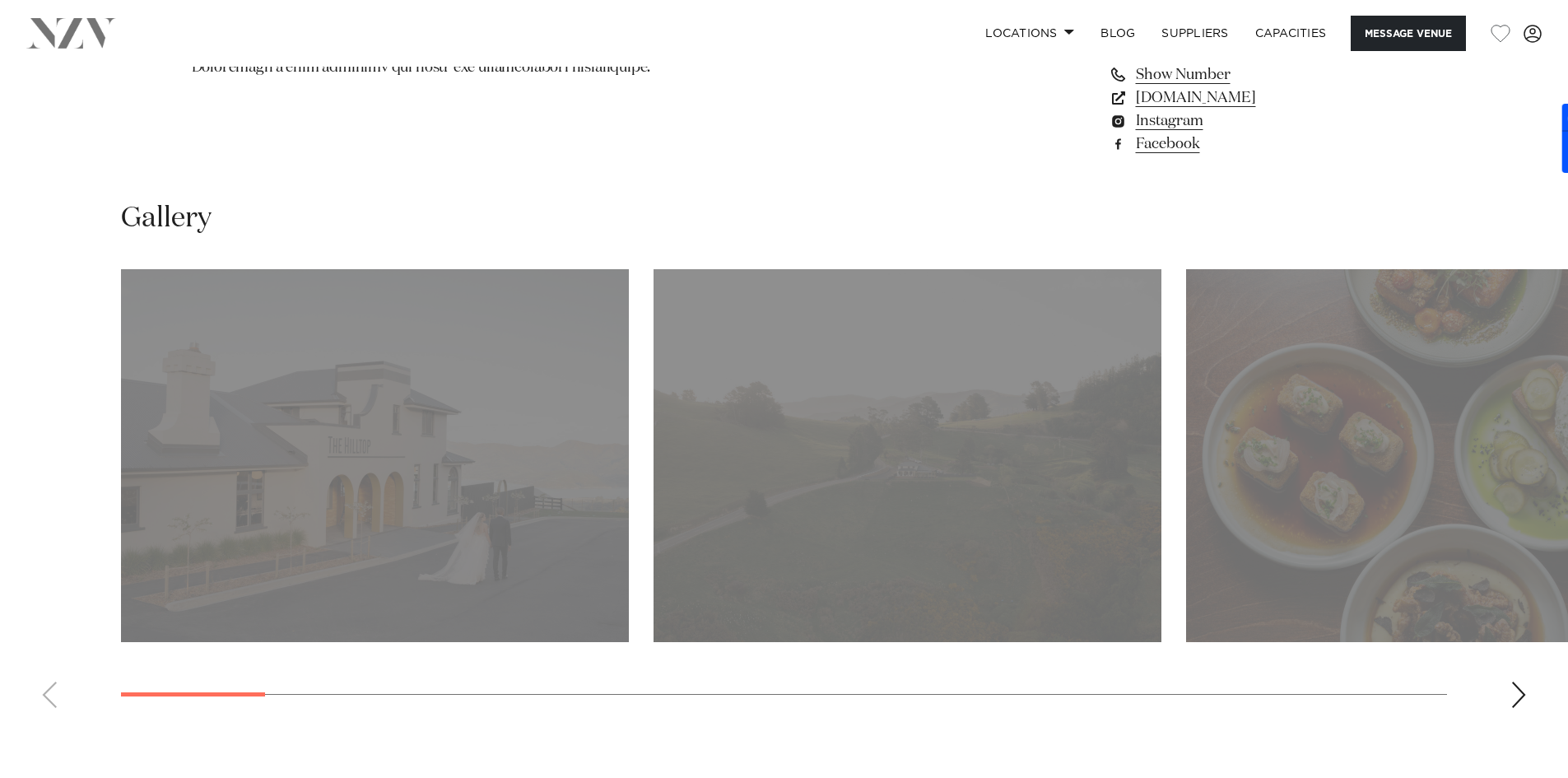
scroll to position [1481, 0]
click at [1505, 693] on swiper-container at bounding box center [784, 496] width 1568 height 452
click at [1515, 698] on div "Next slide" at bounding box center [1518, 695] width 17 height 27
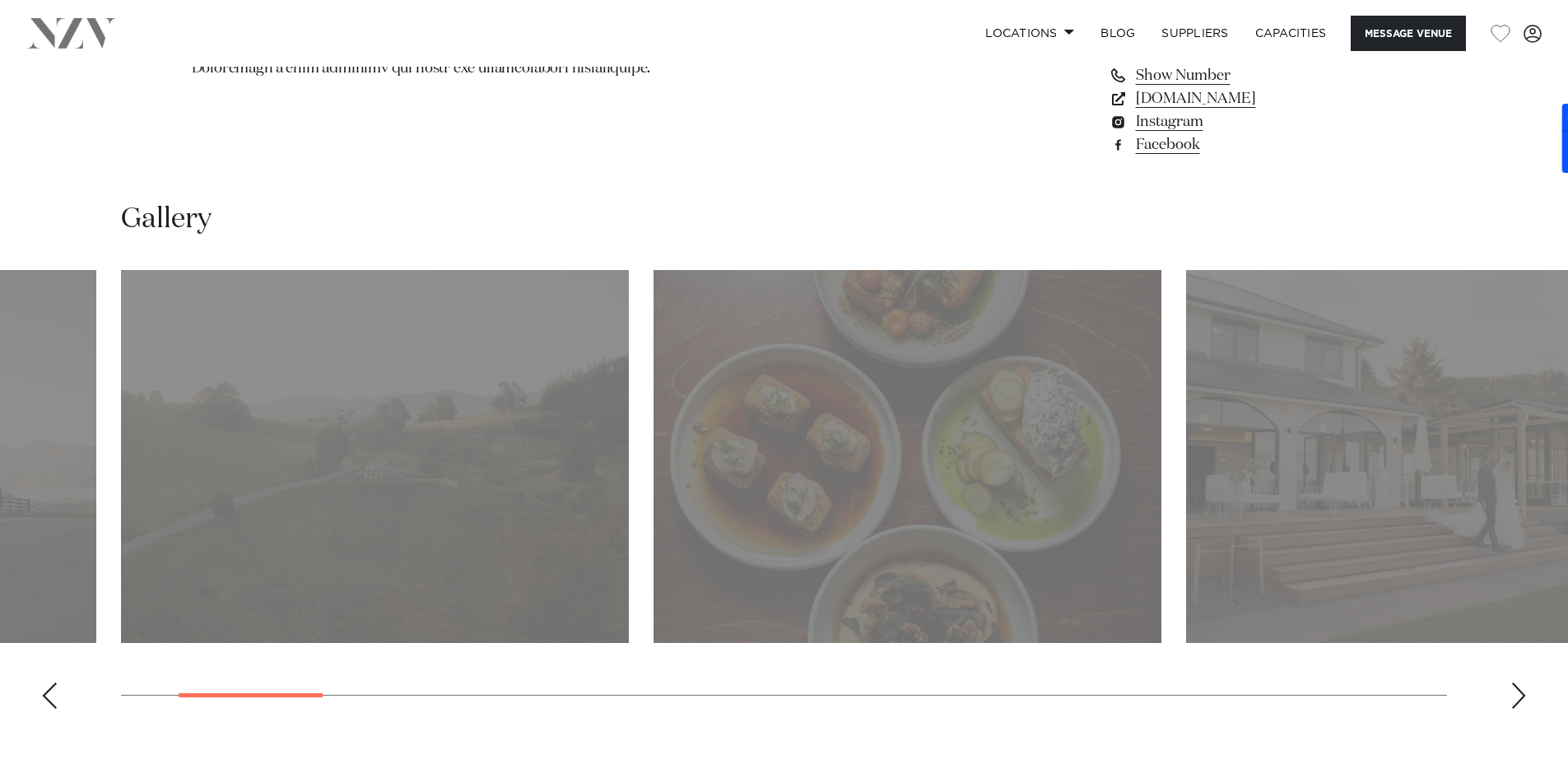
click at [1515, 698] on div "Next slide" at bounding box center [1518, 695] width 17 height 27
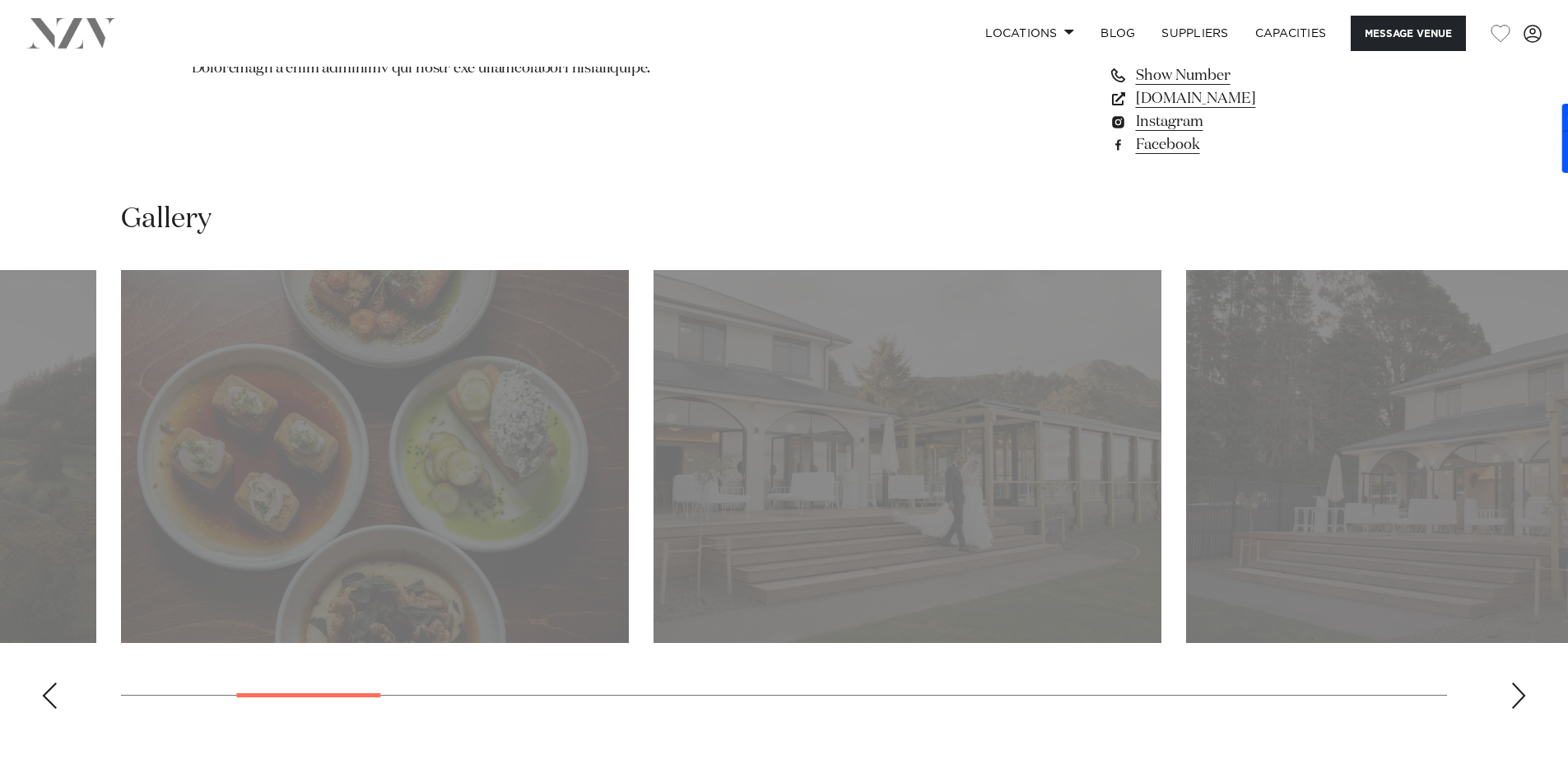
click at [1515, 698] on div "Next slide" at bounding box center [1518, 695] width 17 height 27
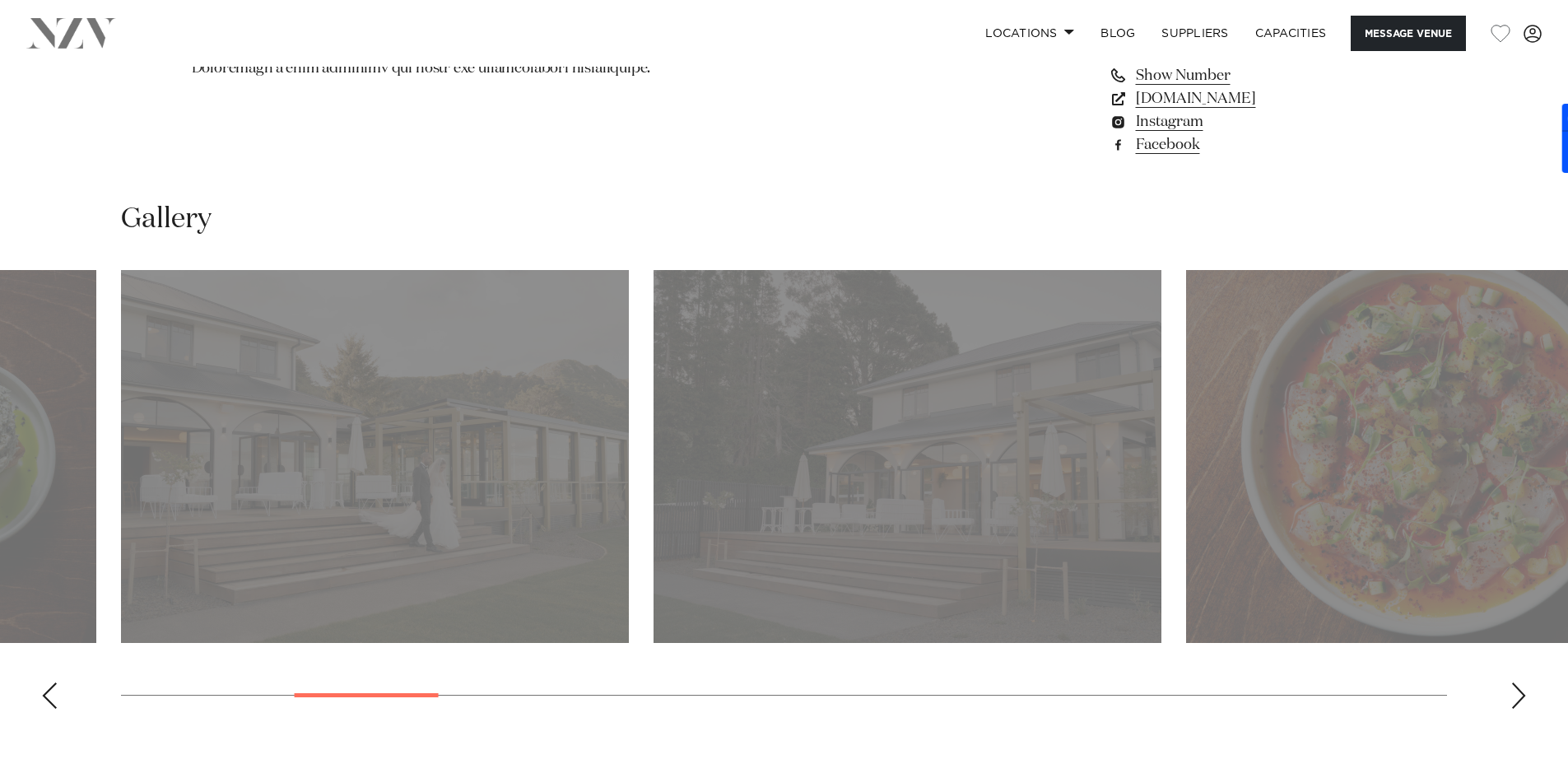
click at [1515, 698] on div "Next slide" at bounding box center [1518, 695] width 17 height 27
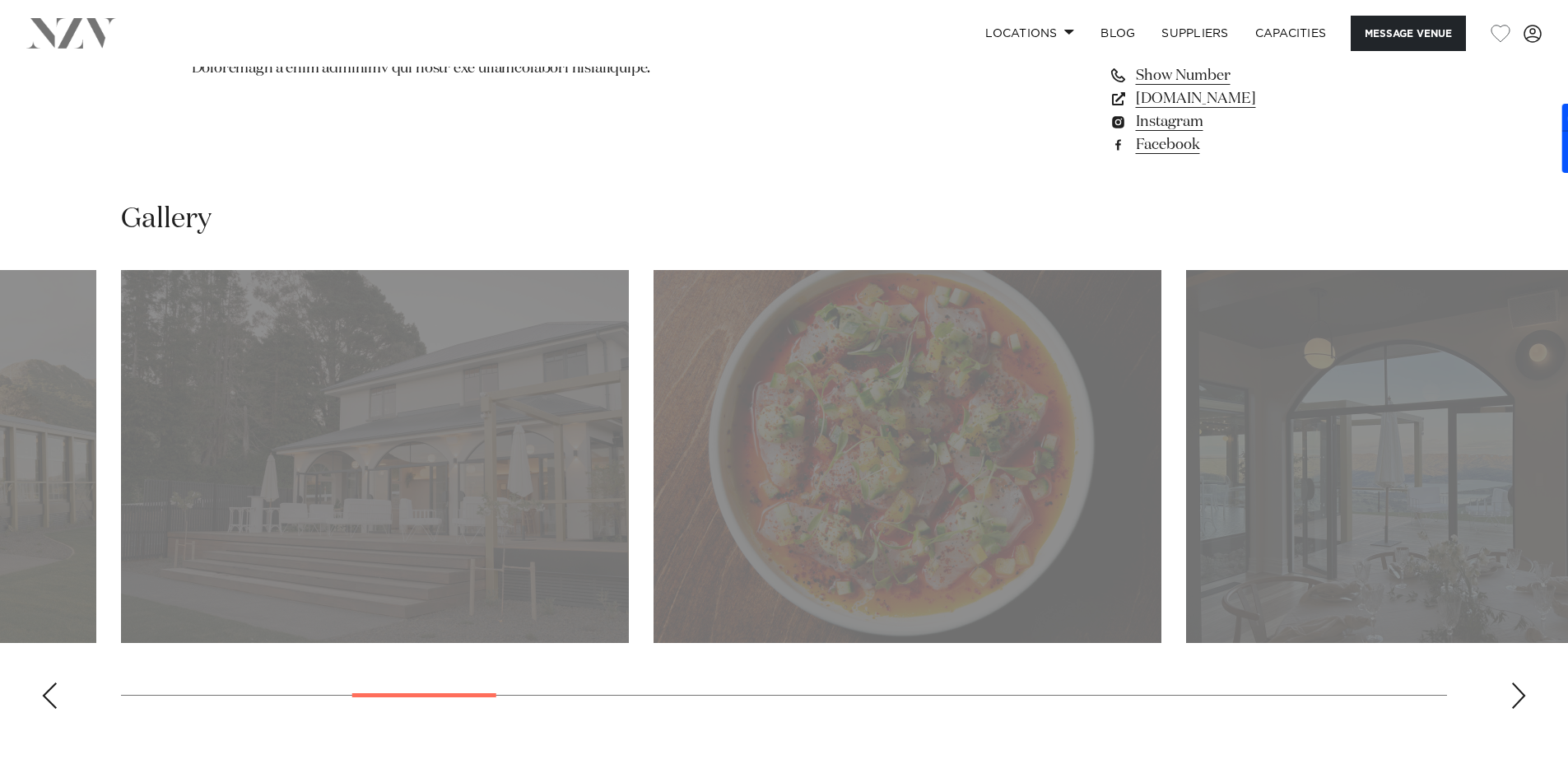
click at [1515, 698] on div "Next slide" at bounding box center [1518, 695] width 17 height 27
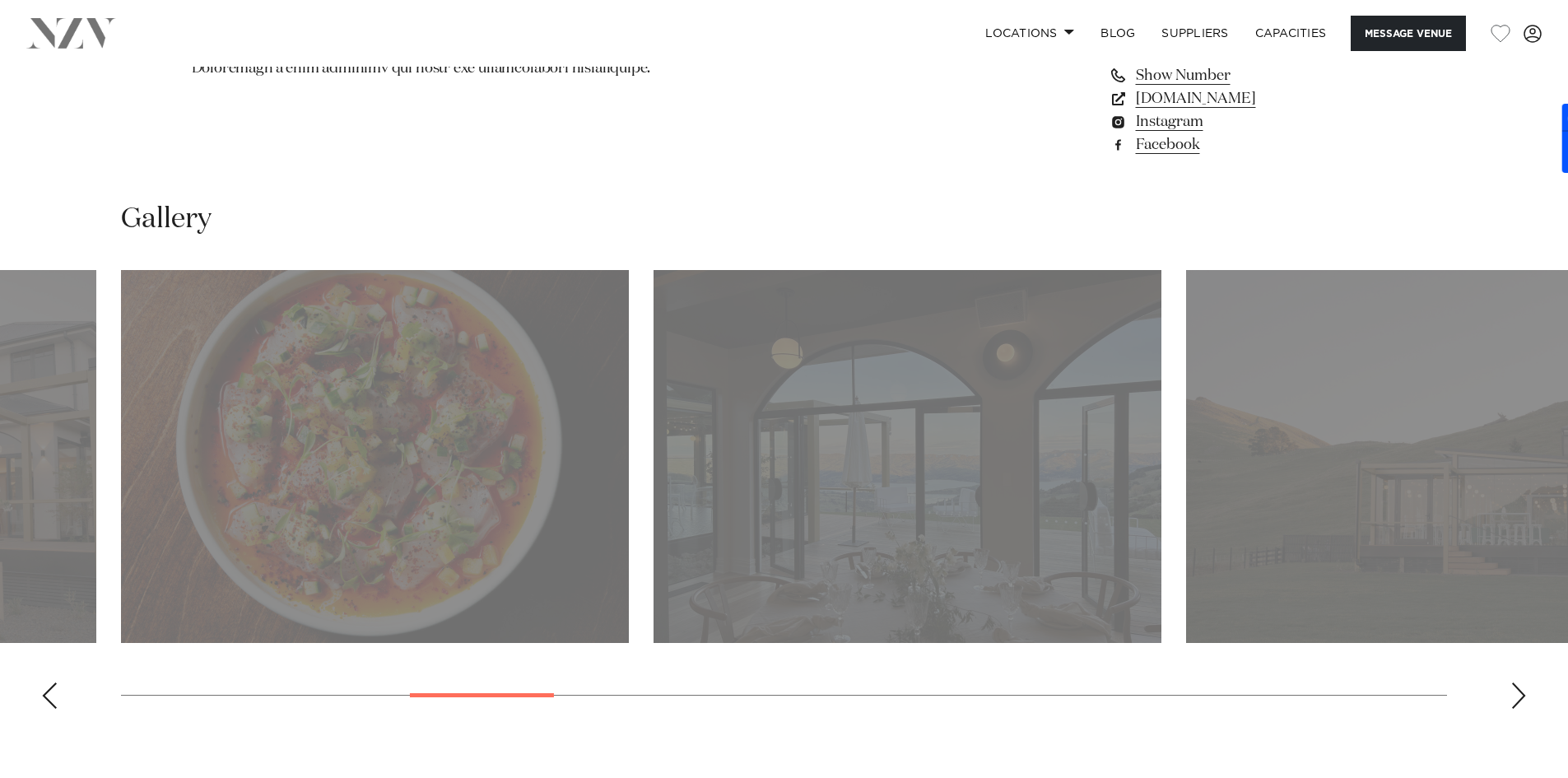
click at [1515, 698] on div "Next slide" at bounding box center [1518, 695] width 17 height 27
